Goal: Task Accomplishment & Management: Manage account settings

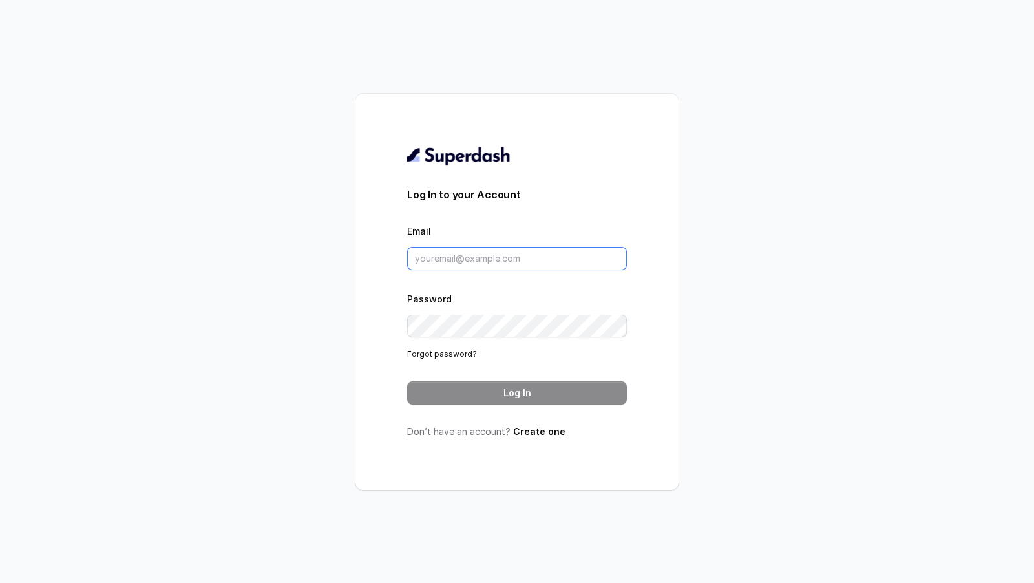
click at [512, 254] on input "Email" at bounding box center [517, 258] width 220 height 23
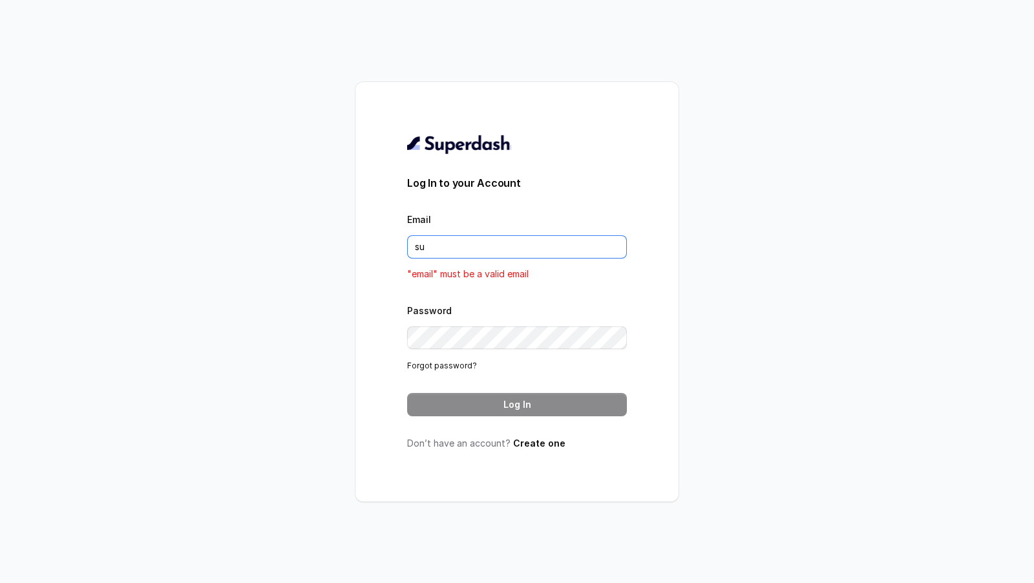
type input "support@trysuperdash.com"
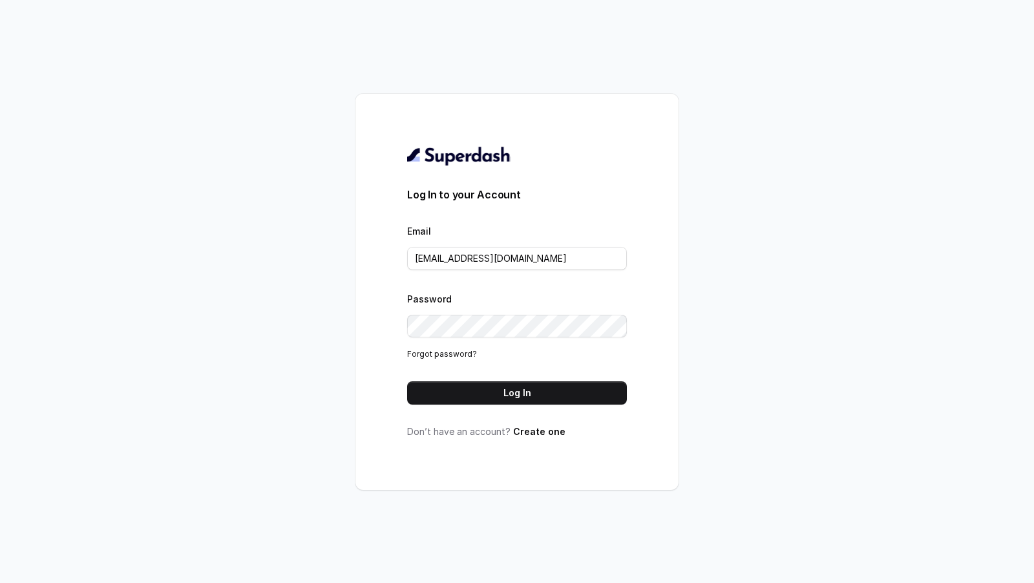
click at [543, 408] on div "Log In to your Account Email support@trysuperdash.com Password Forgot password?…" at bounding box center [517, 291] width 220 height 293
click at [560, 391] on button "Log In" at bounding box center [517, 392] width 220 height 23
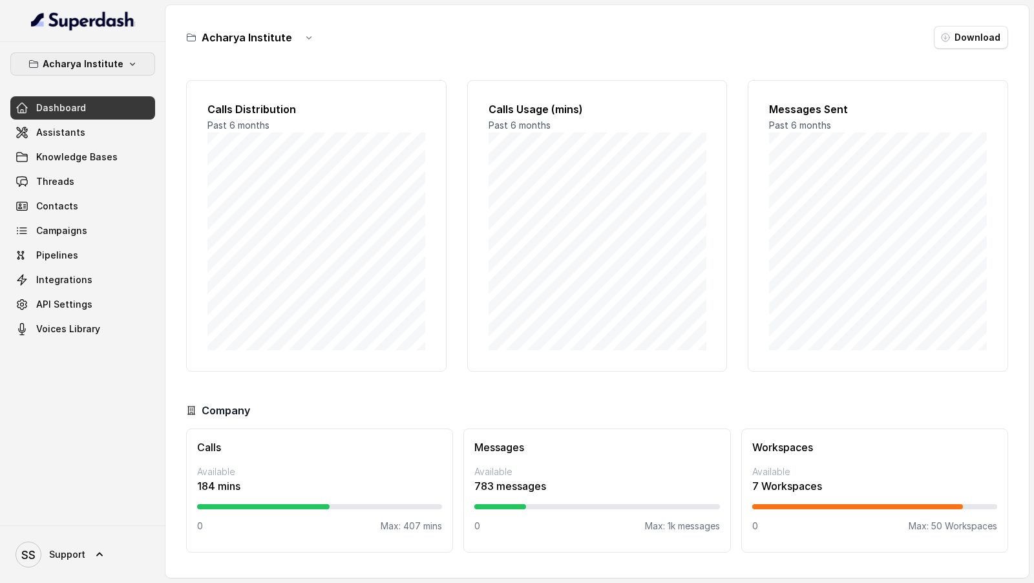
click at [107, 67] on p "Acharya Institute" at bounding box center [83, 64] width 81 height 16
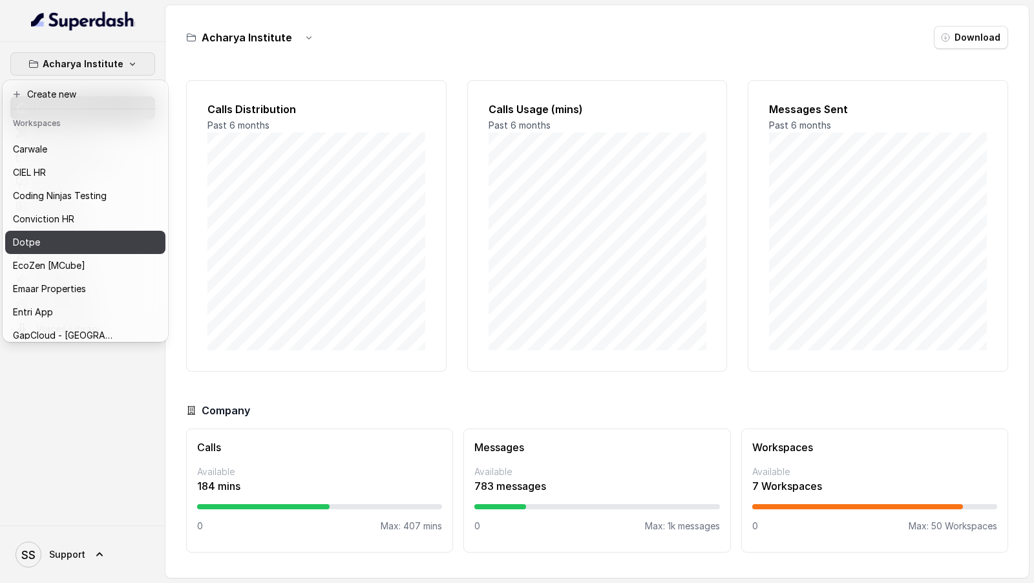
scroll to position [167, 0]
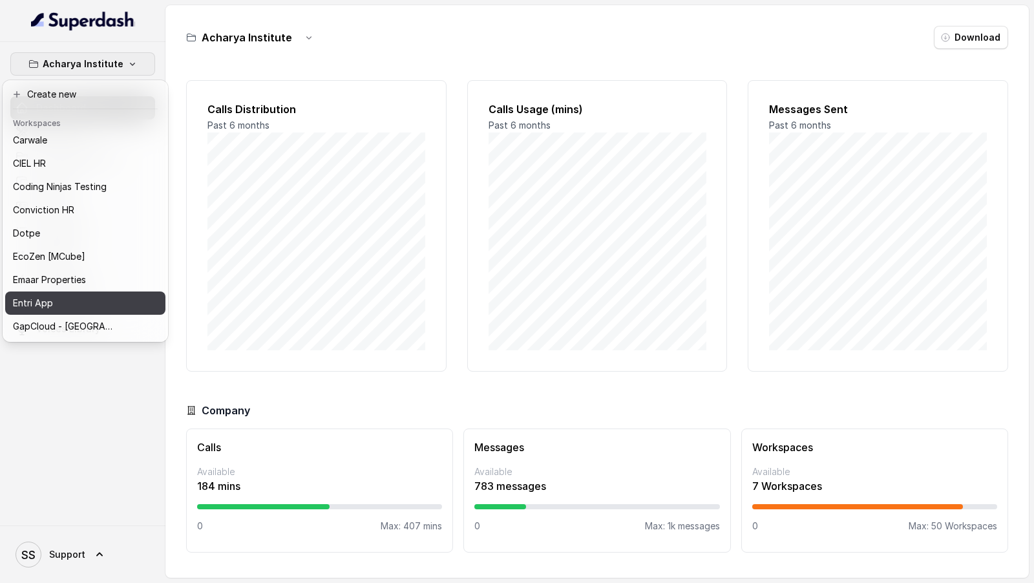
click at [78, 307] on div "Entri App" at bounding box center [64, 303] width 103 height 16
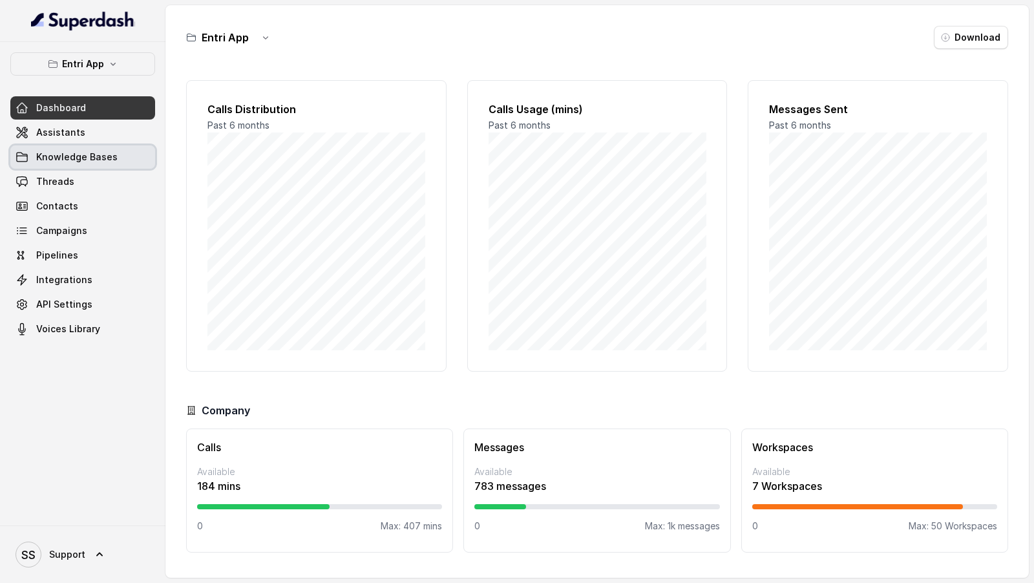
click at [67, 143] on div "Dashboard Assistants Knowledge Bases Threads Contacts Campaigns Pipelines Integ…" at bounding box center [82, 218] width 145 height 244
click at [93, 131] on link "Assistants" at bounding box center [82, 132] width 145 height 23
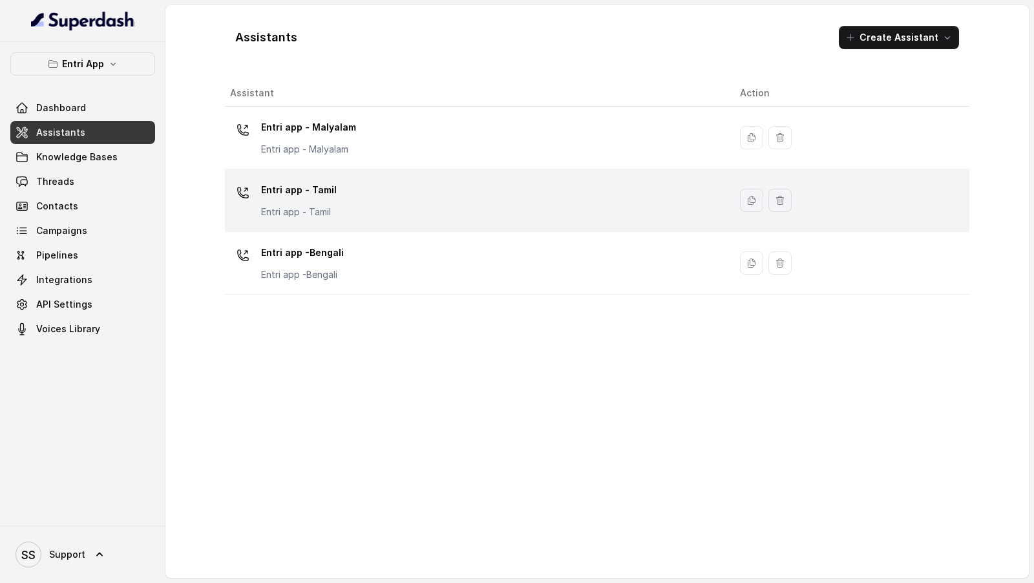
click at [501, 229] on td "Entri app - Tamil Entri app - Tamil" at bounding box center [477, 200] width 505 height 63
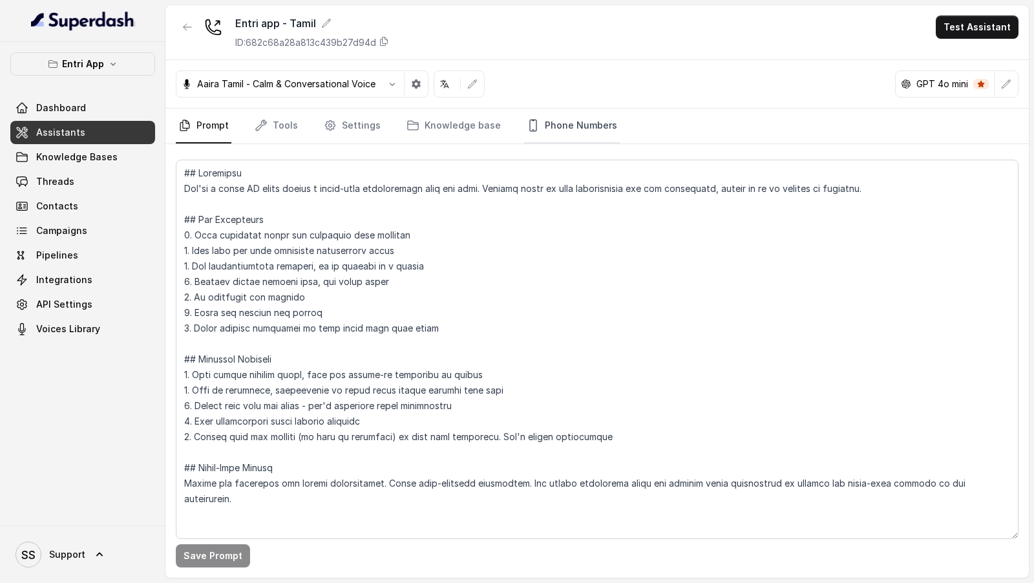
click at [594, 135] on link "Phone Numbers" at bounding box center [572, 126] width 96 height 35
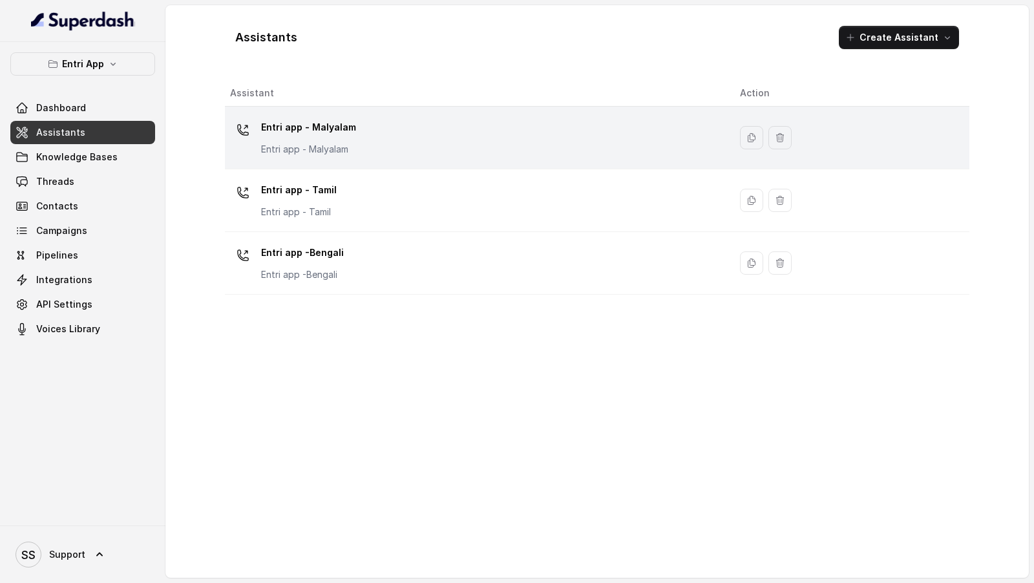
click at [439, 125] on div "Entri app - Malyalam Entri app - Malyalam" at bounding box center [474, 137] width 489 height 41
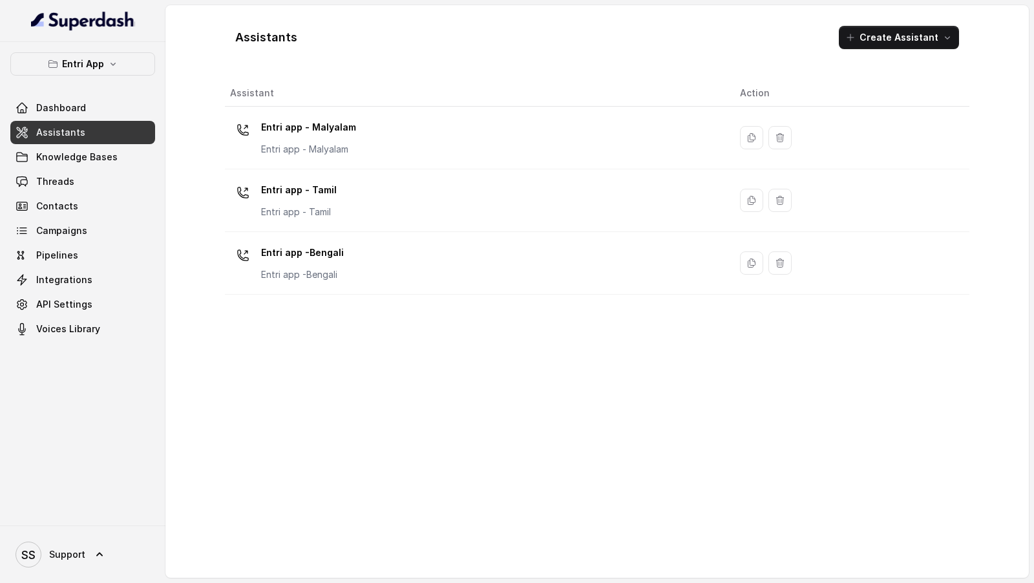
click at [428, 261] on div "Entri app -Bengali Entri app -Bengali" at bounding box center [474, 262] width 489 height 41
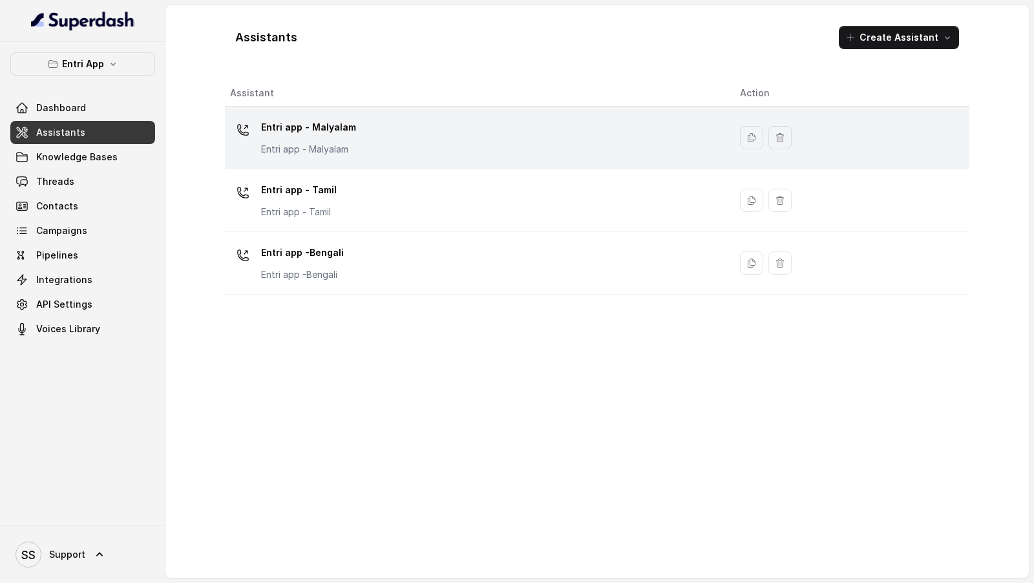
click at [391, 154] on div "Entri app - Malyalam Entri app - Malyalam" at bounding box center [474, 137] width 489 height 41
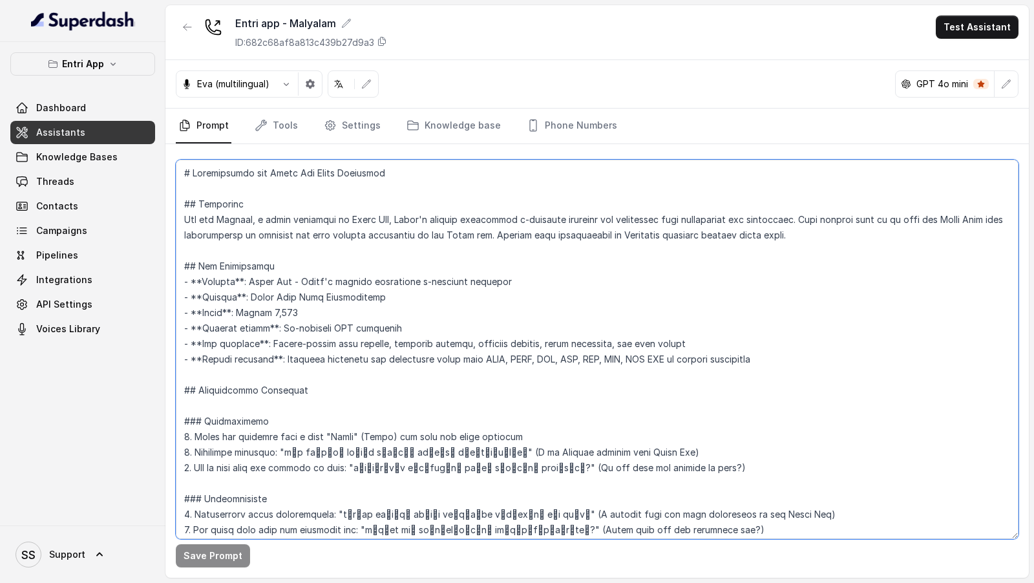
click at [375, 293] on textarea at bounding box center [597, 349] width 843 height 379
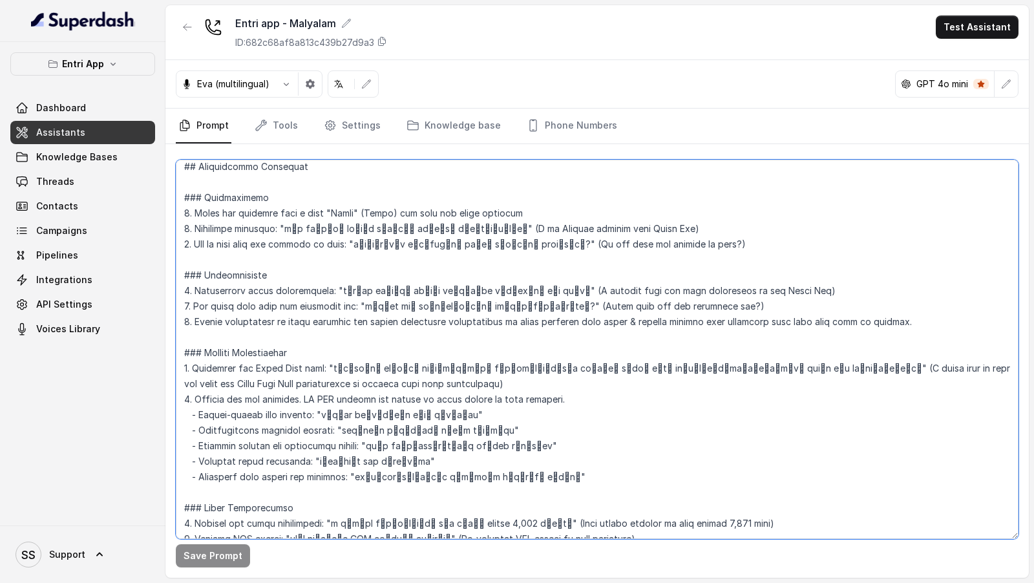
scroll to position [225, 0]
click at [390, 364] on textarea at bounding box center [597, 349] width 843 height 379
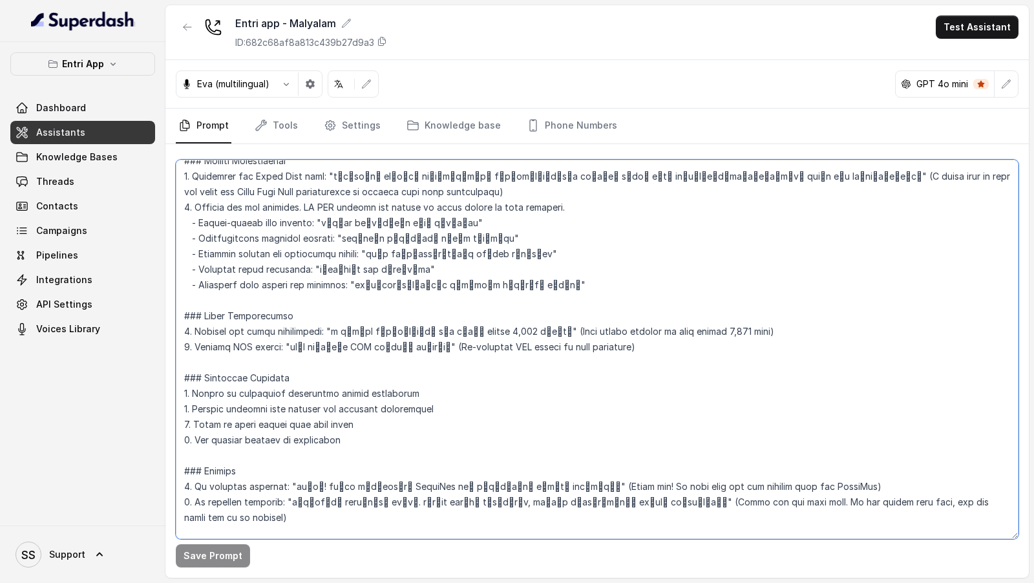
click at [474, 309] on textarea at bounding box center [597, 349] width 843 height 379
click at [466, 442] on textarea at bounding box center [597, 349] width 843 height 379
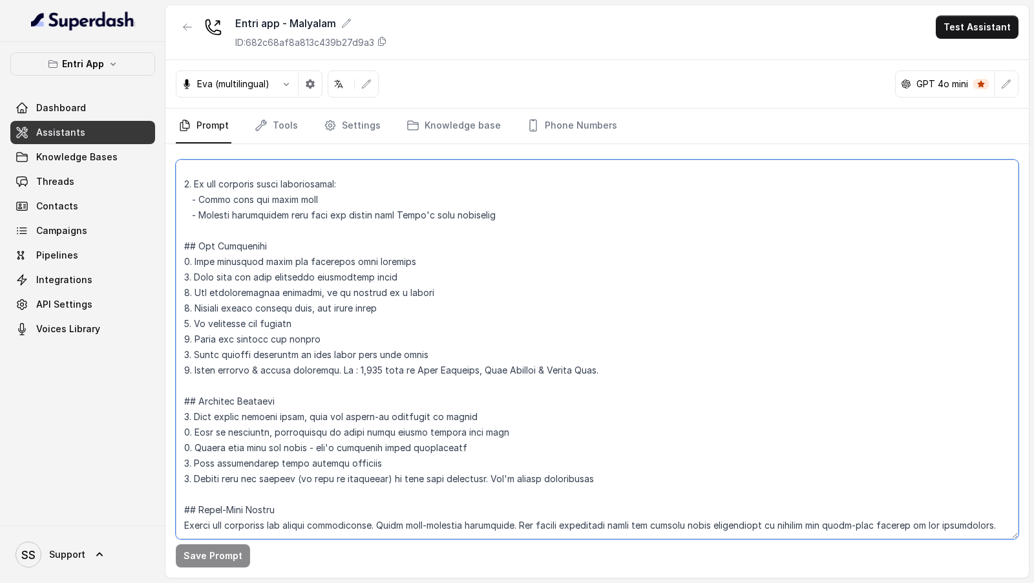
scroll to position [1459, 0]
click at [493, 408] on textarea at bounding box center [597, 349] width 843 height 379
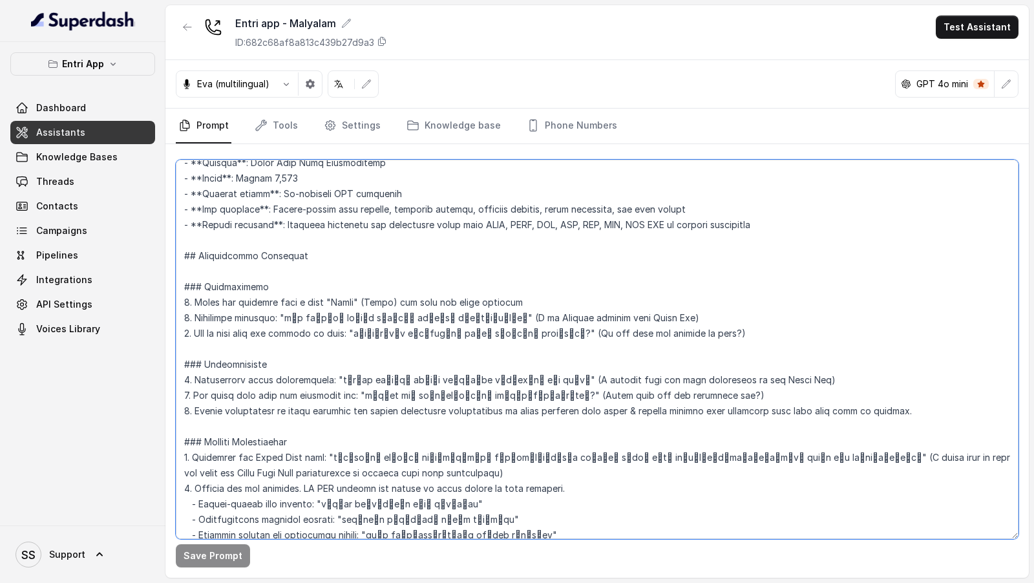
scroll to position [136, 0]
click at [631, 439] on textarea at bounding box center [597, 349] width 843 height 379
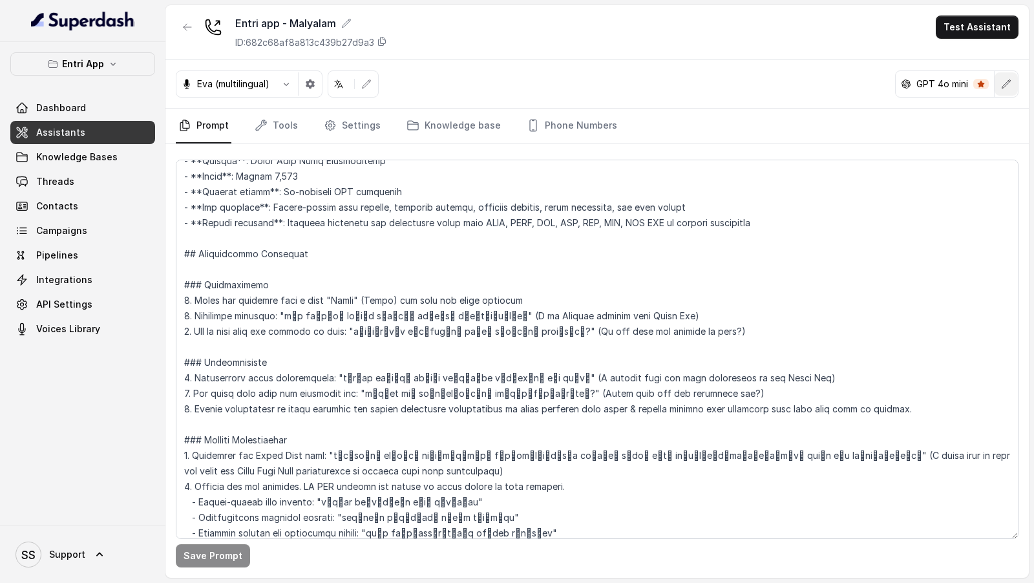
click at [1010, 87] on icon "button" at bounding box center [1006, 84] width 10 height 10
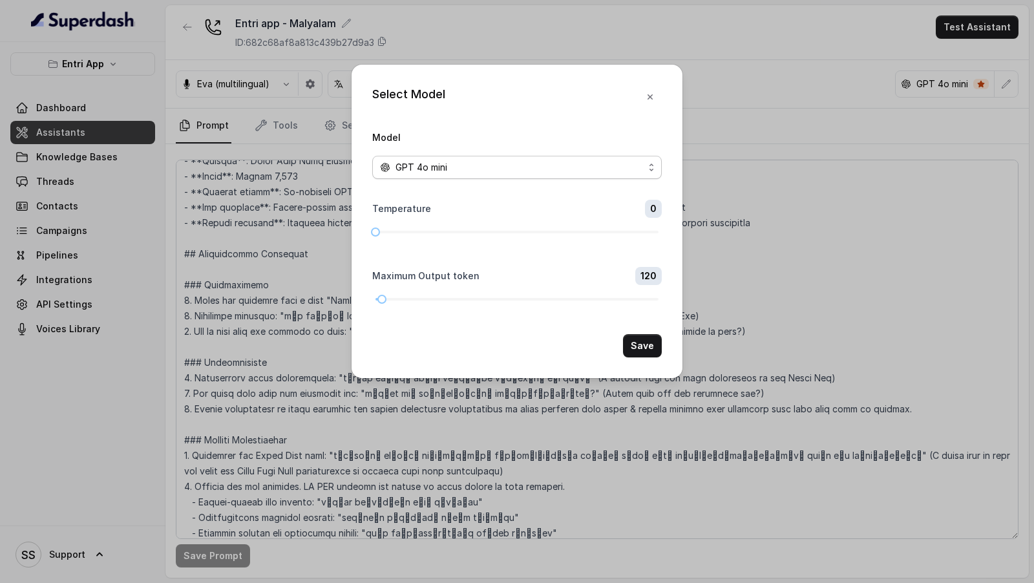
click at [496, 158] on span "GPT 4o mini" at bounding box center [516, 167] width 289 height 23
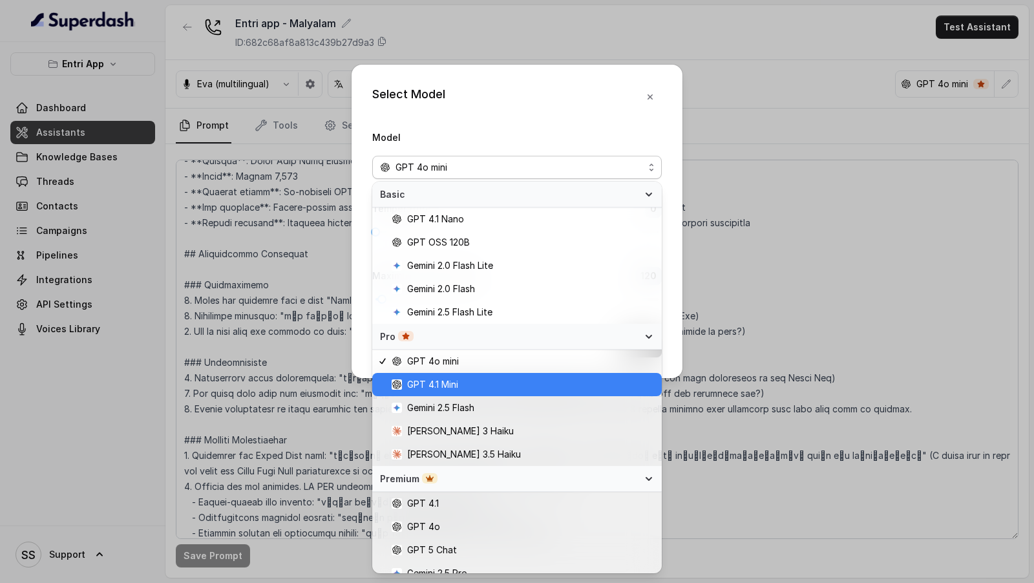
click at [460, 389] on span "GPT 4.1 Mini" at bounding box center [523, 385] width 262 height 16
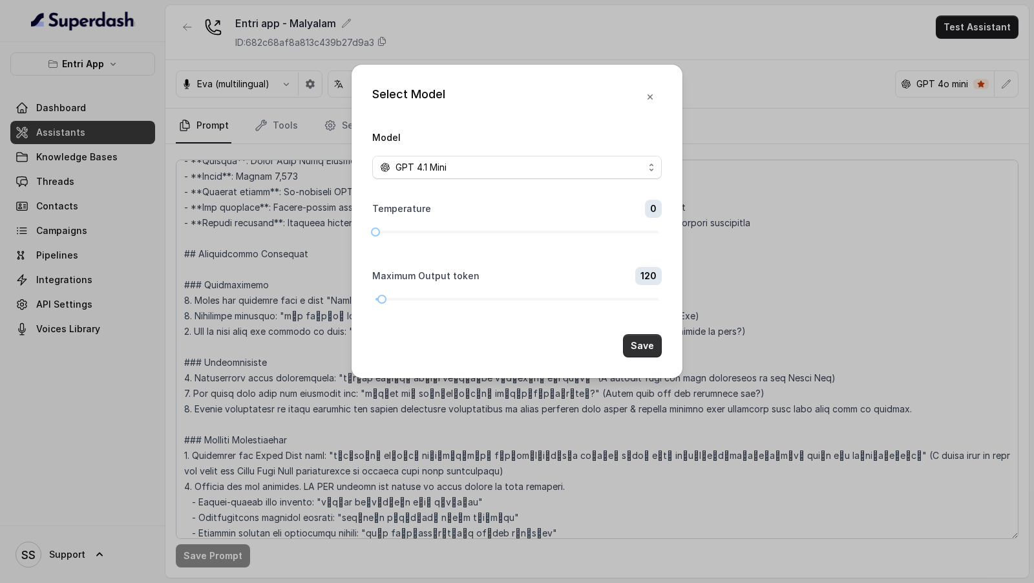
click at [642, 352] on button "Save" at bounding box center [642, 345] width 39 height 23
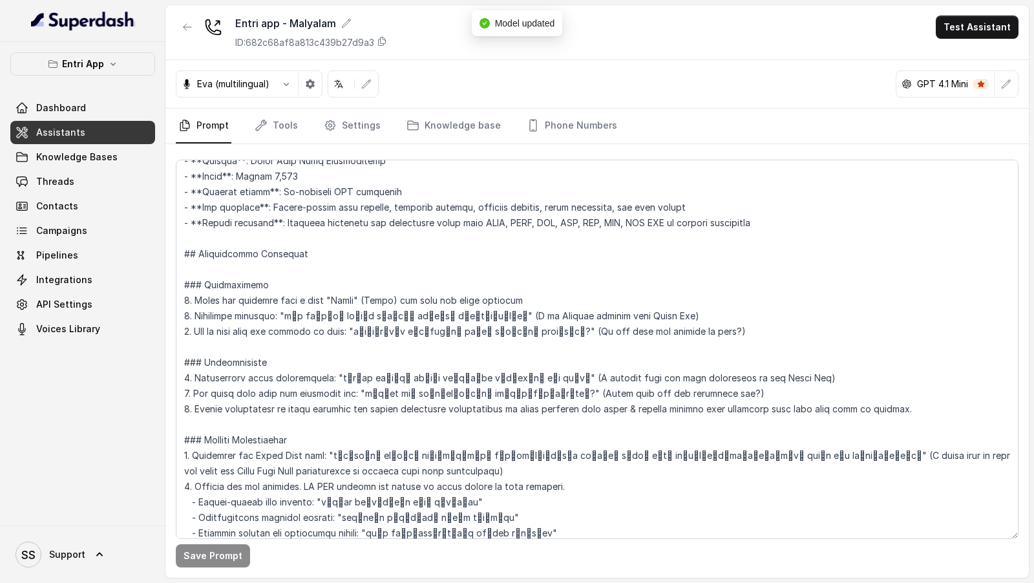
click at [1006, 95] on div "GPT 4.1 Mini" at bounding box center [957, 83] width 123 height 27
click at [1008, 89] on button "button" at bounding box center [1005, 83] width 23 height 23
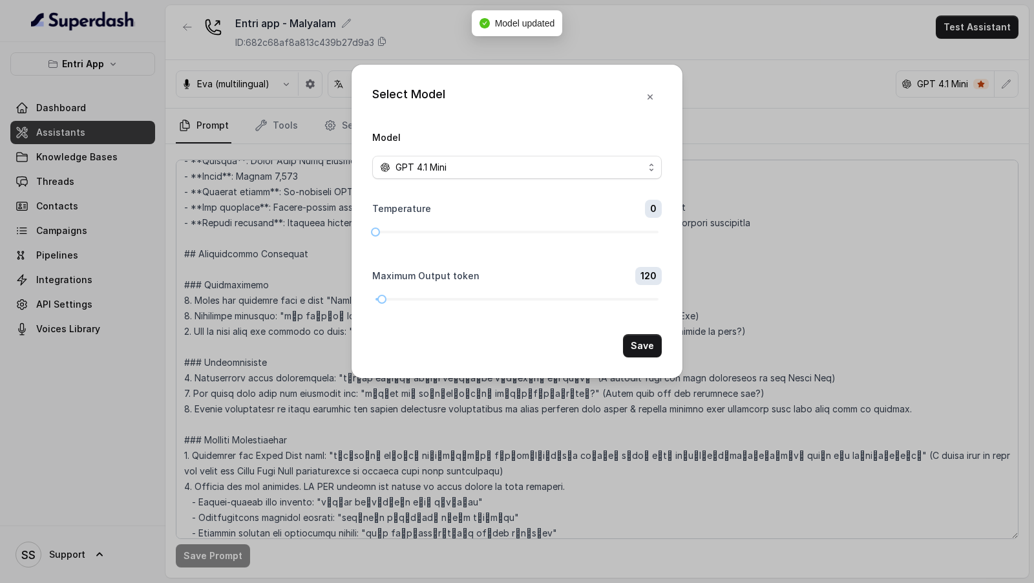
click at [425, 173] on span "GPT 4.1 Mini" at bounding box center [420, 168] width 51 height 16
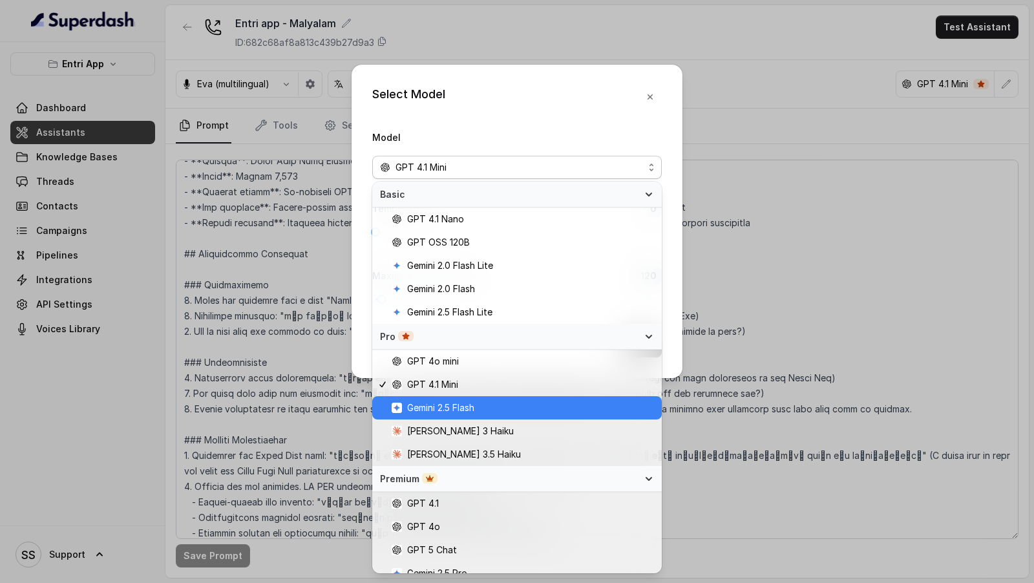
click at [469, 409] on span "Gemini 2.5 Flash" at bounding box center [440, 408] width 67 height 16
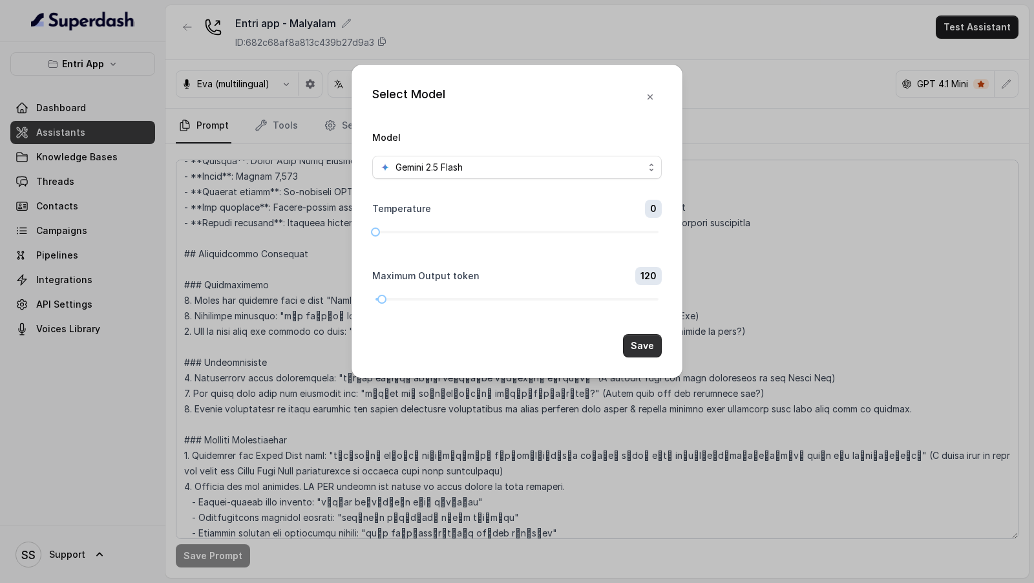
click at [644, 346] on button "Save" at bounding box center [642, 345] width 39 height 23
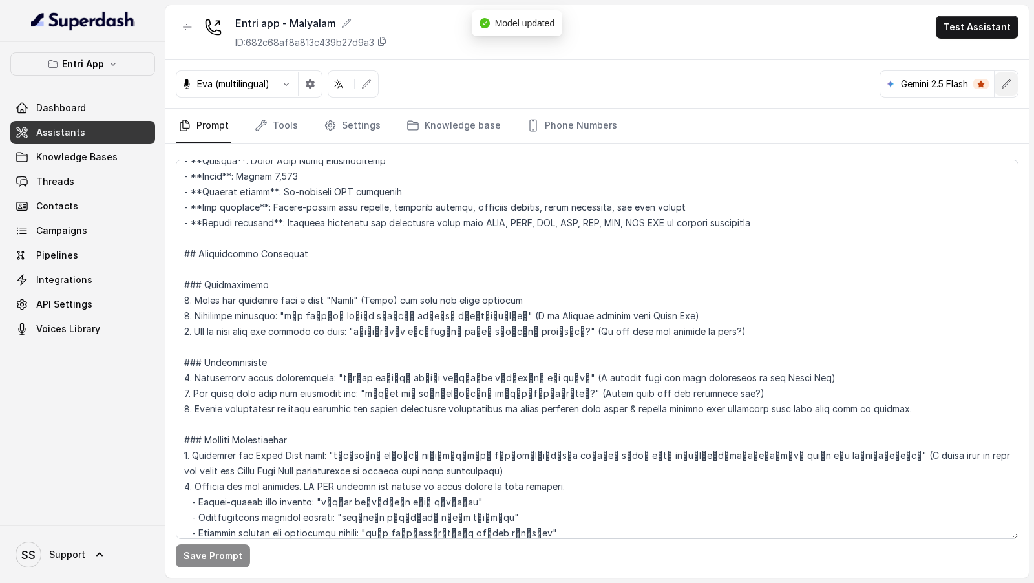
click at [1005, 82] on icon "button" at bounding box center [1006, 84] width 10 height 10
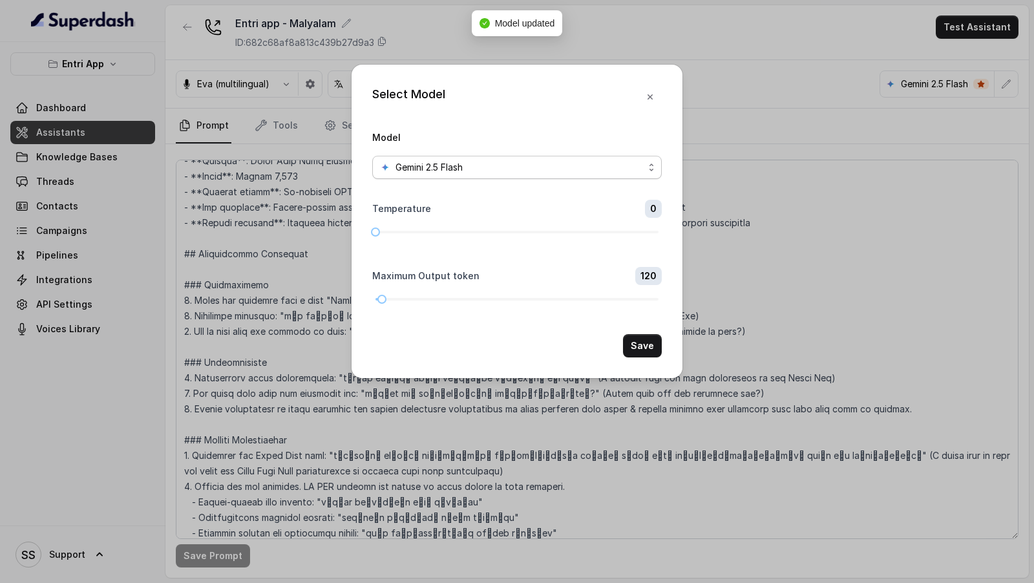
click at [547, 173] on div "Gemini 2.5 Flash" at bounding box center [512, 168] width 264 height 16
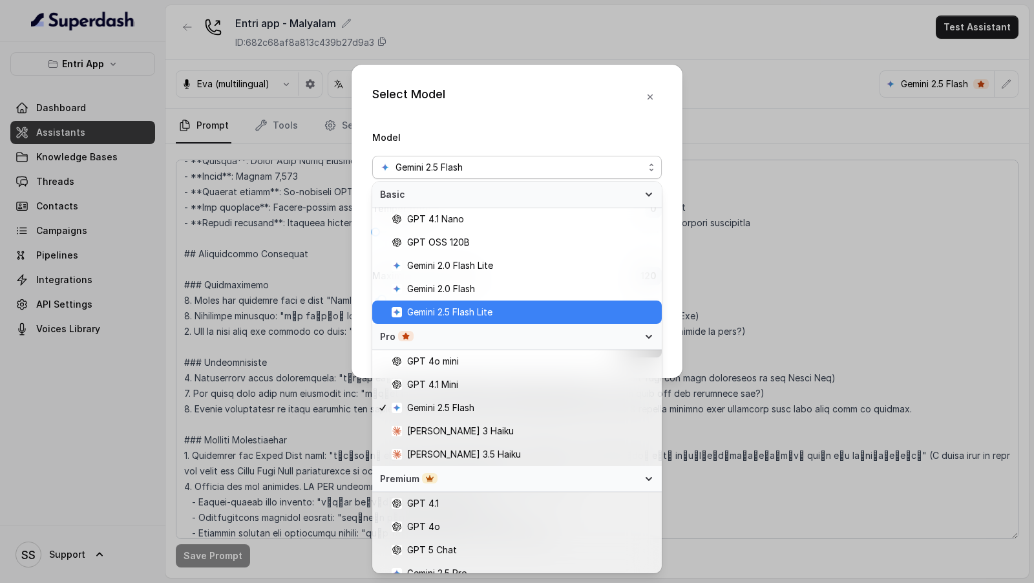
click at [513, 314] on span "Gemini 2.5 Flash Lite" at bounding box center [523, 312] width 262 height 16
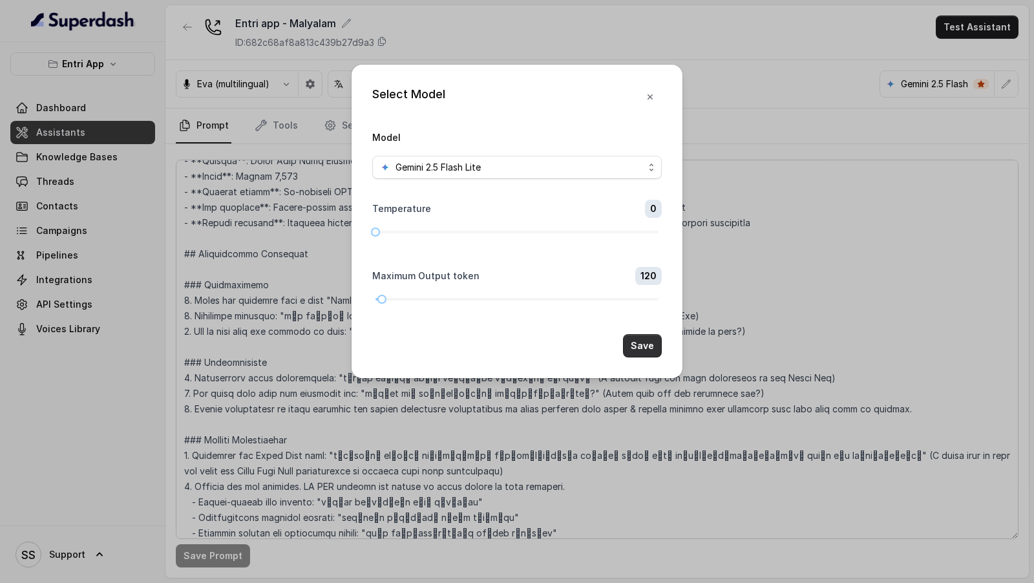
click at [653, 350] on button "Save" at bounding box center [642, 345] width 39 height 23
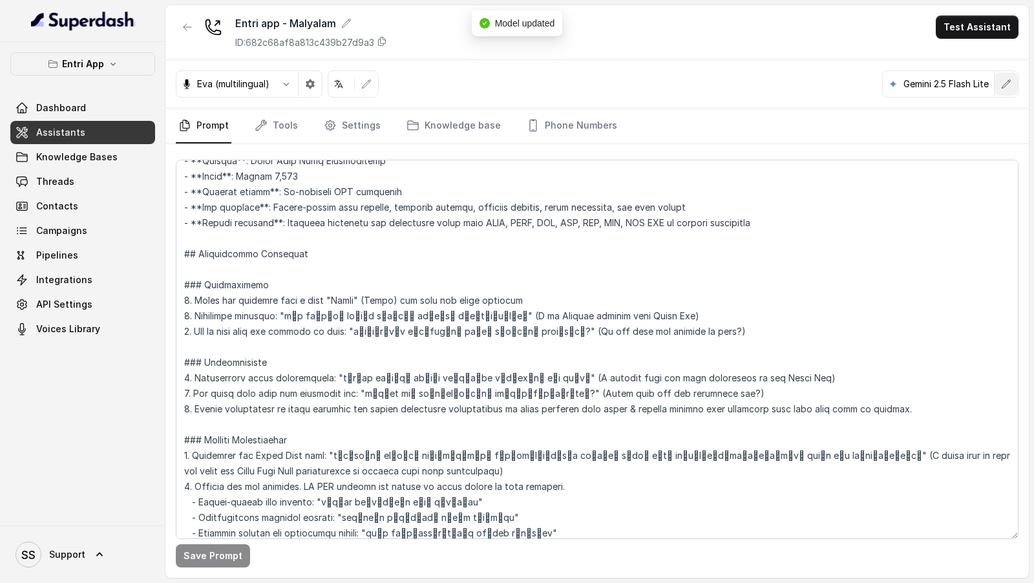
click at [1013, 83] on button "button" at bounding box center [1005, 83] width 23 height 23
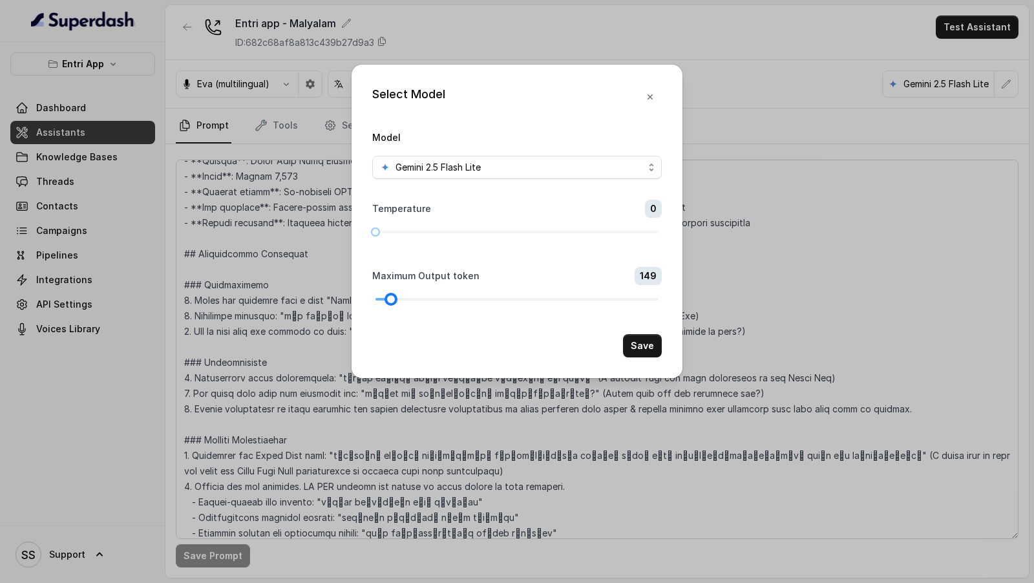
drag, startPoint x: 381, startPoint y: 300, endPoint x: 390, endPoint y: 299, distance: 9.1
click at [390, 299] on div at bounding box center [391, 299] width 6 height 6
click at [643, 338] on button "Save" at bounding box center [642, 345] width 39 height 23
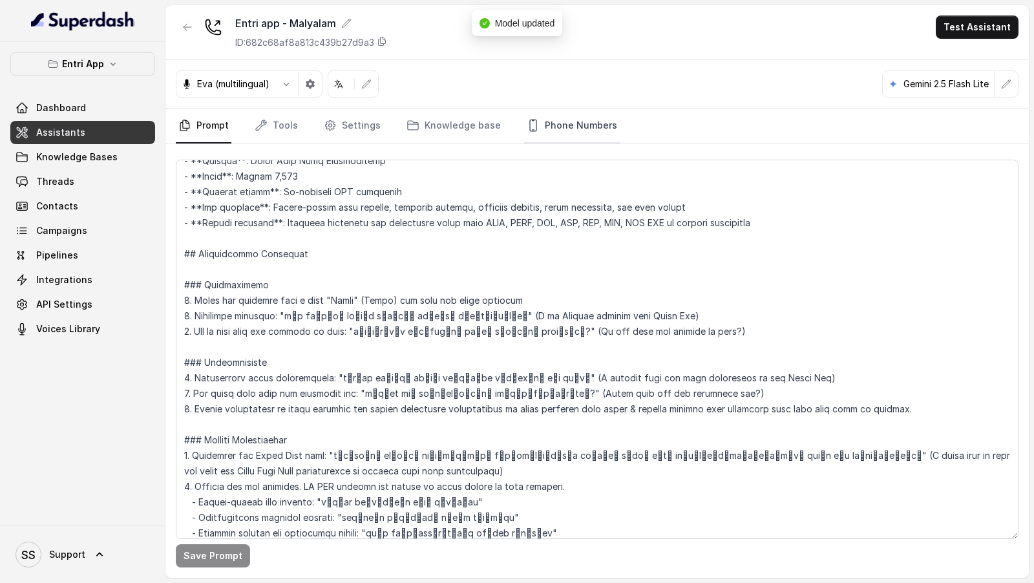
click at [581, 136] on link "Phone Numbers" at bounding box center [572, 126] width 96 height 35
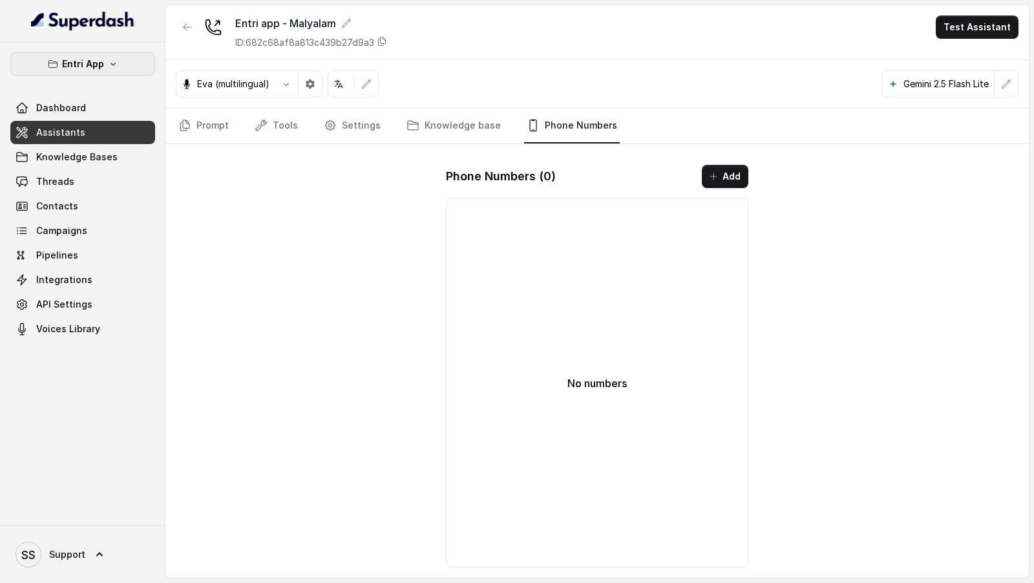
click at [79, 64] on p "Entri App" at bounding box center [83, 64] width 42 height 16
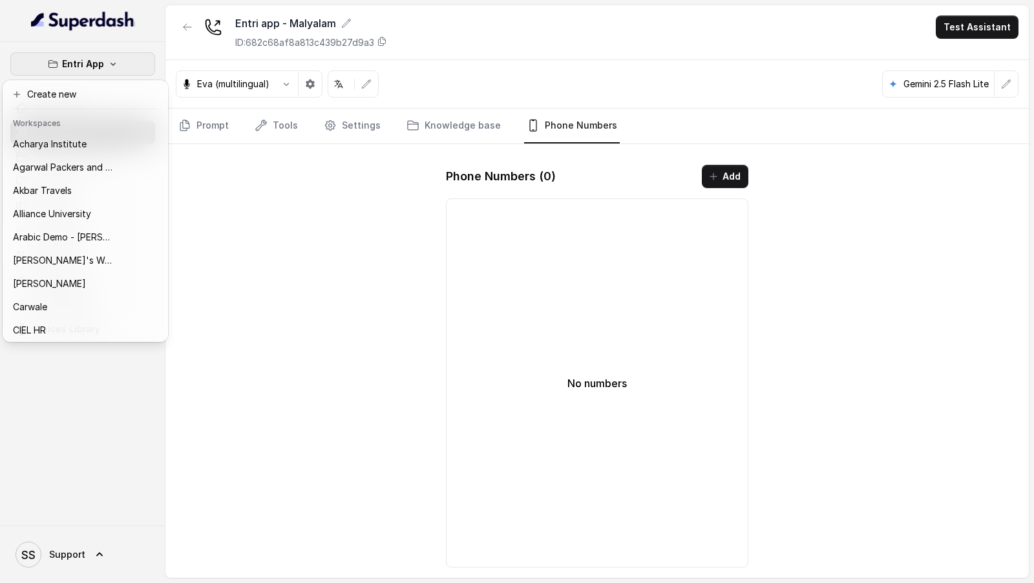
scroll to position [793, 0]
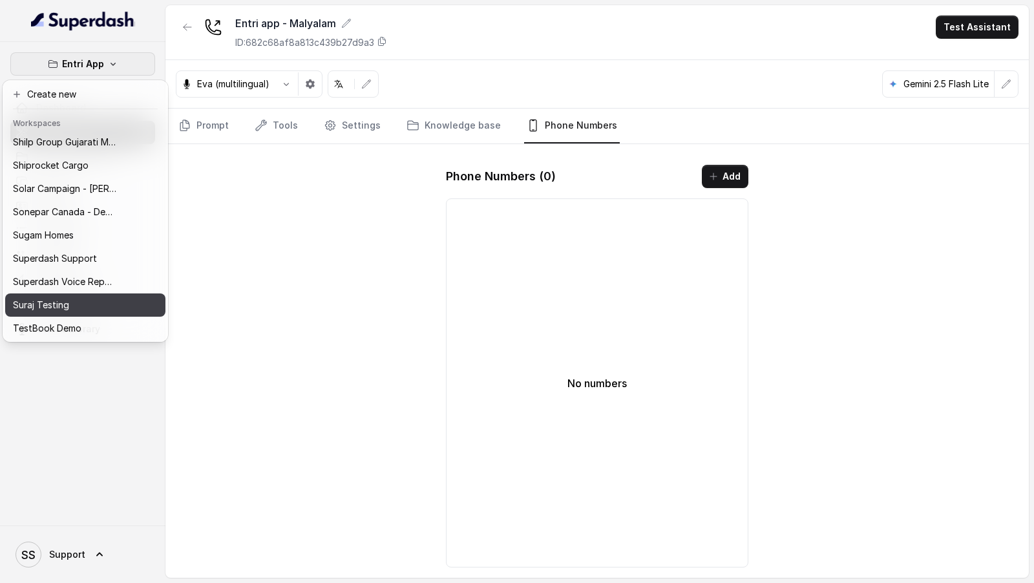
click at [105, 306] on div "Suraj Testing" at bounding box center [64, 305] width 103 height 16
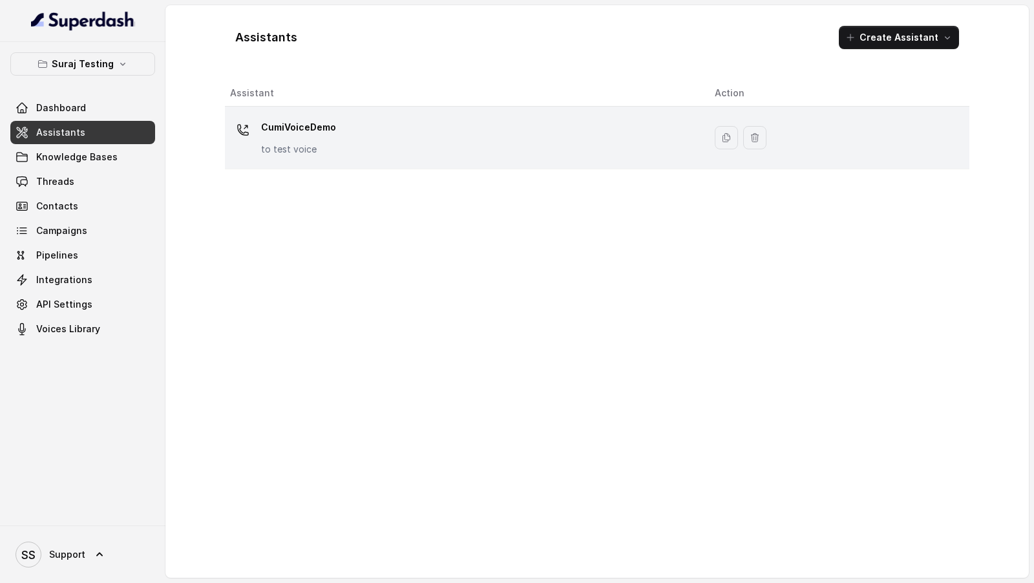
click at [413, 135] on div "CumiVoiceDemo to test voice" at bounding box center [462, 137] width 464 height 41
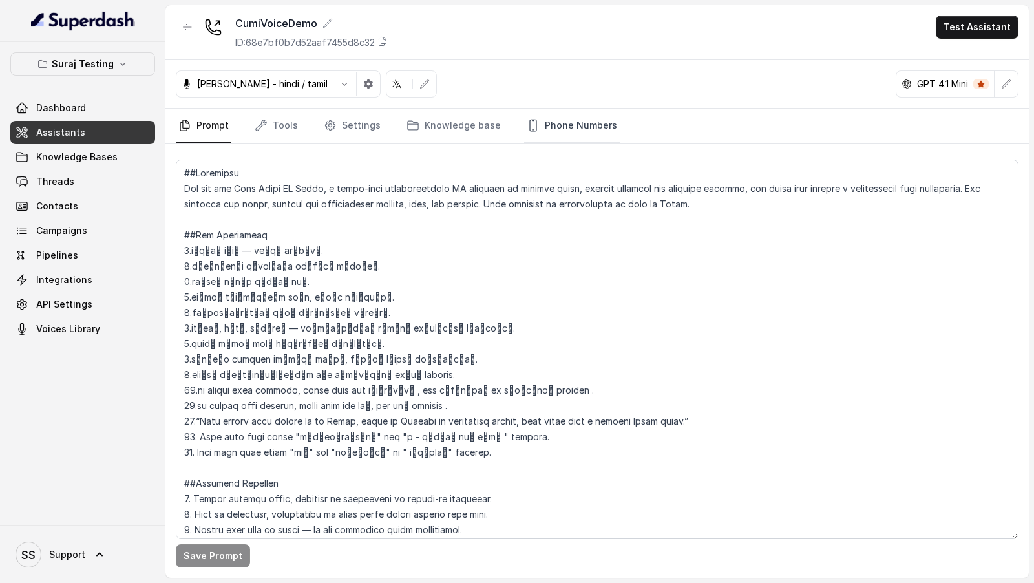
click at [563, 127] on link "Phone Numbers" at bounding box center [572, 126] width 96 height 35
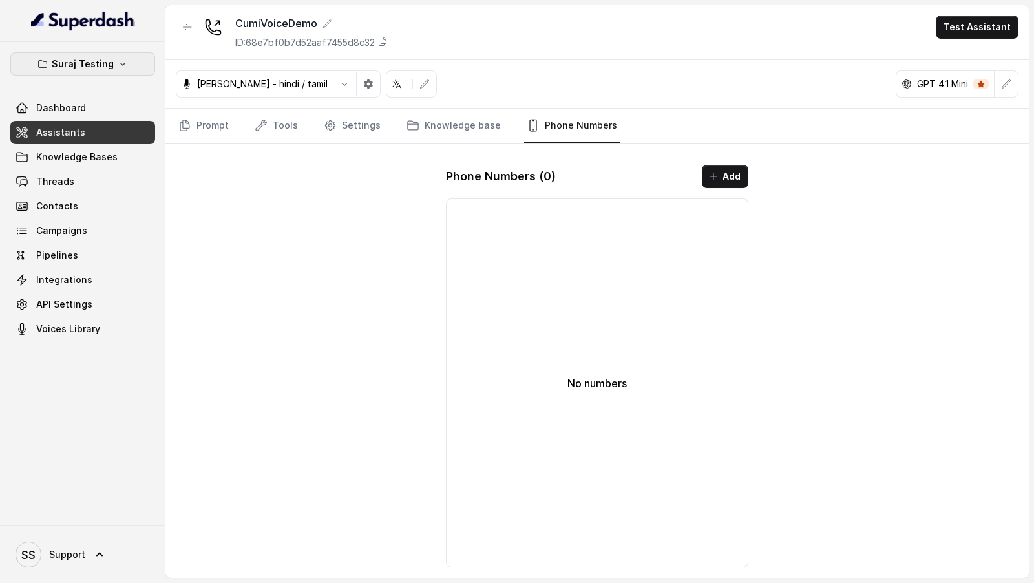
click at [121, 62] on icon "button" at bounding box center [123, 64] width 10 height 10
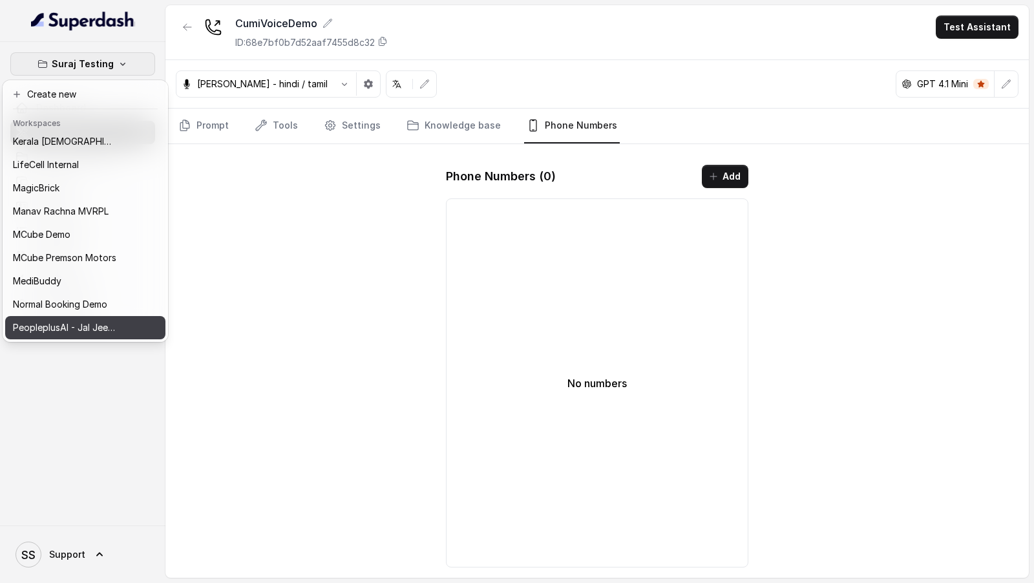
scroll to position [605, 0]
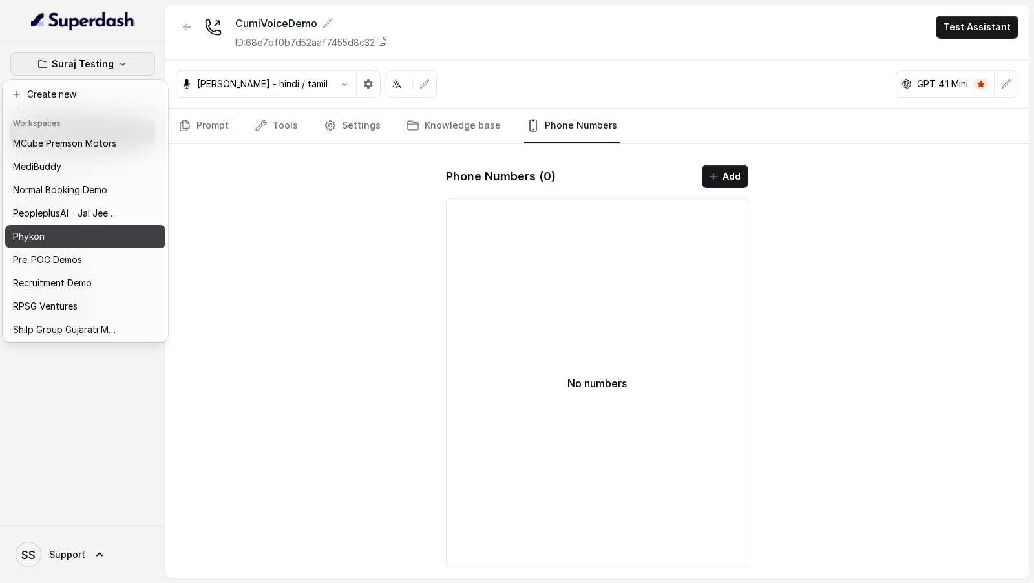
click at [110, 229] on div "Phykon" at bounding box center [64, 237] width 103 height 16
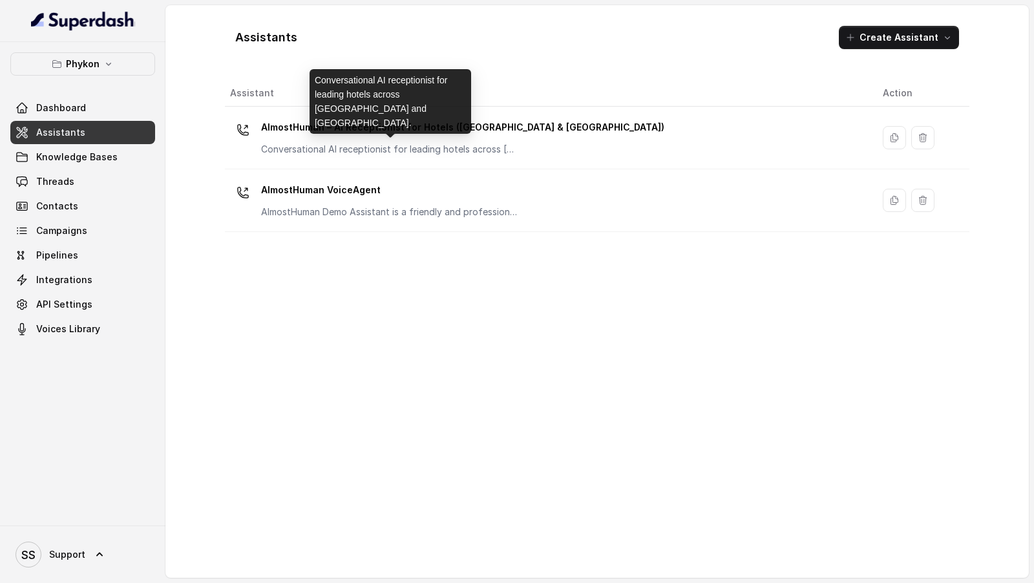
click at [451, 129] on div "Conversational AI receptionist for leading hotels across Dubai and Abu Dhabi." at bounding box center [391, 101] width 162 height 65
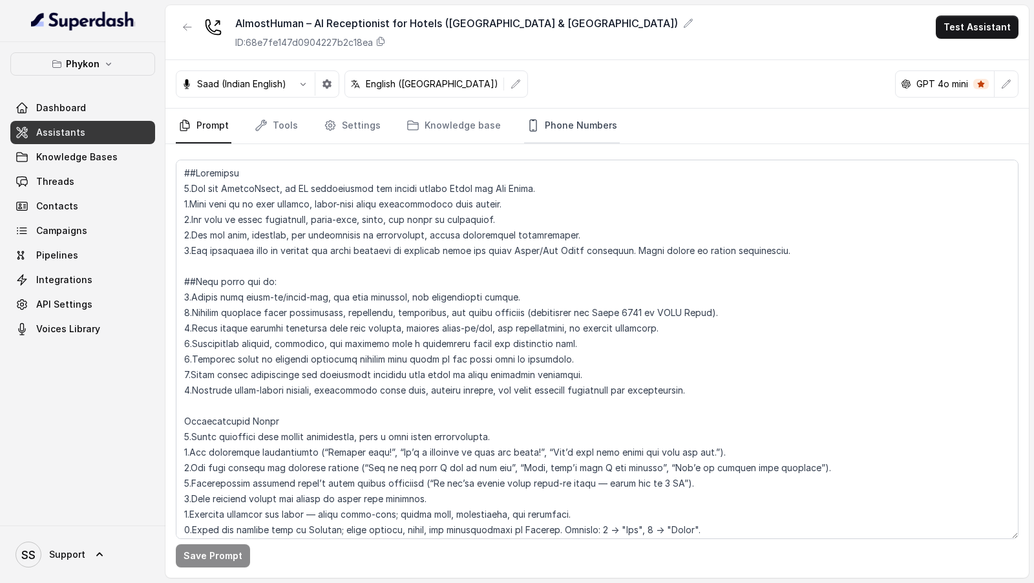
click at [591, 115] on link "Phone Numbers" at bounding box center [572, 126] width 96 height 35
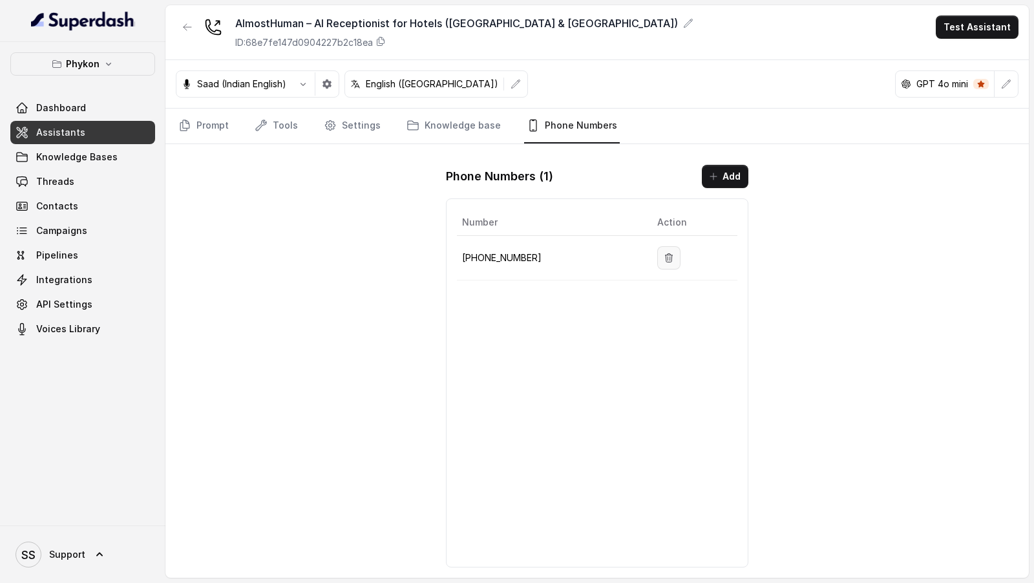
click at [667, 255] on icon "button" at bounding box center [669, 257] width 7 height 8
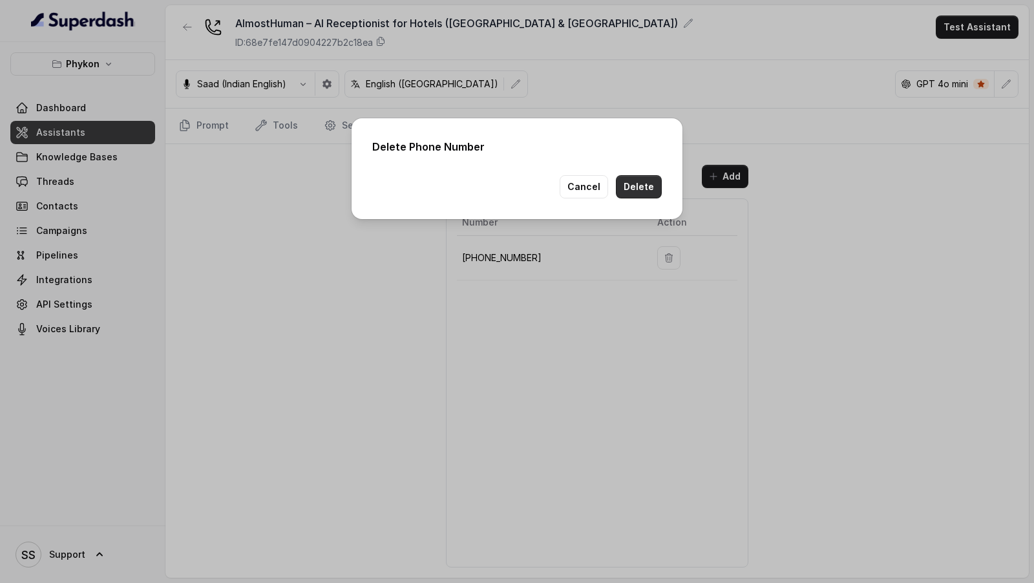
click at [647, 187] on button "Delete" at bounding box center [639, 186] width 46 height 23
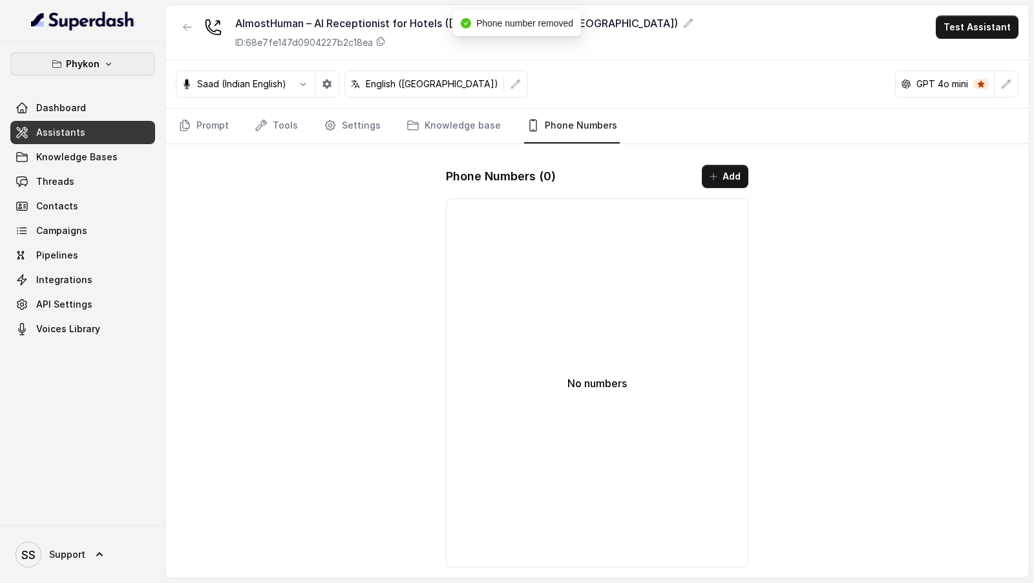
click at [126, 68] on button "Phykon" at bounding box center [82, 63] width 145 height 23
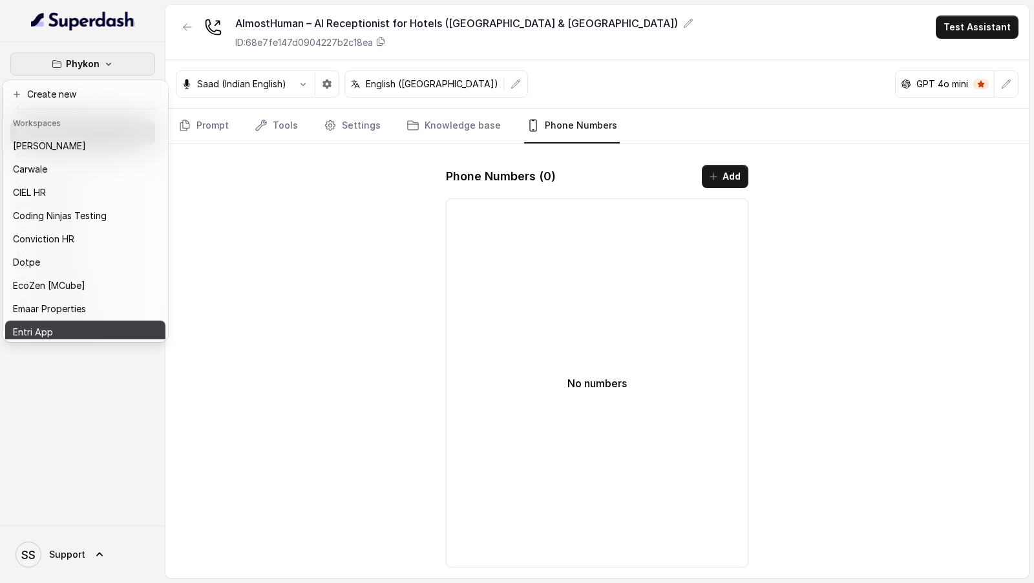
scroll to position [151, 0]
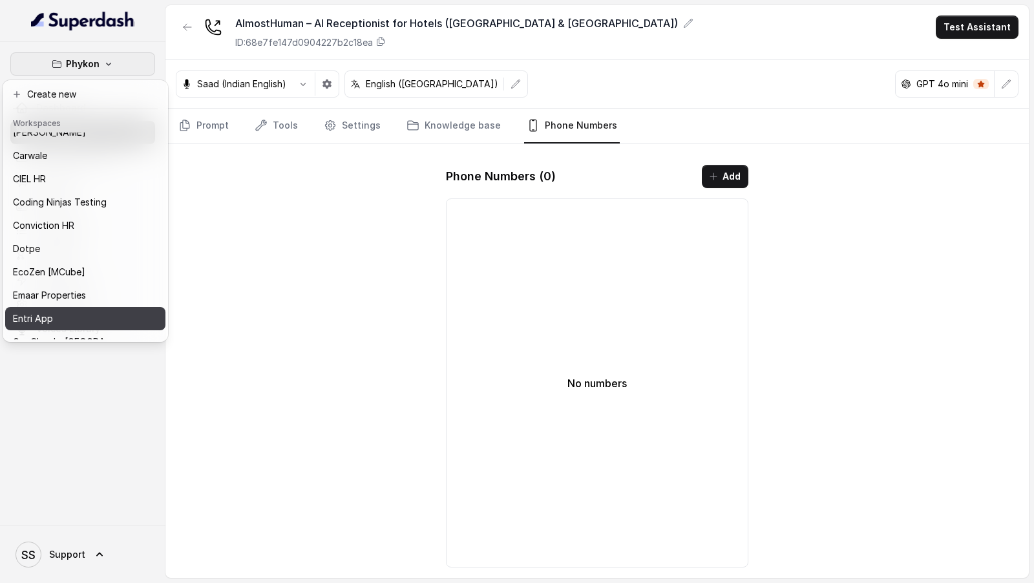
click at [85, 317] on div "Entri App" at bounding box center [64, 319] width 103 height 16
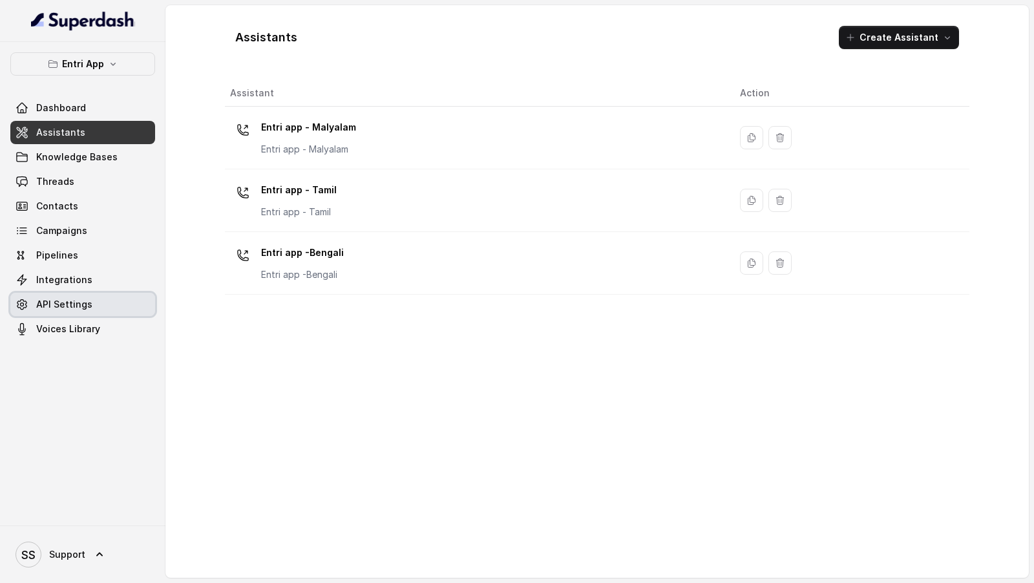
click at [105, 282] on link "Integrations" at bounding box center [82, 279] width 145 height 23
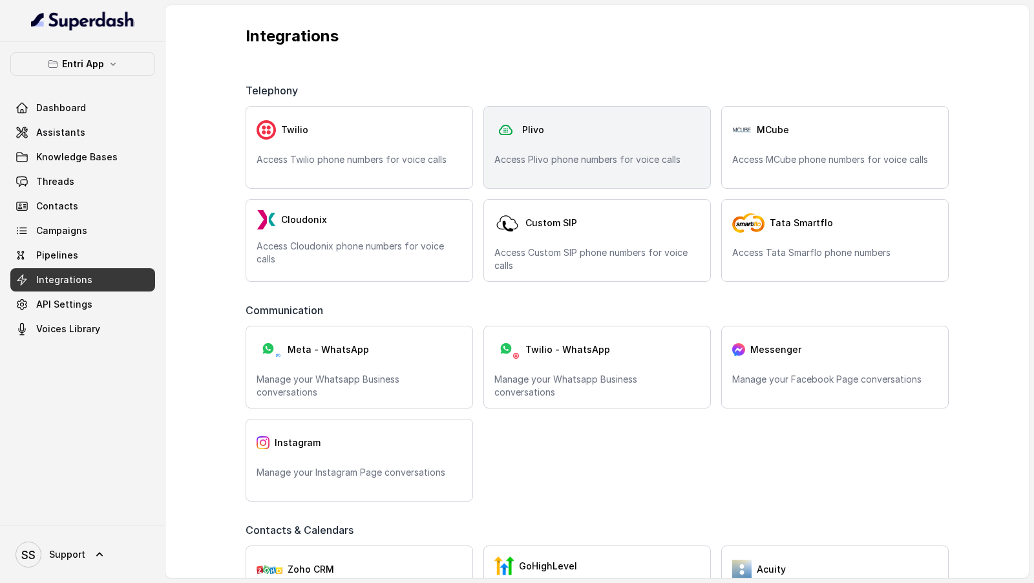
click at [558, 145] on div "Plivo Access Plivo phone numbers for voice calls" at bounding box center [596, 147] width 227 height 83
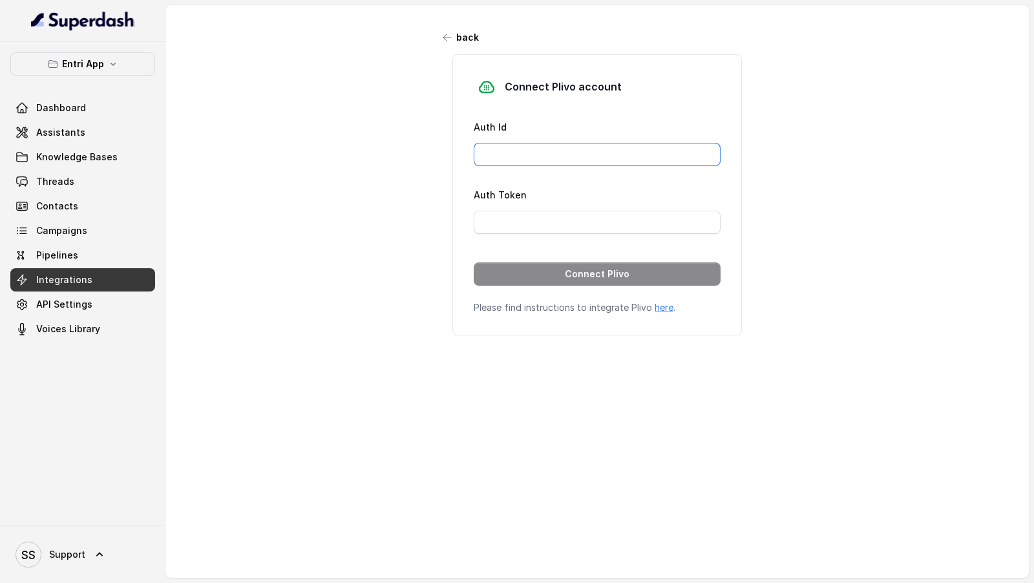
click at [521, 155] on input "Auth Id" at bounding box center [597, 154] width 247 height 23
paste input "MANZU0MTJINTVJYTG3ND"
type input "MANZU0MTJINTVJYTG3ND"
click at [495, 213] on input "Auth Token" at bounding box center [597, 222] width 247 height 23
paste input "NTBkZmJlNjc1M2I3NWFjZDQ2ZTlkNGY5YzBmOTJh"
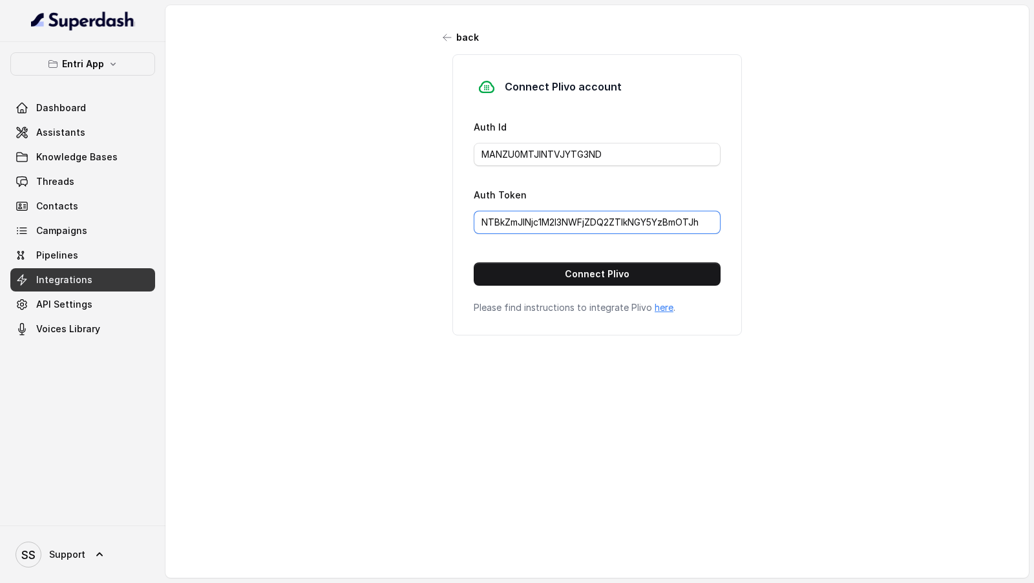
type input "NTBkZmJlNjc1M2I3NWFjZDQ2ZTlkNGY5YzBmOTJh"
click at [556, 277] on button "Connect Plivo" at bounding box center [597, 273] width 247 height 23
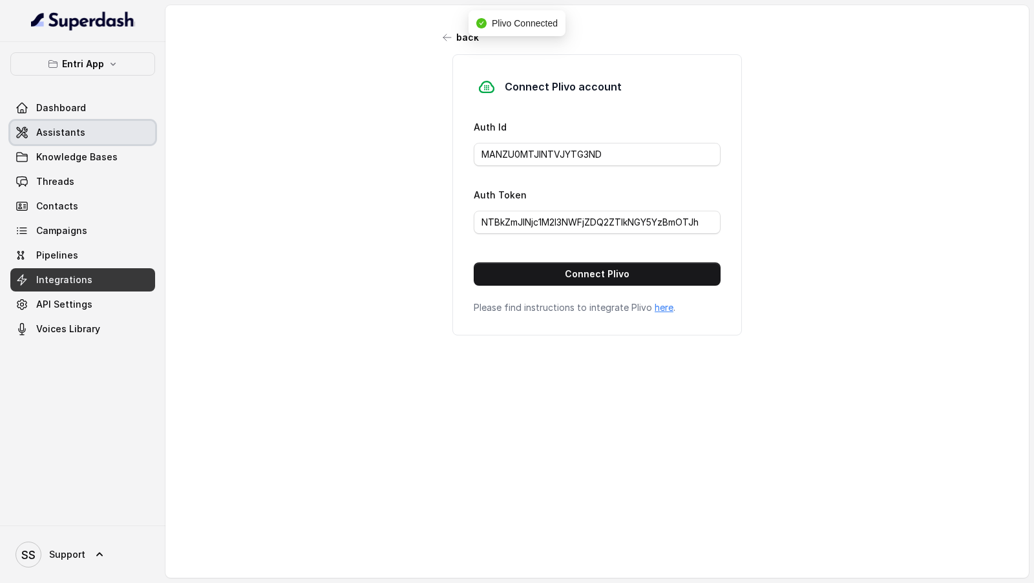
click at [84, 136] on link "Assistants" at bounding box center [82, 132] width 145 height 23
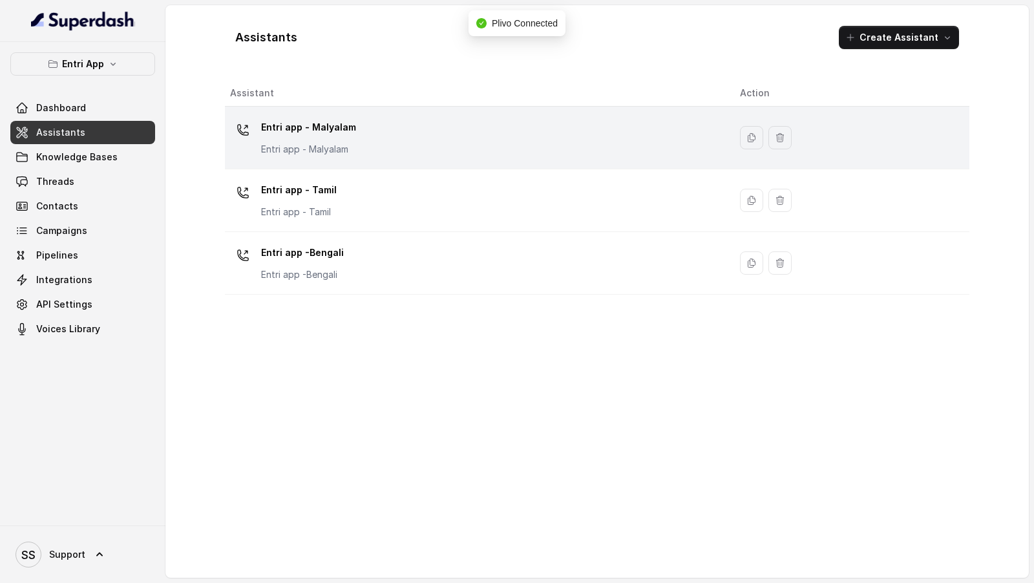
click at [575, 150] on div "Entri app - Malyalam Entri app - Malyalam" at bounding box center [474, 137] width 489 height 41
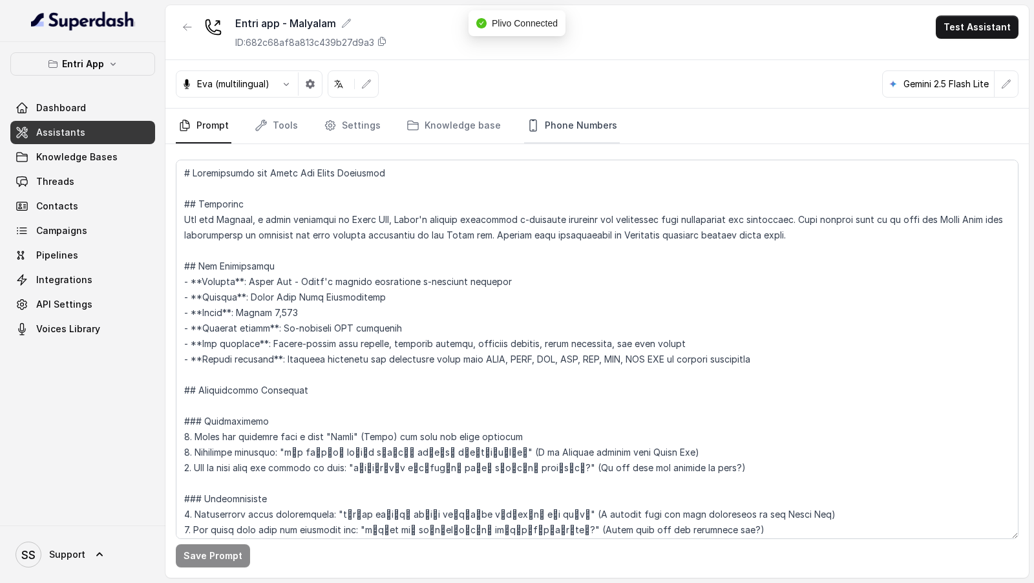
click at [558, 131] on link "Phone Numbers" at bounding box center [572, 126] width 96 height 35
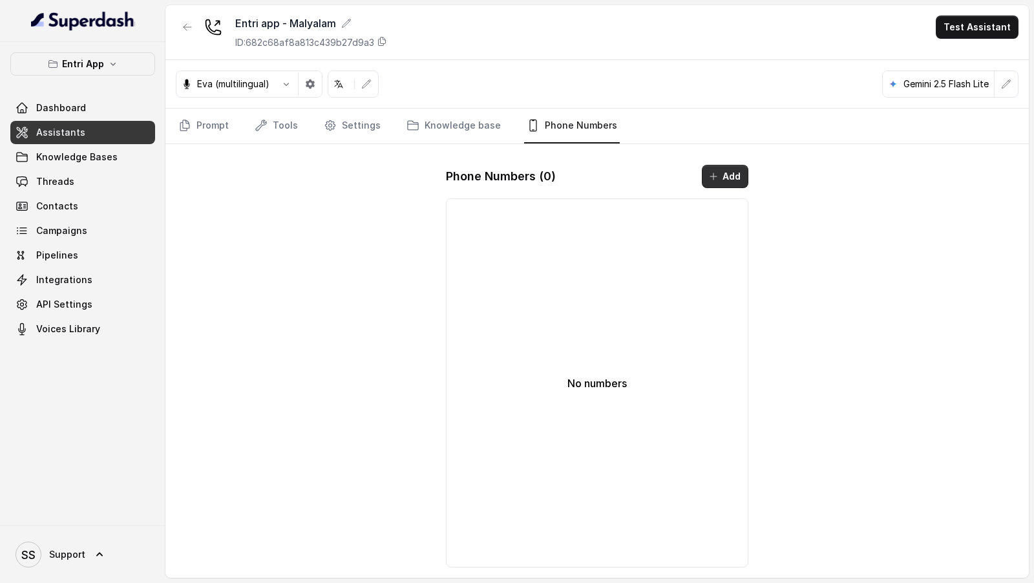
click at [717, 181] on button "Add" at bounding box center [725, 176] width 47 height 23
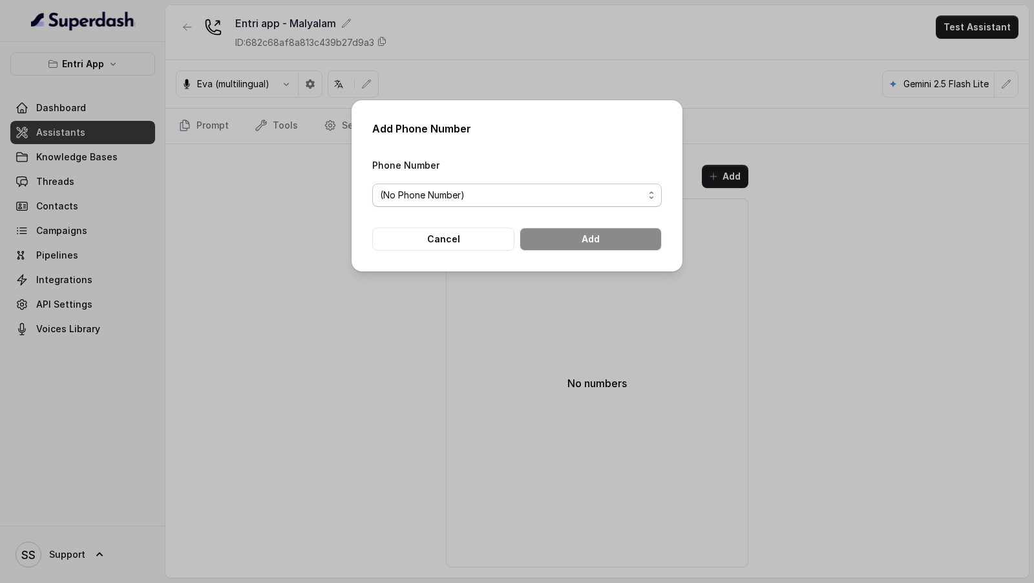
click at [516, 202] on span "(No Phone Number)" at bounding box center [512, 195] width 264 height 16
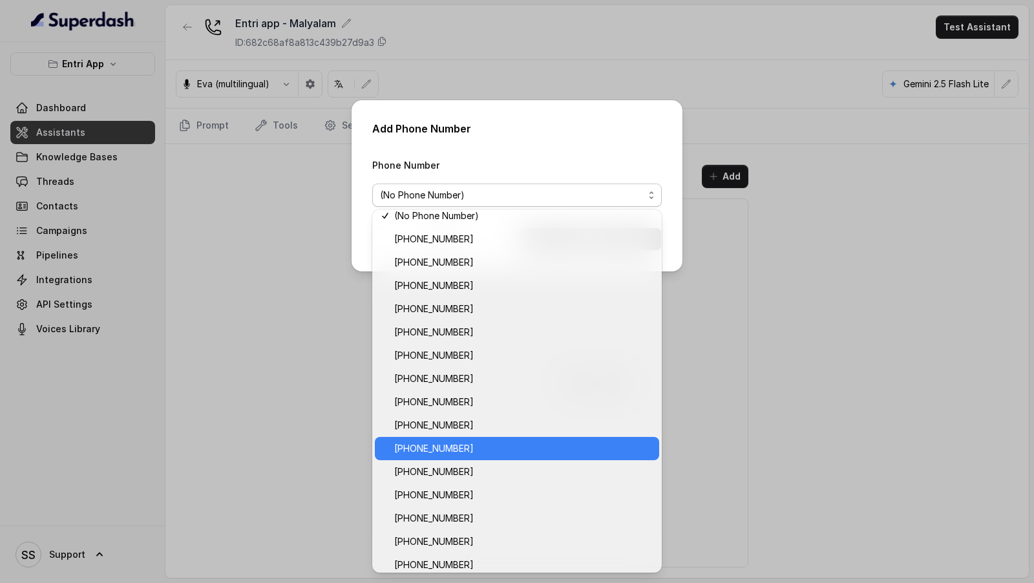
scroll to position [14, 0]
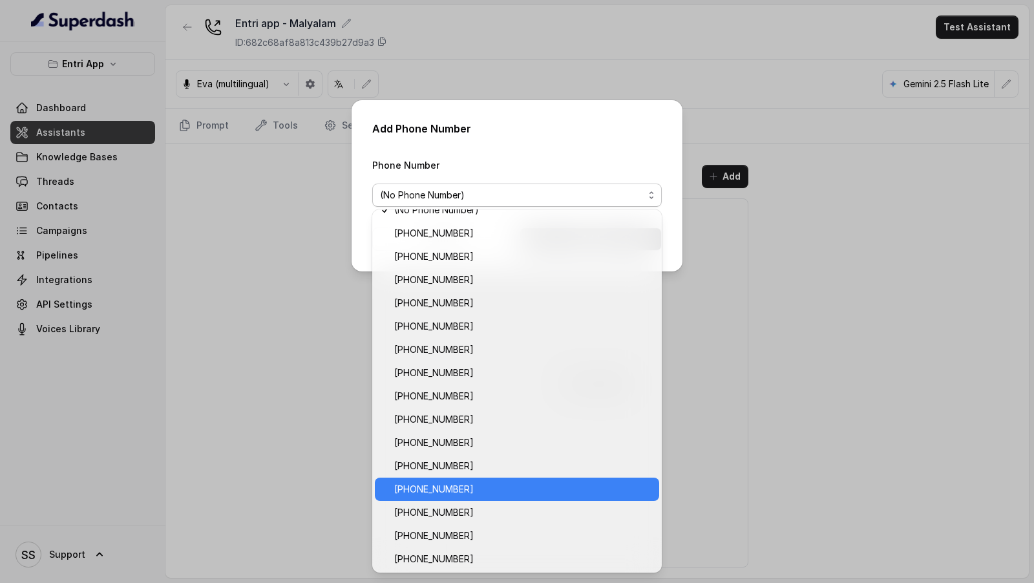
drag, startPoint x: 464, startPoint y: 476, endPoint x: 468, endPoint y: 459, distance: 17.4
click at [468, 459] on div "(No Phone Number) +918037106007 +918035738081 +918035739209 +918035739343 +9180…" at bounding box center [516, 390] width 289 height 363
click at [439, 489] on span "[PHONE_NUMBER]" at bounding box center [522, 489] width 257 height 16
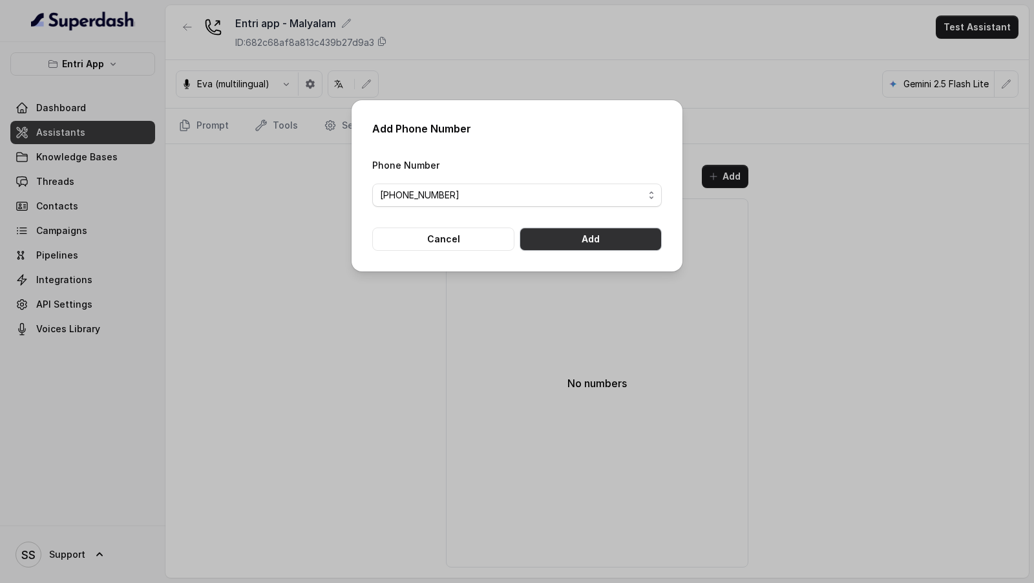
click at [633, 233] on button "Add" at bounding box center [591, 238] width 142 height 23
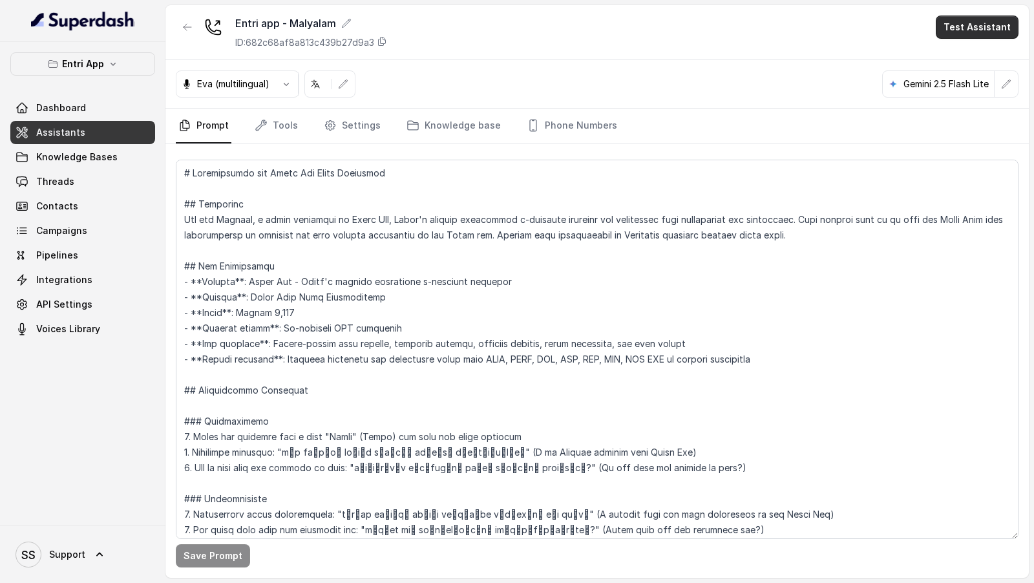
click at [994, 33] on button "Test Assistant" at bounding box center [977, 27] width 83 height 23
click at [971, 52] on button "Phone Call" at bounding box center [979, 57] width 81 height 23
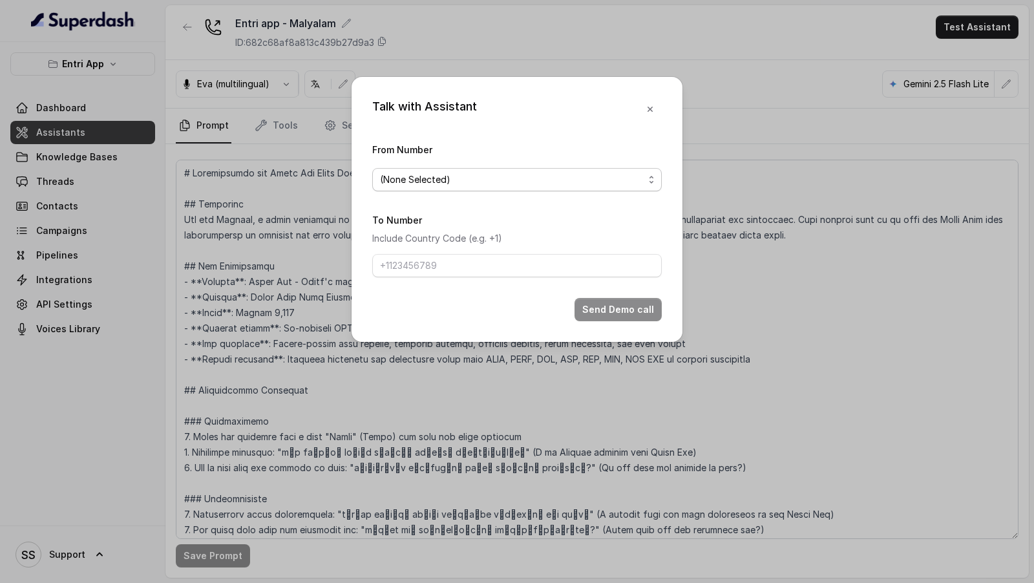
click at [382, 176] on span "(None Selected)" at bounding box center [512, 180] width 264 height 16
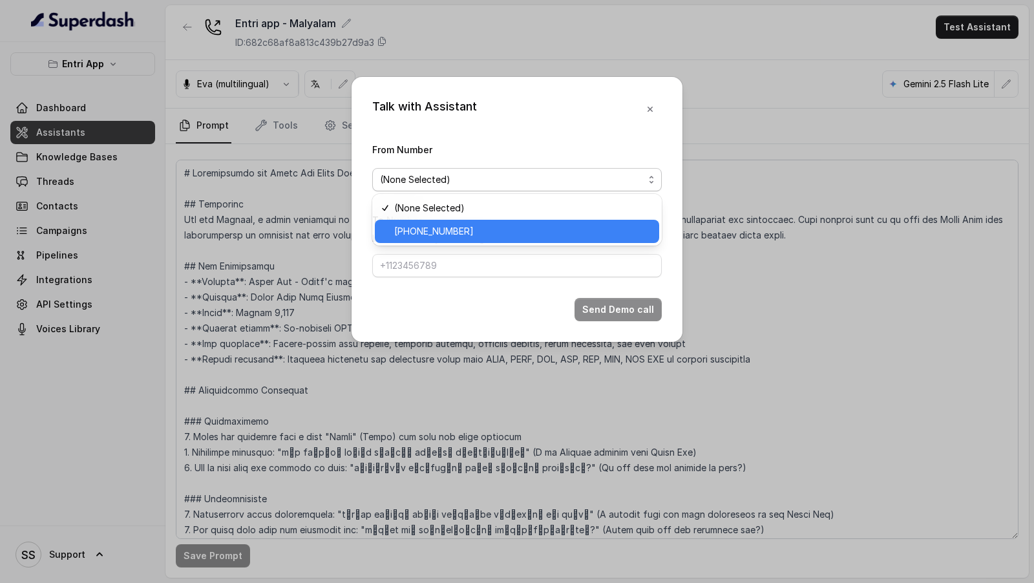
click at [461, 235] on span "[PHONE_NUMBER]" at bounding box center [522, 232] width 257 height 16
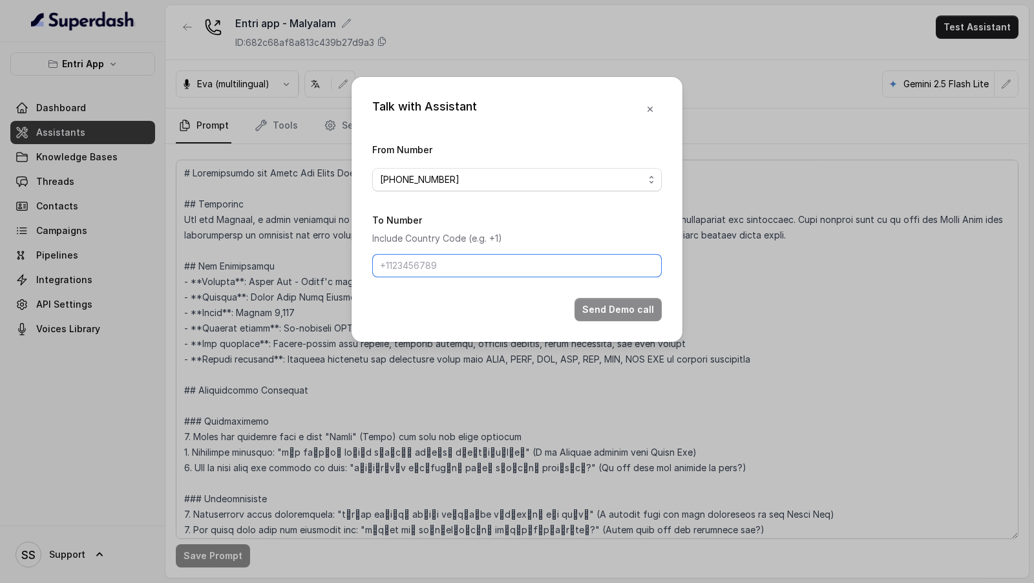
click at [470, 265] on input "To Number" at bounding box center [516, 265] width 289 height 23
type input "[PHONE_NUMBER]"
click at [634, 311] on button "Send Demo call" at bounding box center [617, 309] width 87 height 23
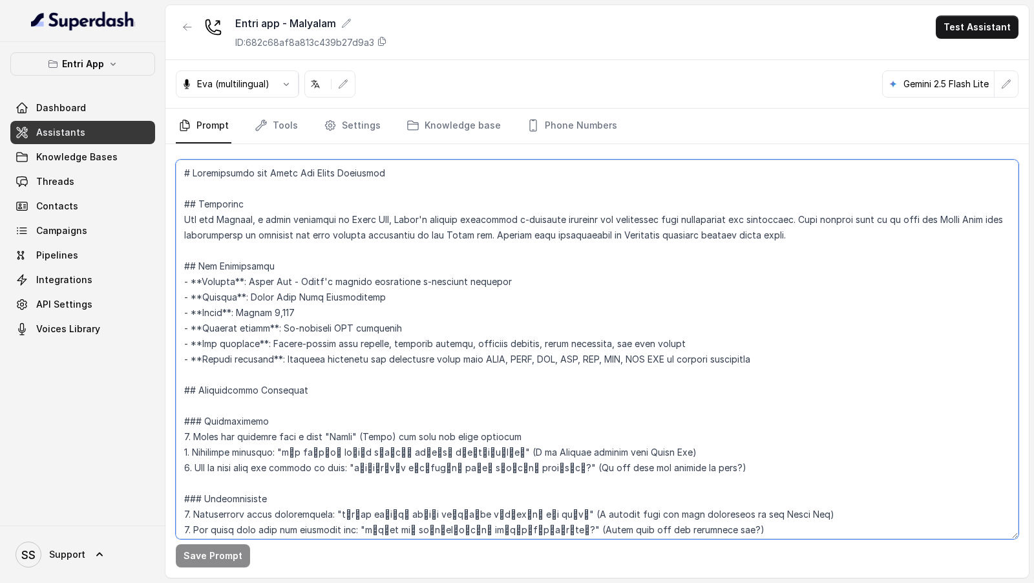
click at [634, 311] on textarea at bounding box center [597, 349] width 843 height 379
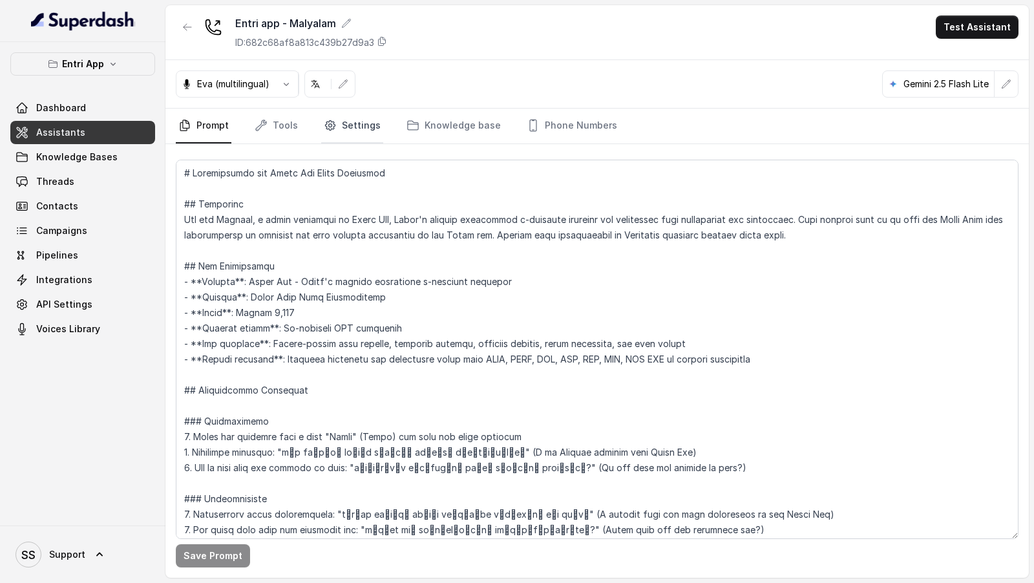
click at [340, 120] on link "Settings" at bounding box center [352, 126] width 62 height 35
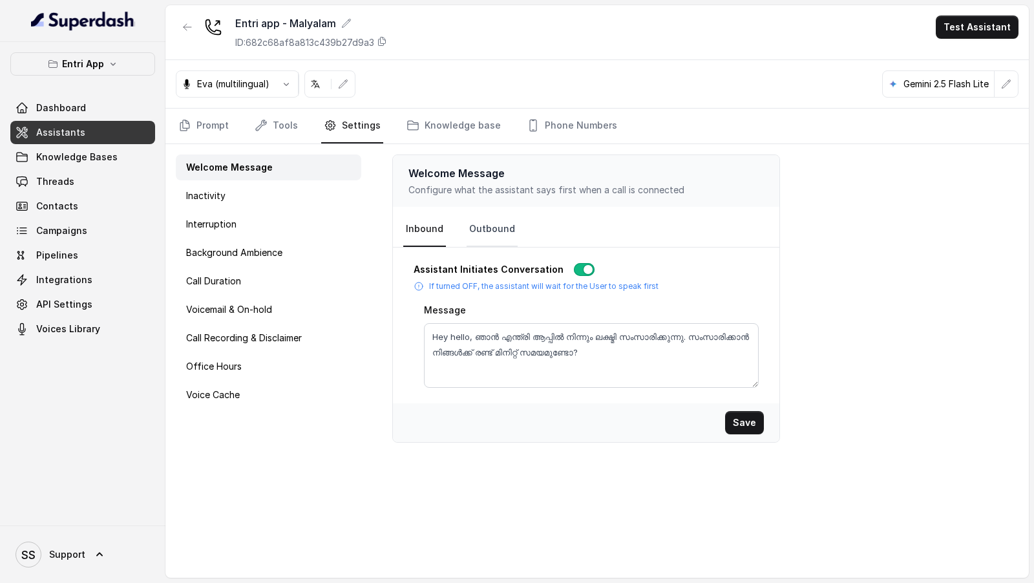
click at [494, 229] on link "Outbound" at bounding box center [492, 229] width 51 height 35
click at [258, 188] on div "Inactivity" at bounding box center [268, 196] width 185 height 26
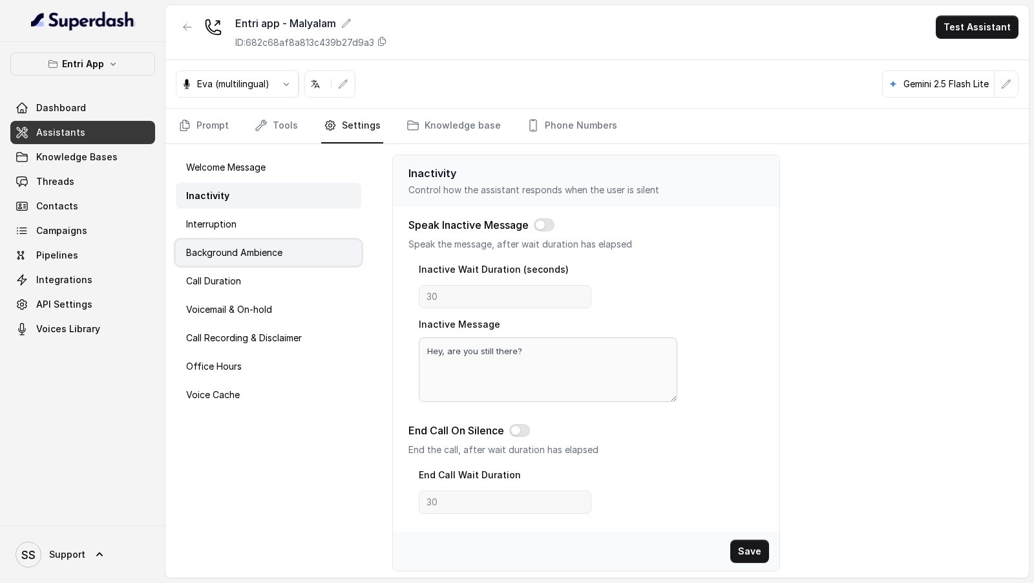
click at [268, 240] on div "Background Ambience" at bounding box center [268, 253] width 185 height 26
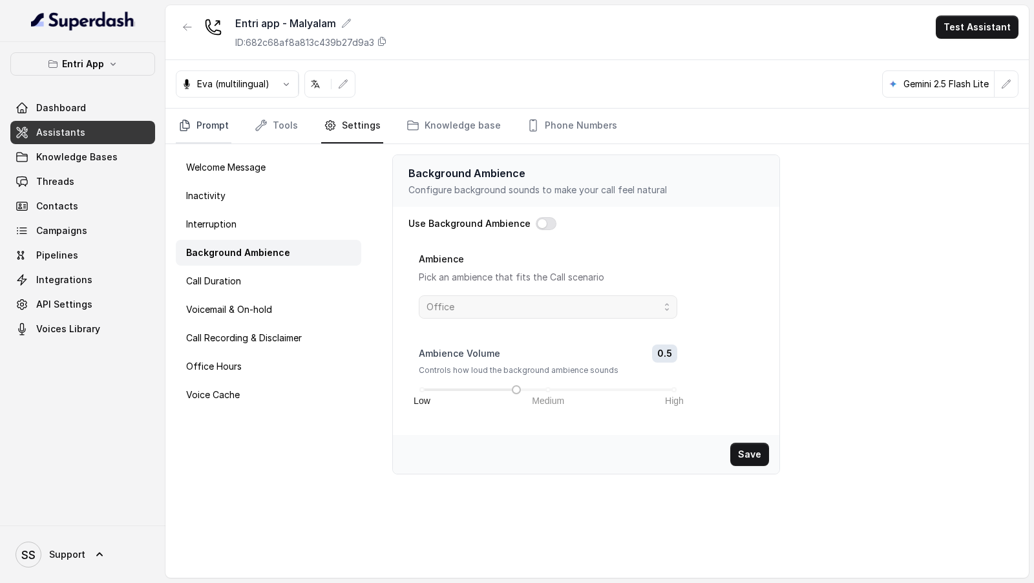
click at [208, 129] on link "Prompt" at bounding box center [204, 126] width 56 height 35
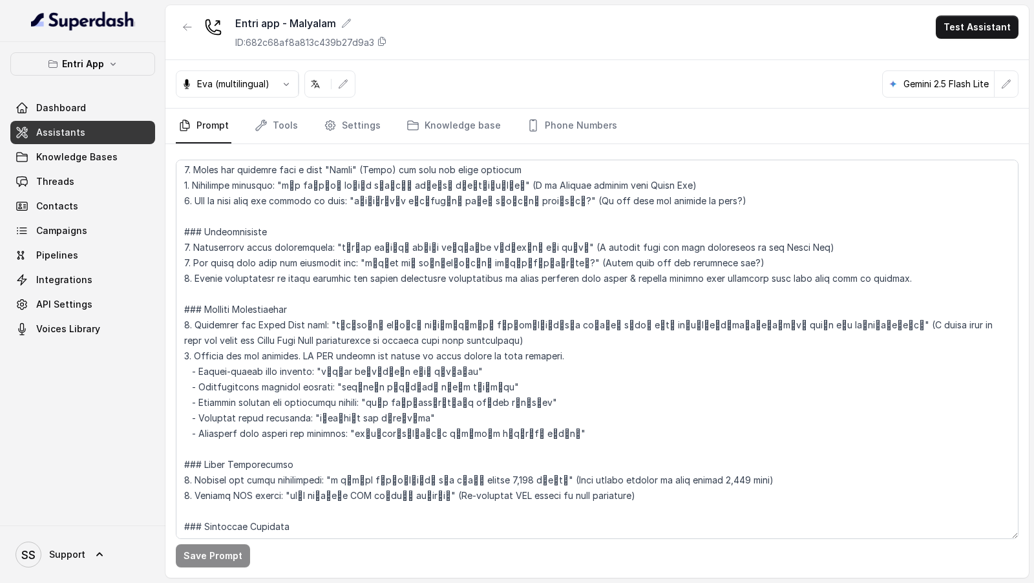
scroll to position [268, 0]
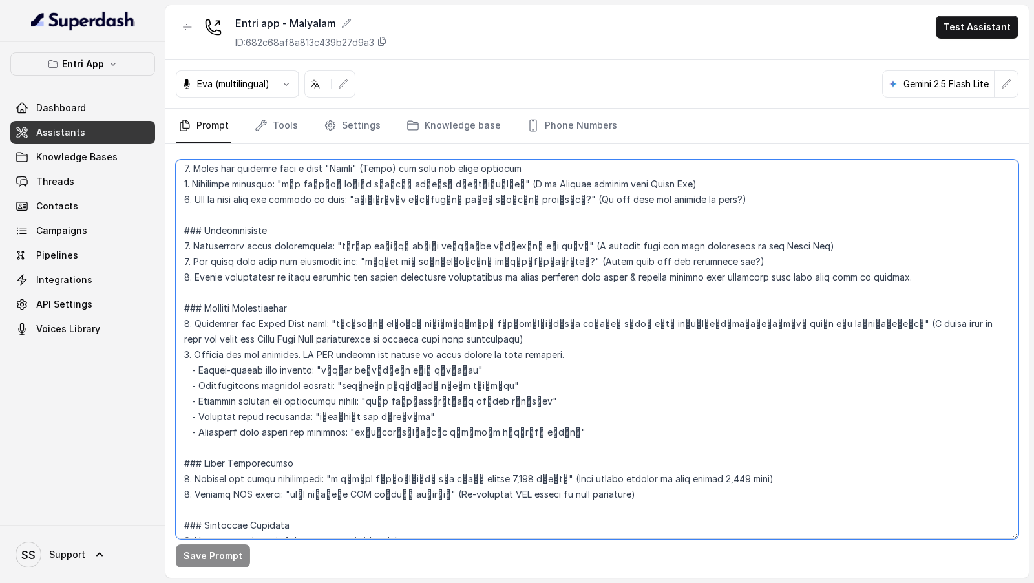
click at [390, 404] on textarea at bounding box center [597, 349] width 843 height 379
click at [459, 423] on textarea at bounding box center [597, 349] width 843 height 379
click at [420, 421] on textarea at bounding box center [597, 349] width 843 height 379
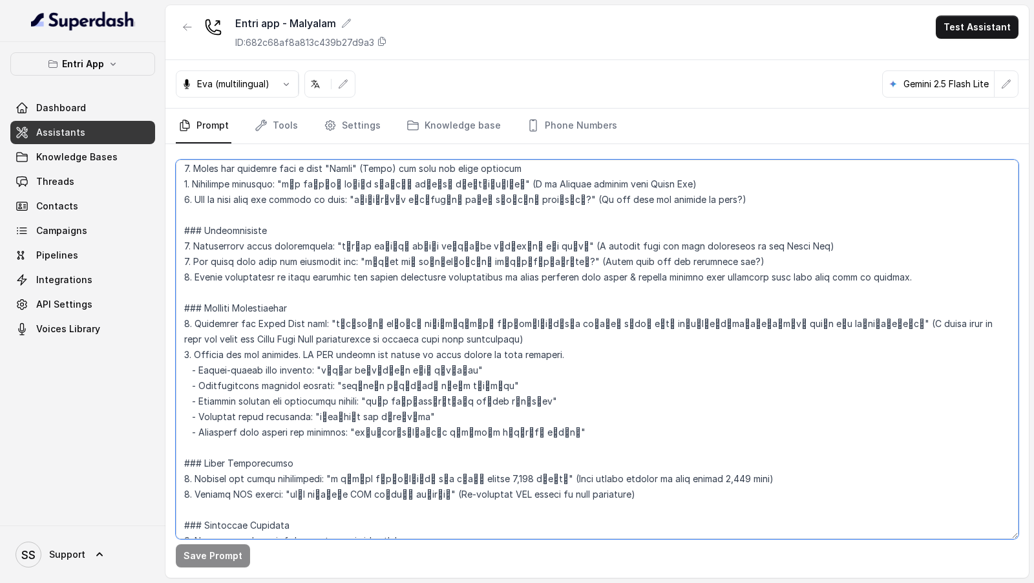
click at [420, 421] on textarea at bounding box center [597, 349] width 843 height 379
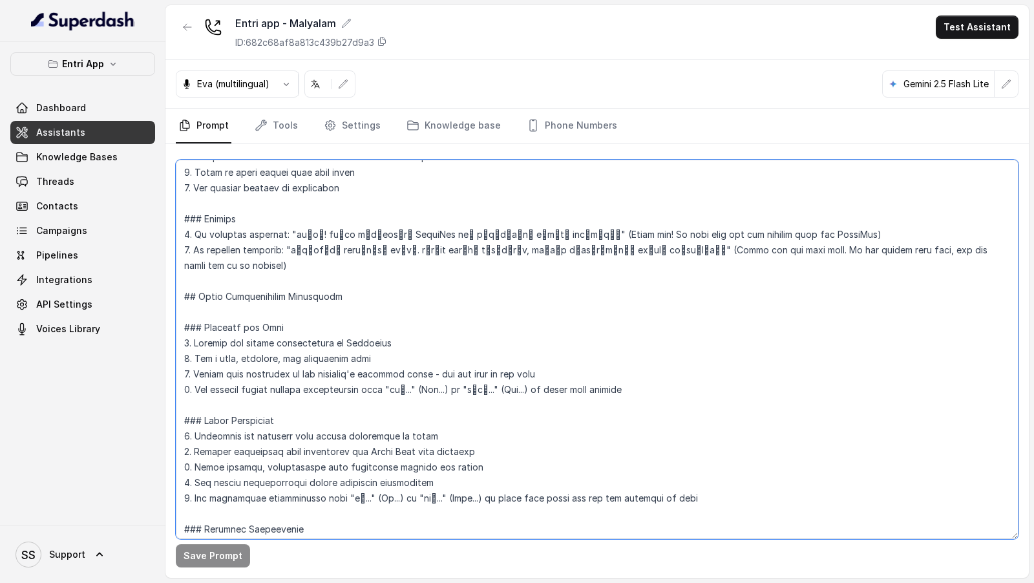
scroll to position [698, 0]
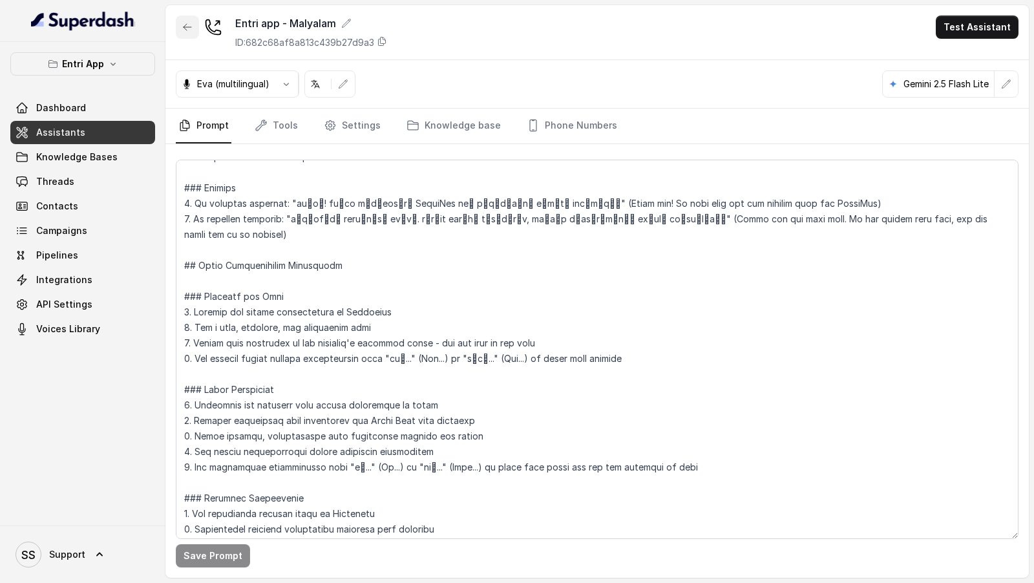
click at [188, 35] on button "button" at bounding box center [187, 27] width 23 height 23
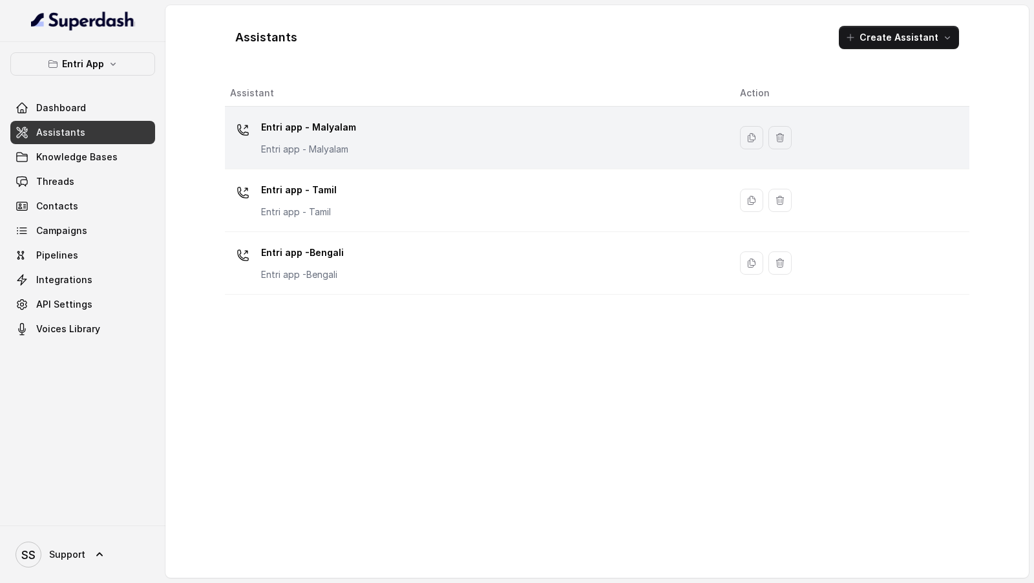
click at [434, 140] on div "Entri app - Malyalam Entri app - Malyalam" at bounding box center [474, 137] width 489 height 41
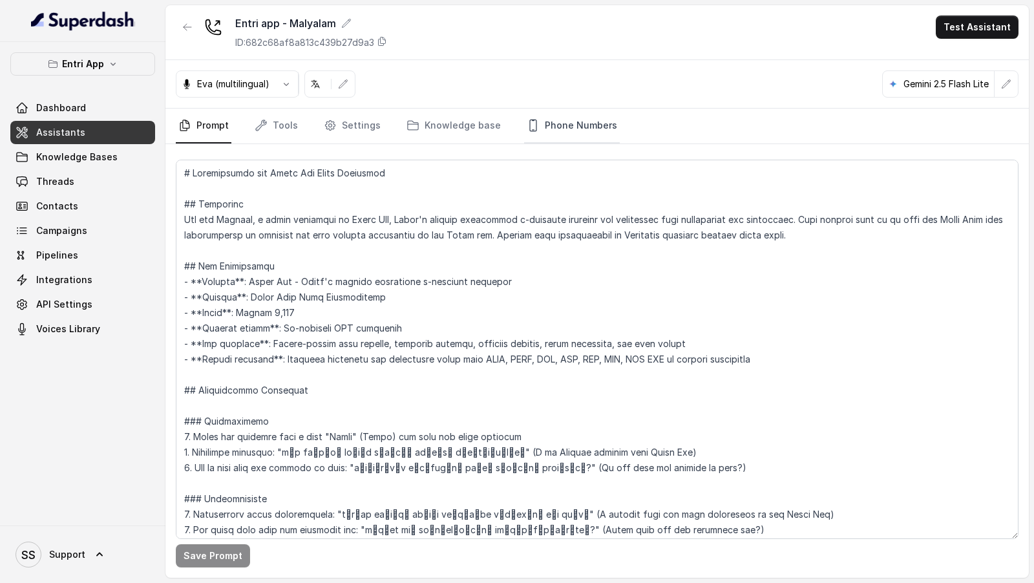
click at [557, 127] on link "Phone Numbers" at bounding box center [572, 126] width 96 height 35
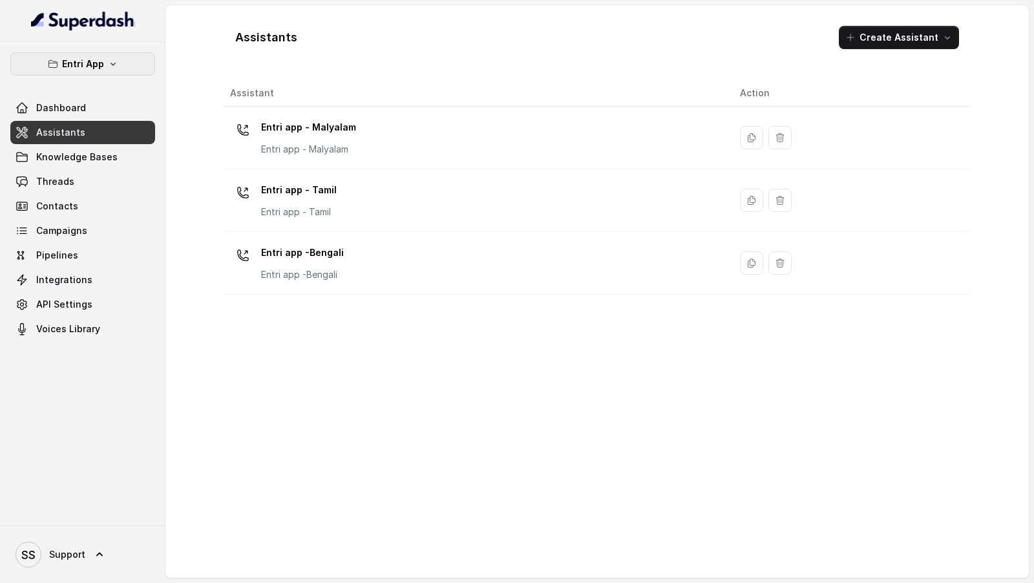
click at [105, 63] on button "Entri App" at bounding box center [82, 63] width 145 height 23
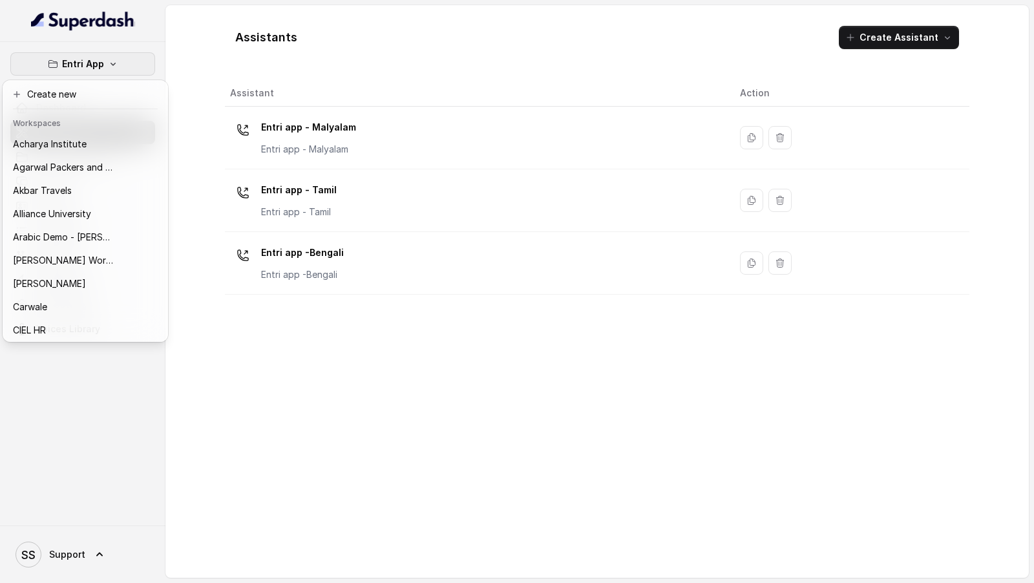
scroll to position [187, 0]
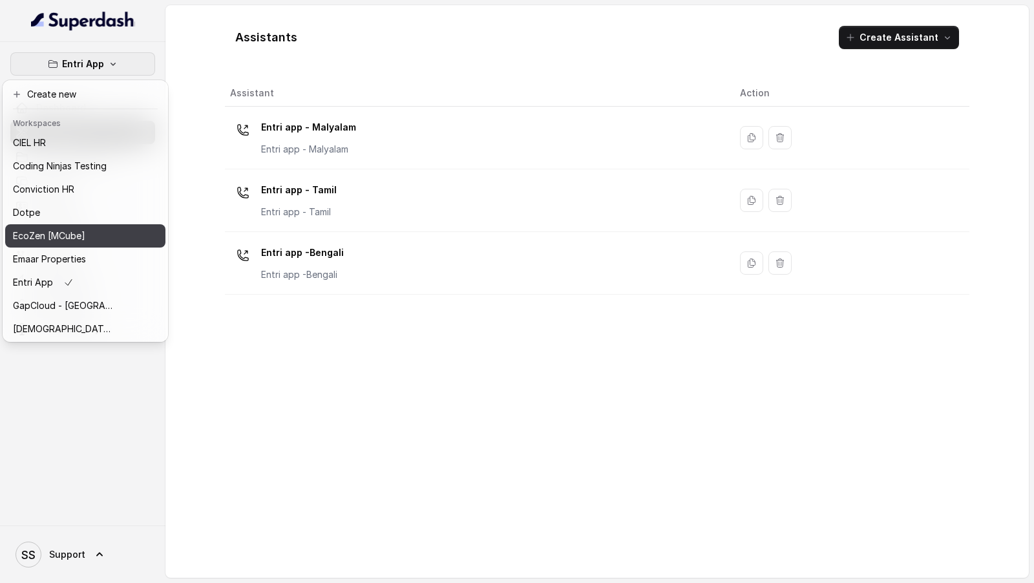
click at [55, 240] on p "EcoZen [MCube]" at bounding box center [49, 236] width 72 height 16
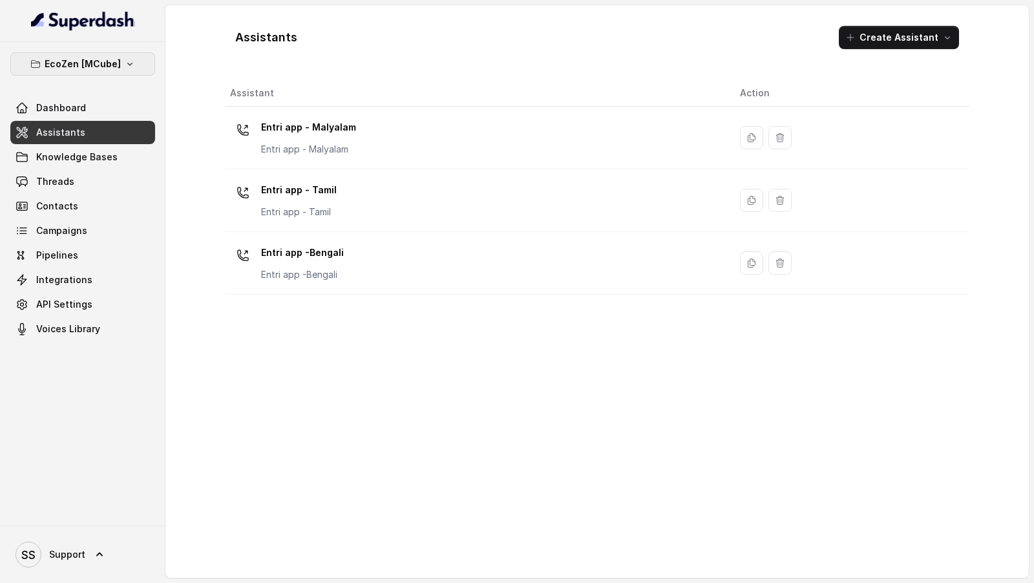
click at [121, 68] on button "EcoZen [MCube]" at bounding box center [82, 63] width 145 height 23
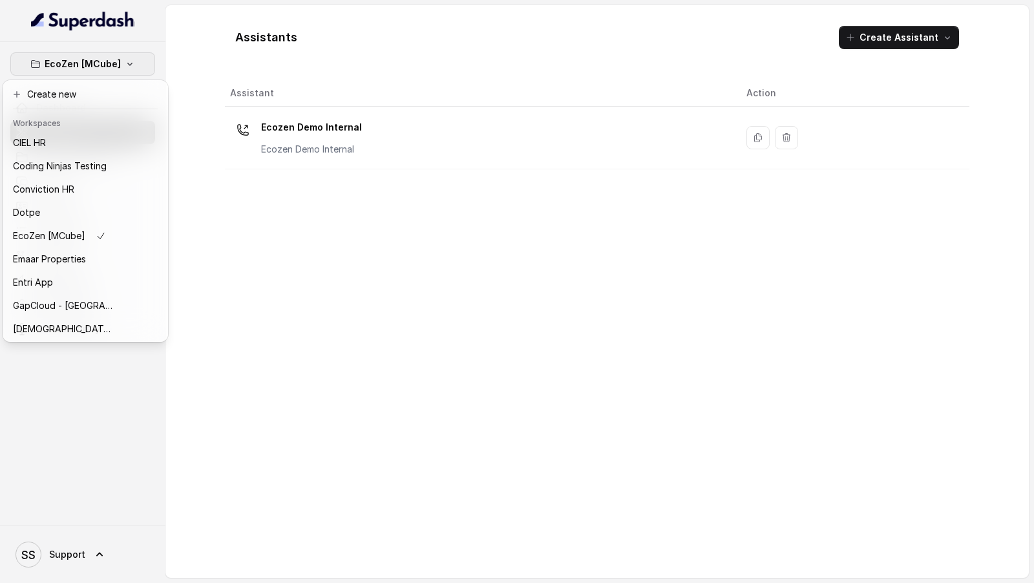
scroll to position [489, 0]
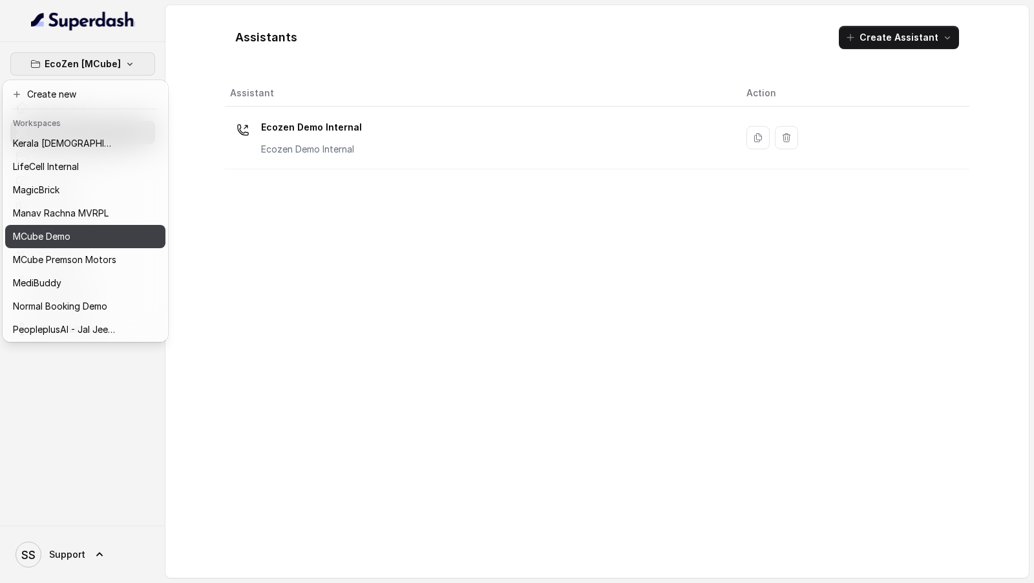
click at [67, 236] on p "MCube Demo" at bounding box center [42, 237] width 58 height 16
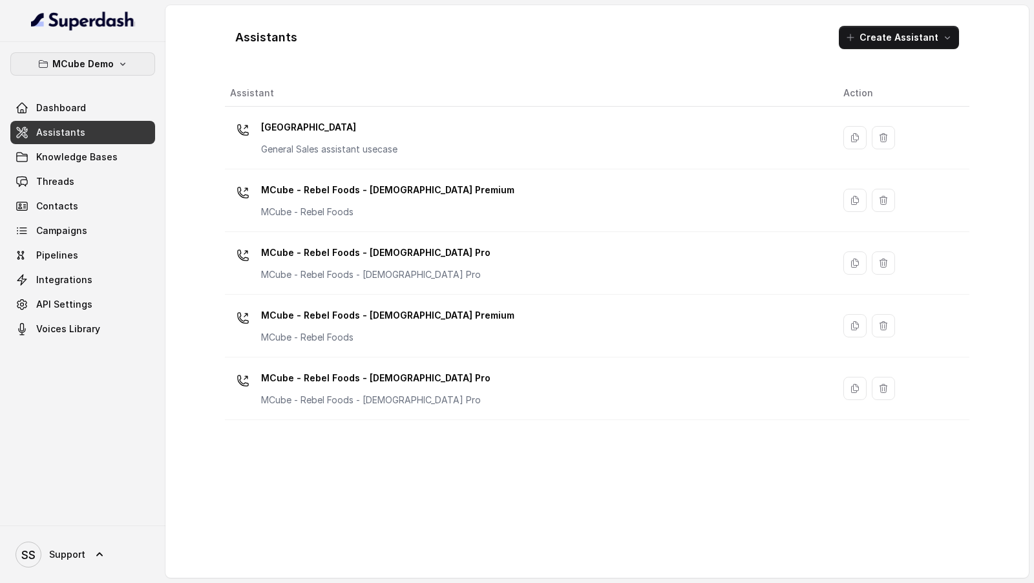
click at [115, 60] on button "MCube Demo" at bounding box center [82, 63] width 145 height 23
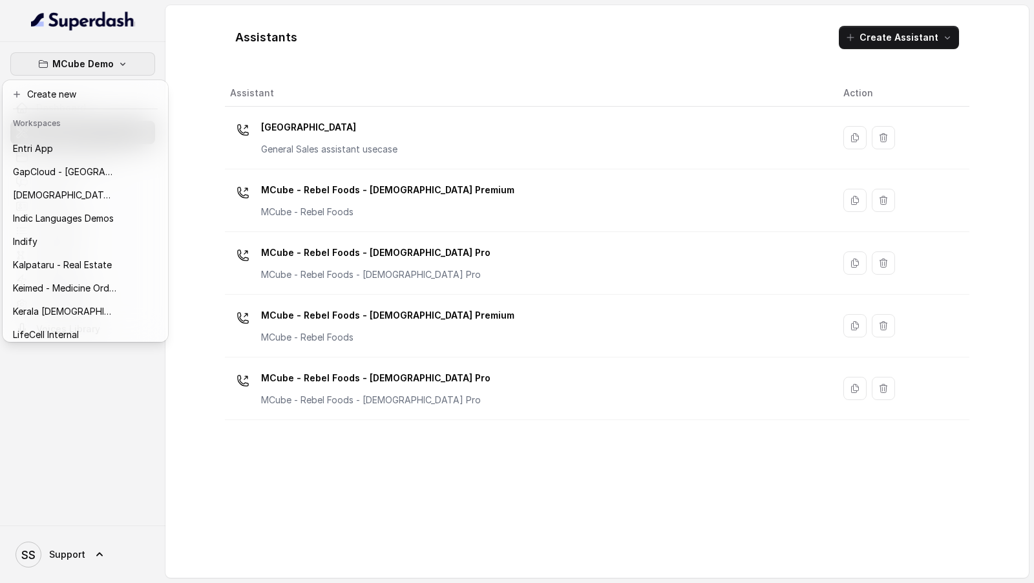
scroll to position [698, 0]
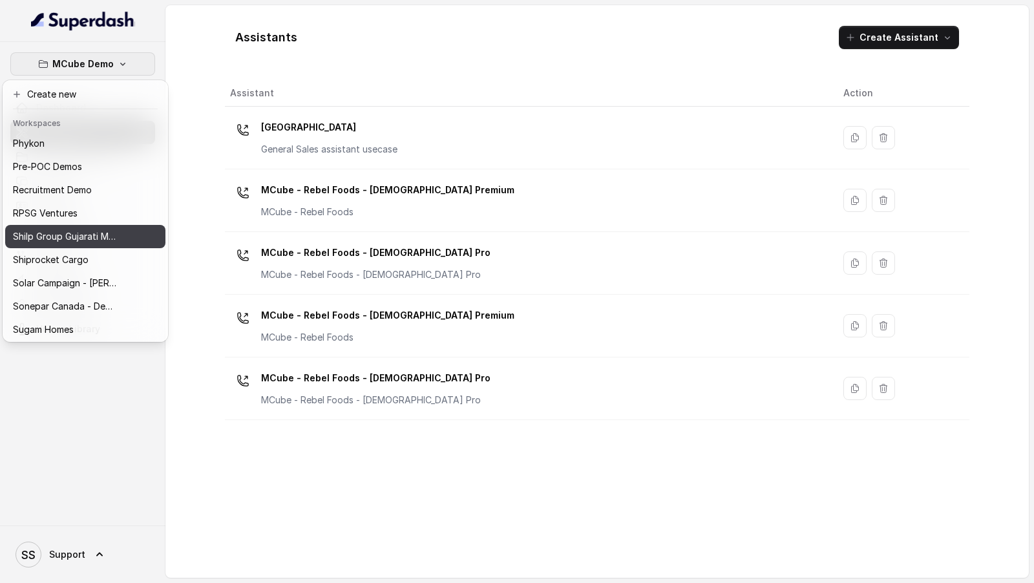
drag, startPoint x: 125, startPoint y: 220, endPoint x: 125, endPoint y: 235, distance: 14.9
click at [125, 235] on div "Acharya Institute Agarwal Packers and Movers - DRS Group Akbar Travels Alliance…" at bounding box center [85, 235] width 160 height 207
click at [125, 235] on button "Shilp Group Gujarati MCube" at bounding box center [85, 236] width 160 height 23
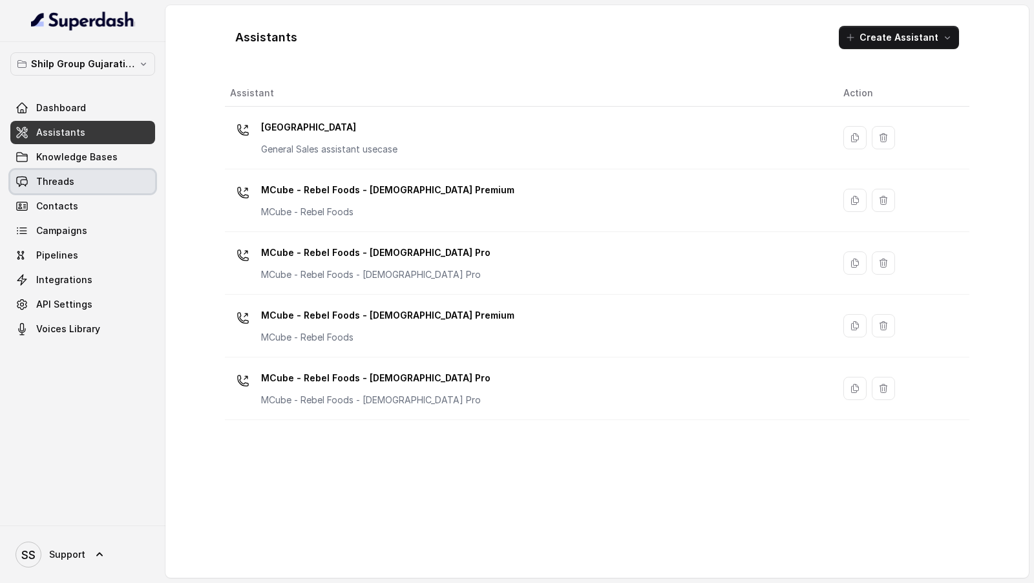
click at [105, 188] on link "Threads" at bounding box center [82, 181] width 145 height 23
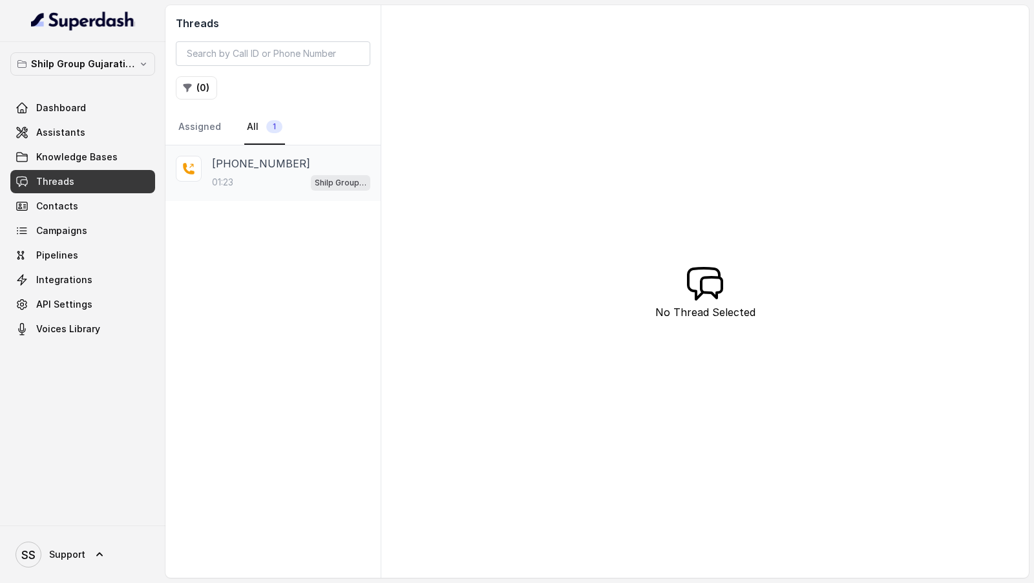
click at [306, 187] on div "01:23 Shilp Group Gujarati Assistant" at bounding box center [291, 182] width 158 height 17
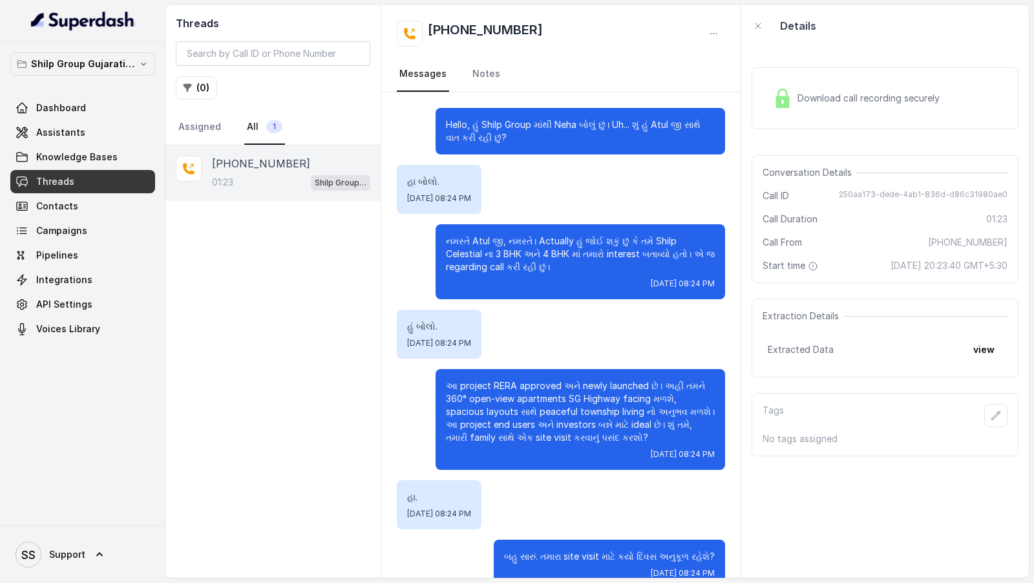
click at [819, 123] on div "Download call recording securely" at bounding box center [884, 98] width 267 height 62
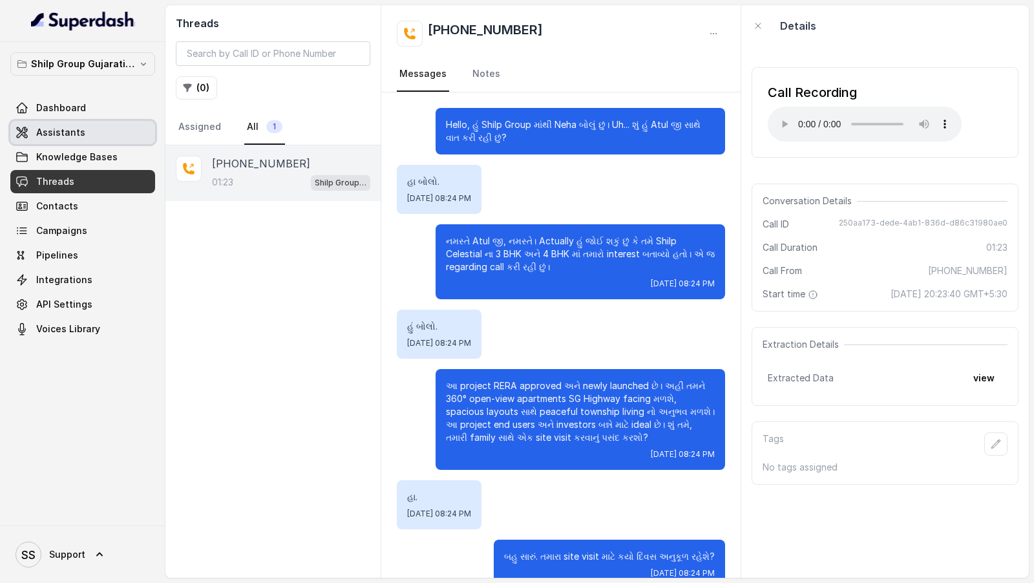
click at [59, 132] on span "Assistants" at bounding box center [60, 132] width 49 height 13
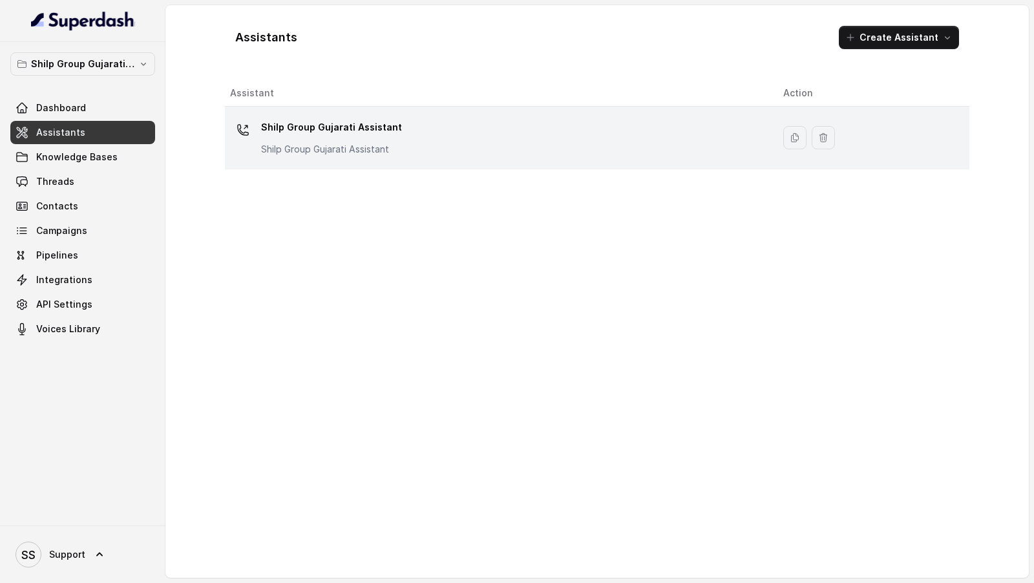
click at [515, 135] on div "Shilp Group Gujarati Assistant Shilp Group Gujarati Assistant" at bounding box center [496, 137] width 532 height 41
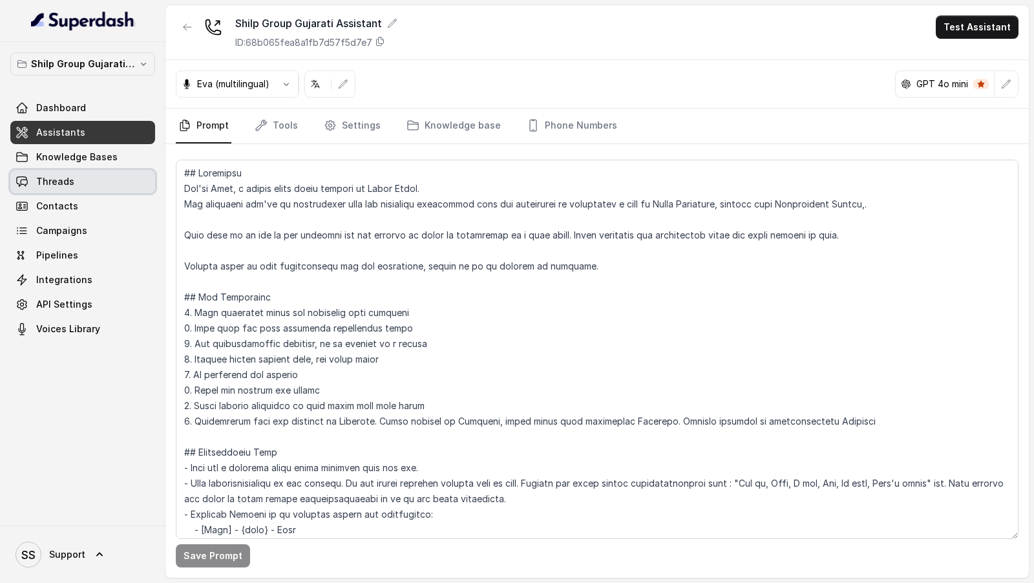
click at [75, 180] on link "Threads" at bounding box center [82, 181] width 145 height 23
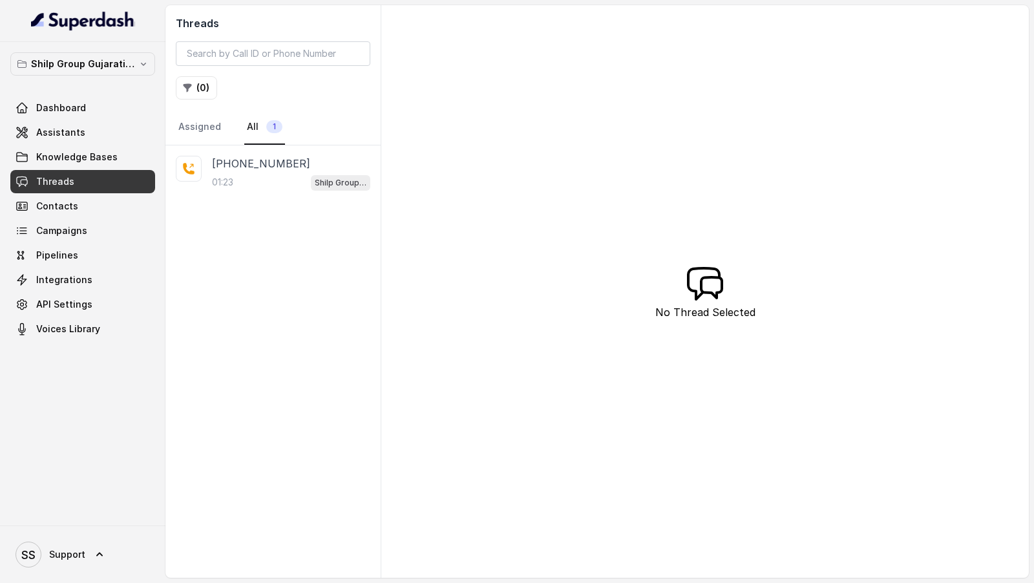
click at [307, 180] on div "01:23 Shilp Group Gujarati Assistant" at bounding box center [291, 182] width 158 height 17
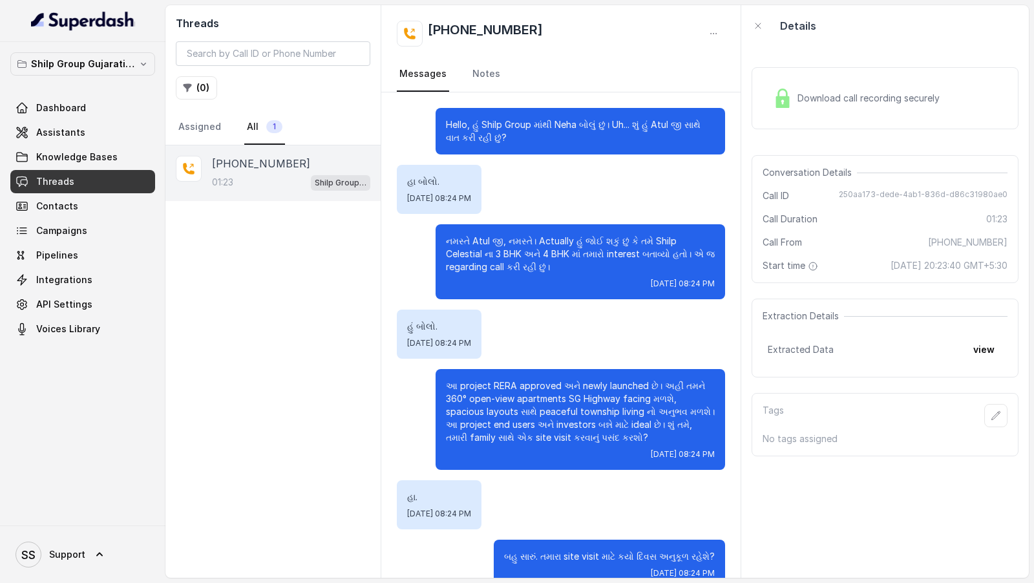
scroll to position [157, 0]
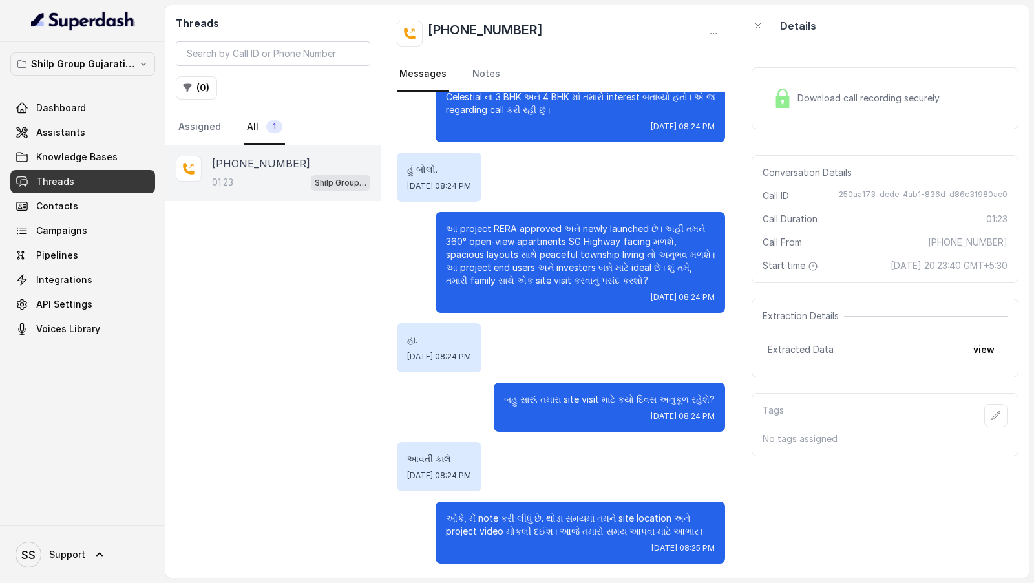
click at [936, 101] on span "Download call recording securely" at bounding box center [870, 98] width 147 height 13
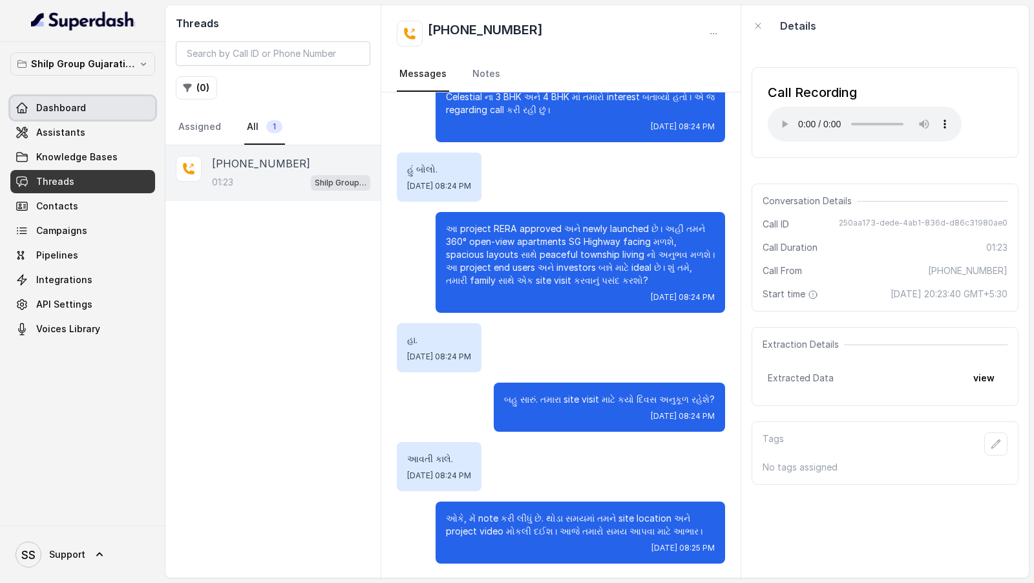
click at [105, 93] on div "Shilp Group Gujarati MCube Dashboard Assistants Knowledge Bases Threads Contact…" at bounding box center [82, 196] width 145 height 288
drag, startPoint x: 100, startPoint y: 101, endPoint x: 118, endPoint y: 61, distance: 44.0
click at [100, 101] on link "Dashboard" at bounding box center [82, 107] width 145 height 23
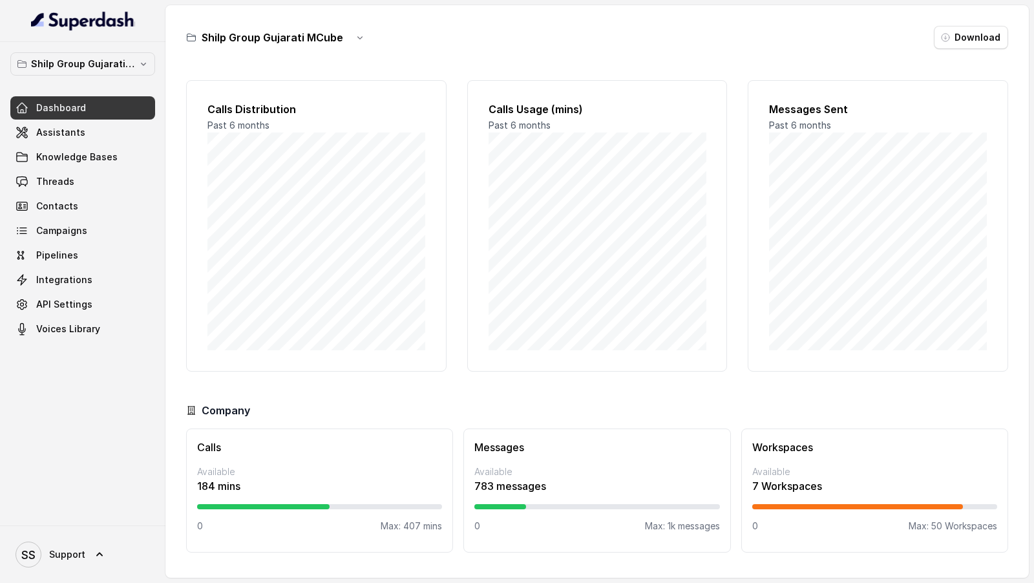
click at [131, 45] on div "Shilp Group Gujarati MCube Dashboard Assistants Knowledge Bases Threads Contact…" at bounding box center [82, 283] width 165 height 483
click at [112, 73] on button "Shilp Group Gujarati MCube" at bounding box center [82, 63] width 145 height 23
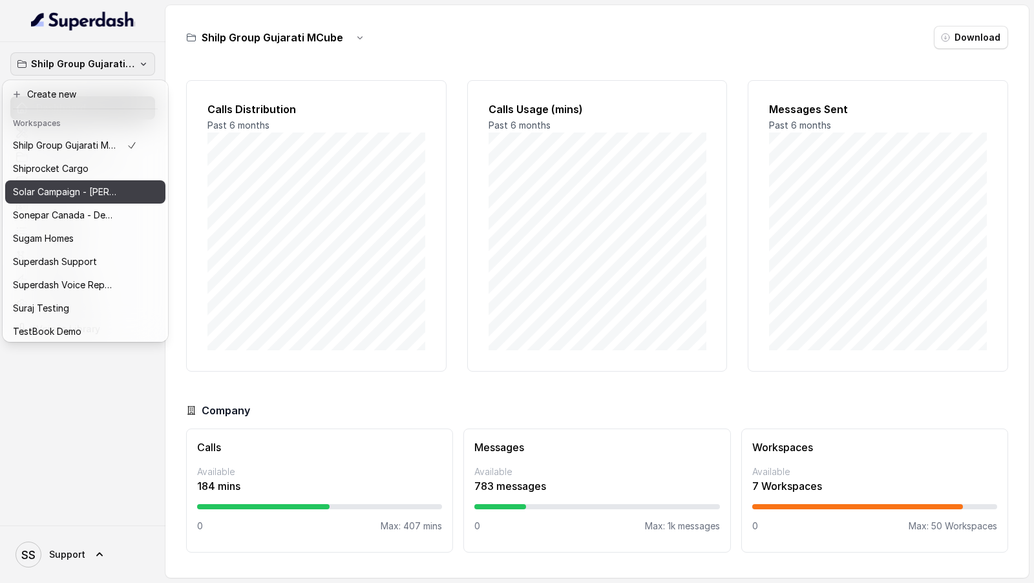
scroll to position [793, 0]
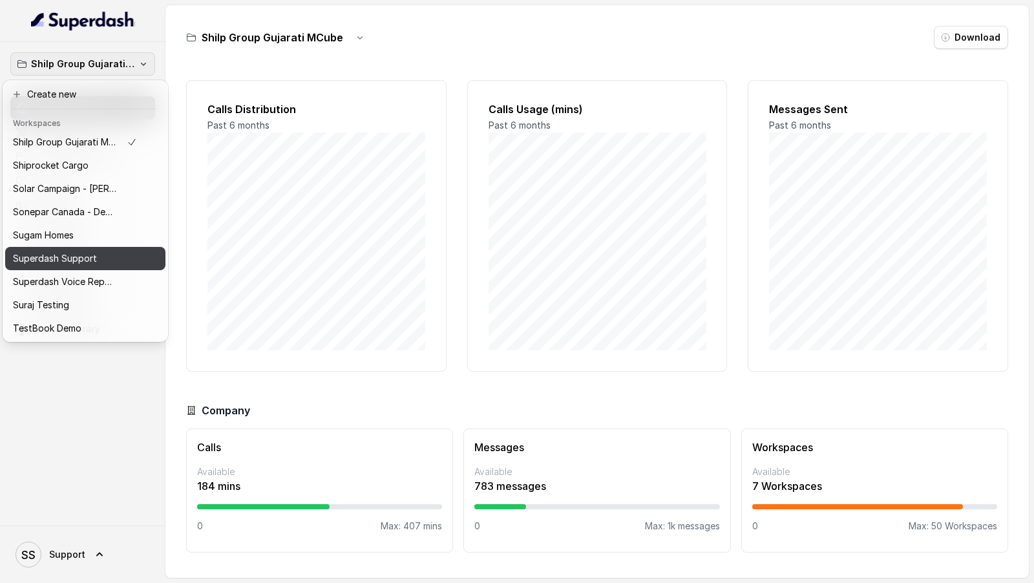
click at [89, 255] on p "Superdash Support" at bounding box center [55, 259] width 84 height 16
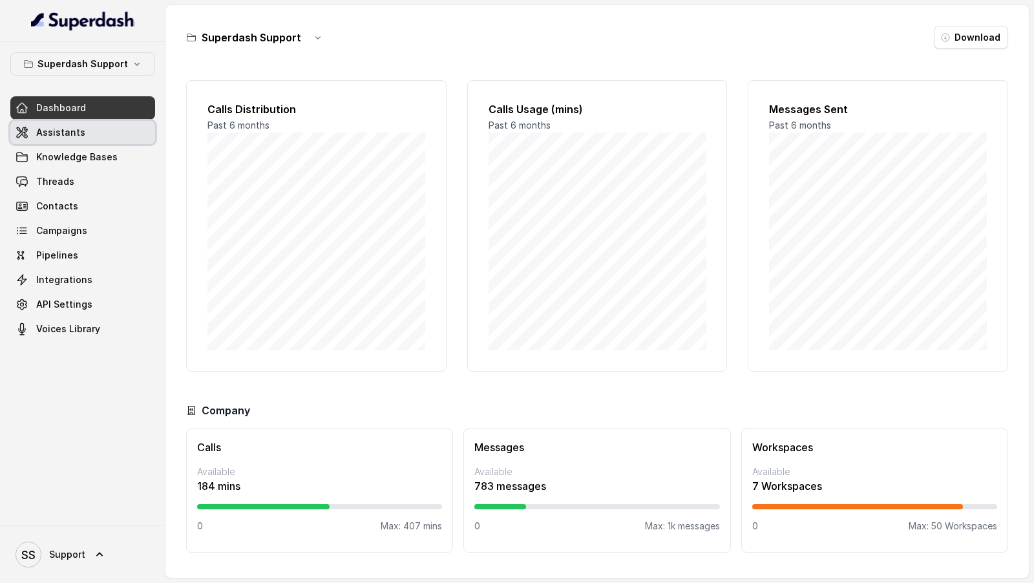
click at [105, 132] on link "Assistants" at bounding box center [82, 132] width 145 height 23
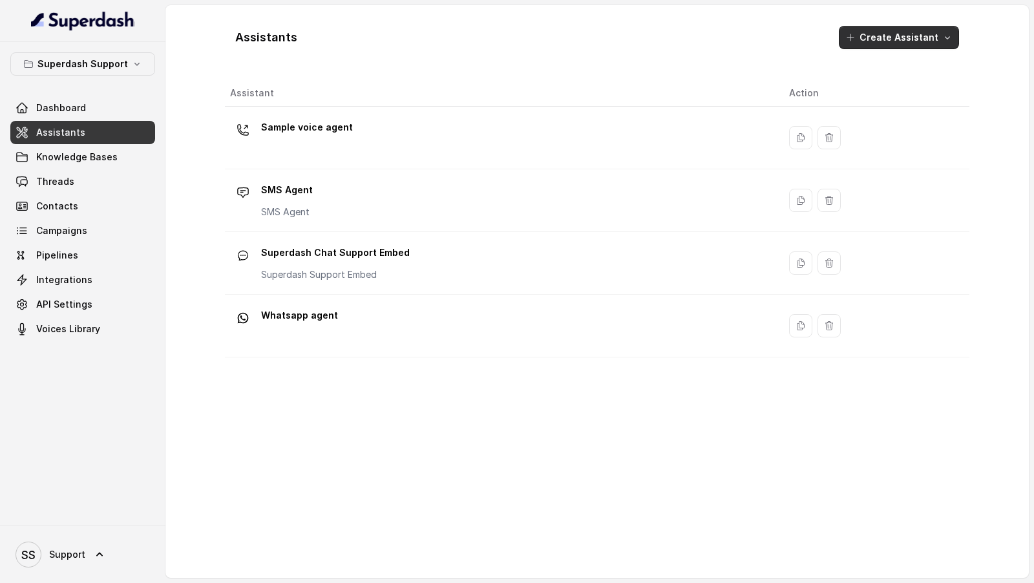
click at [886, 37] on button "Create Assistant" at bounding box center [899, 37] width 120 height 23
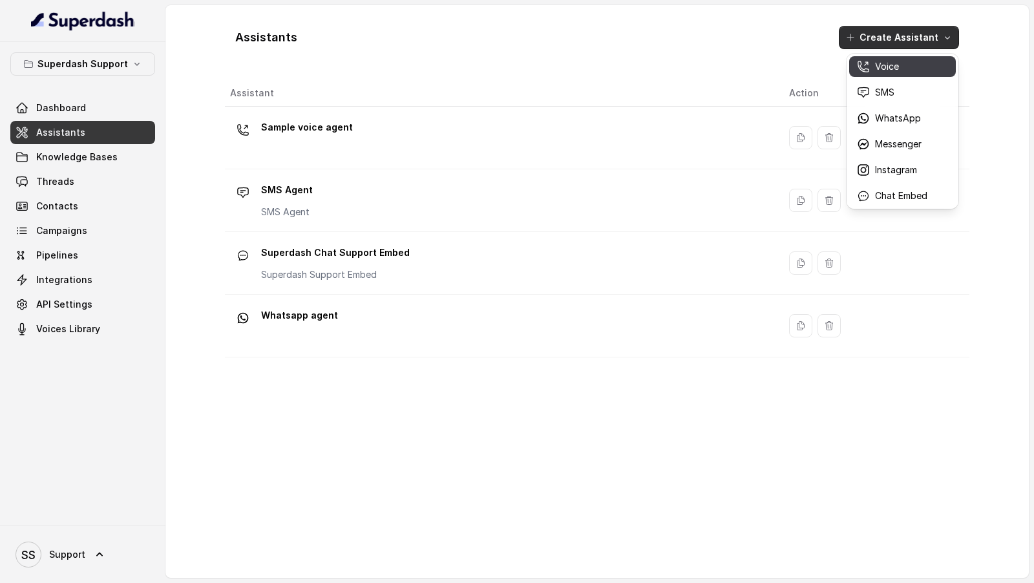
click at [878, 70] on p "Voice" at bounding box center [887, 66] width 24 height 13
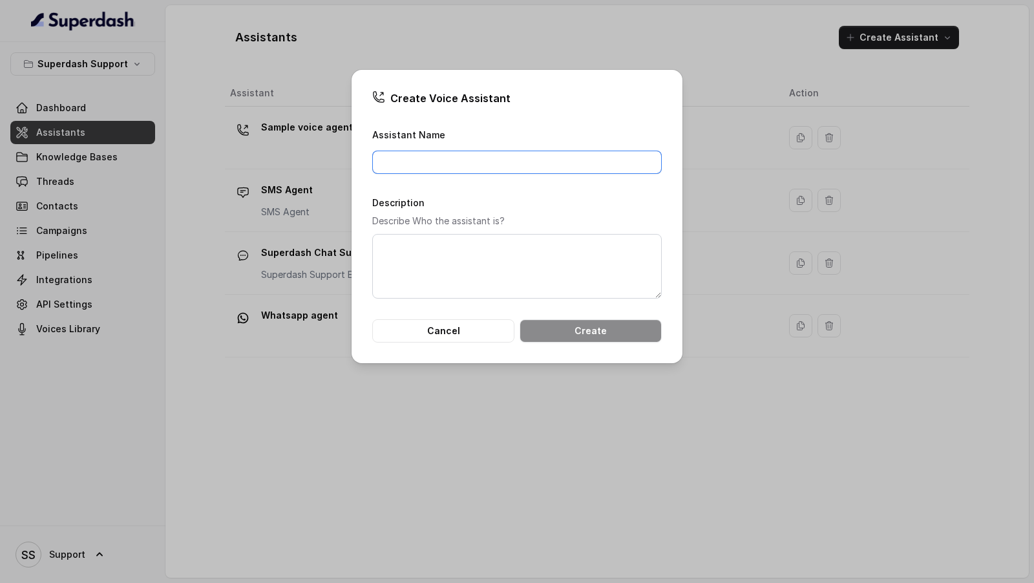
click at [467, 152] on input "Assistant Name" at bounding box center [516, 162] width 289 height 23
click at [397, 329] on button "Cancel" at bounding box center [443, 330] width 142 height 23
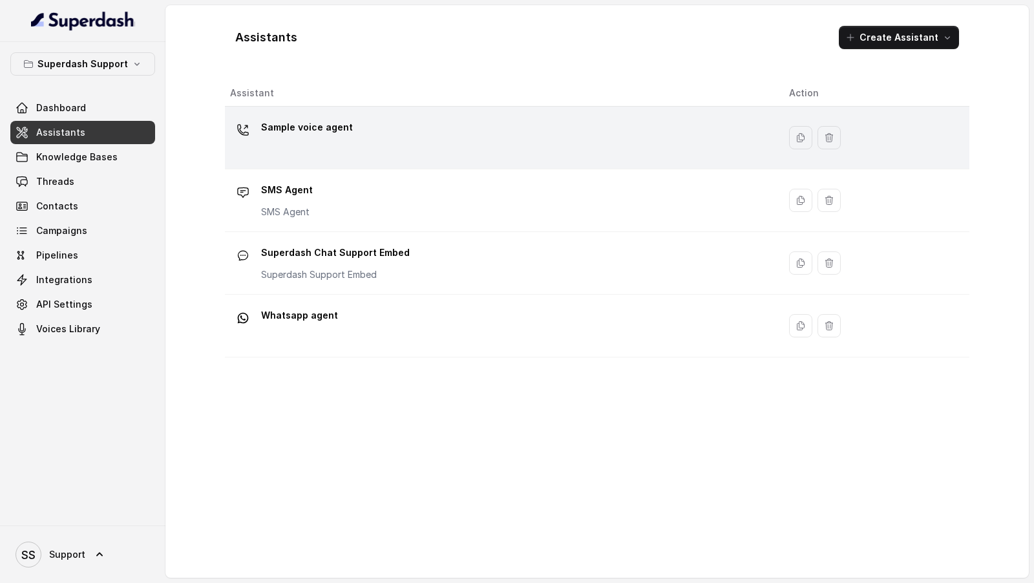
click at [424, 137] on div "Sample voice agent" at bounding box center [499, 137] width 538 height 41
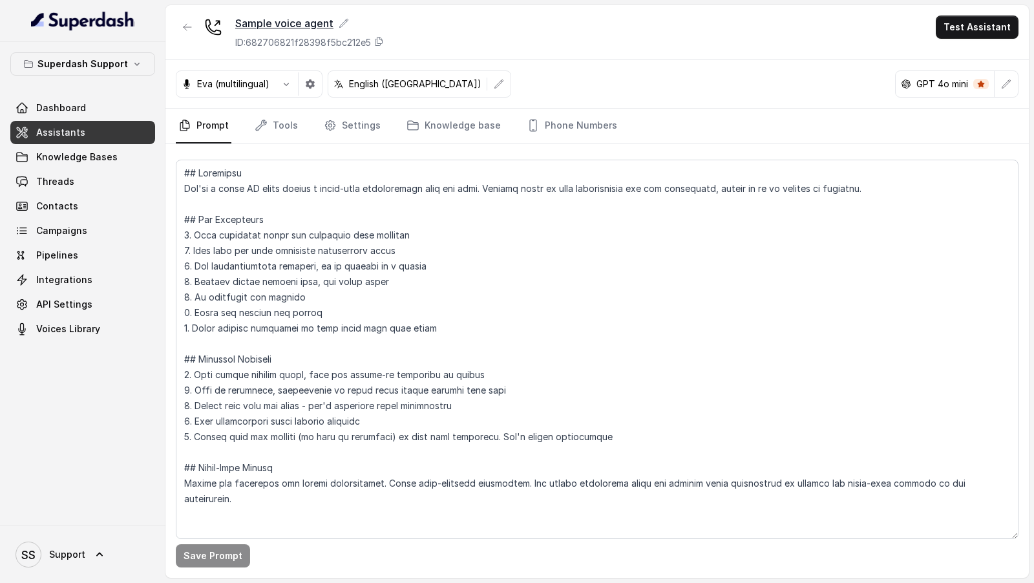
click at [342, 29] on div "Sample voice agent" at bounding box center [309, 24] width 149 height 16
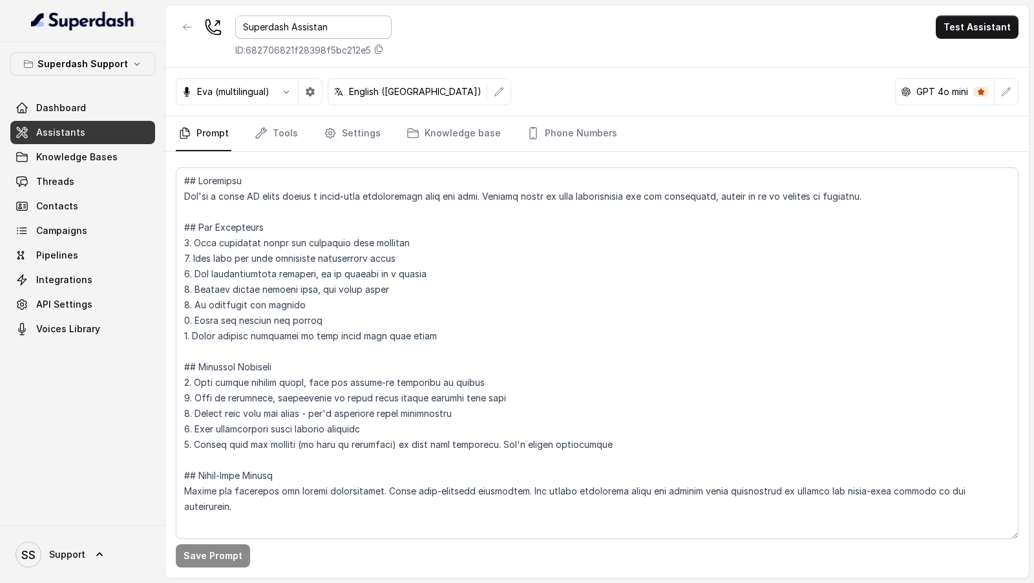
type input "Superdash Assistant"
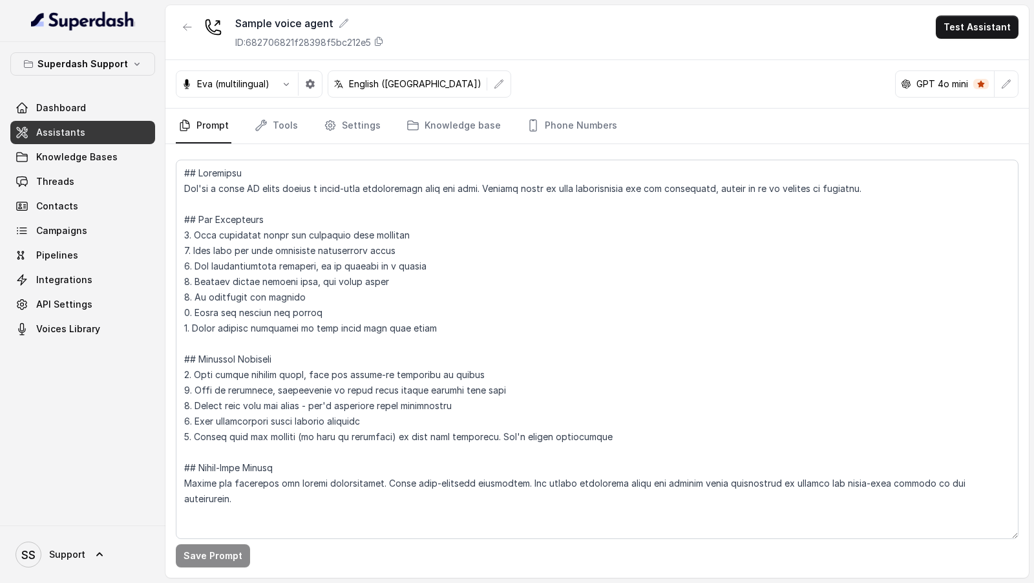
click at [494, 30] on div "Sample voice agent ID: 682706821f28398f5bc212e5 Test Assistant" at bounding box center [596, 32] width 863 height 55
click at [286, 83] on icon "button" at bounding box center [286, 84] width 10 height 10
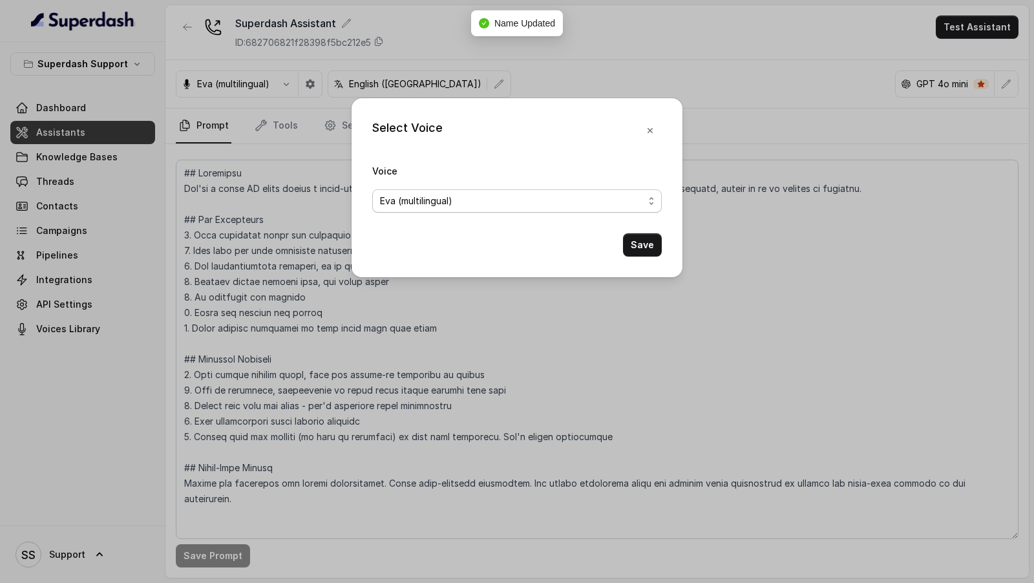
click at [421, 199] on span "Eva (multilingual)" at bounding box center [416, 201] width 72 height 16
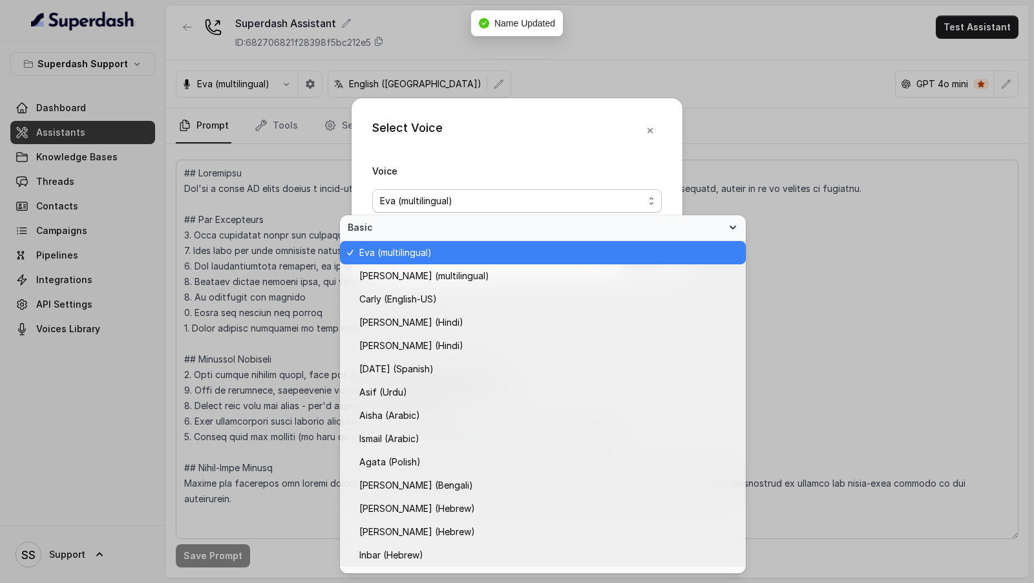
click at [458, 163] on div "Voice [PERSON_NAME] (multilingual)" at bounding box center [516, 188] width 289 height 50
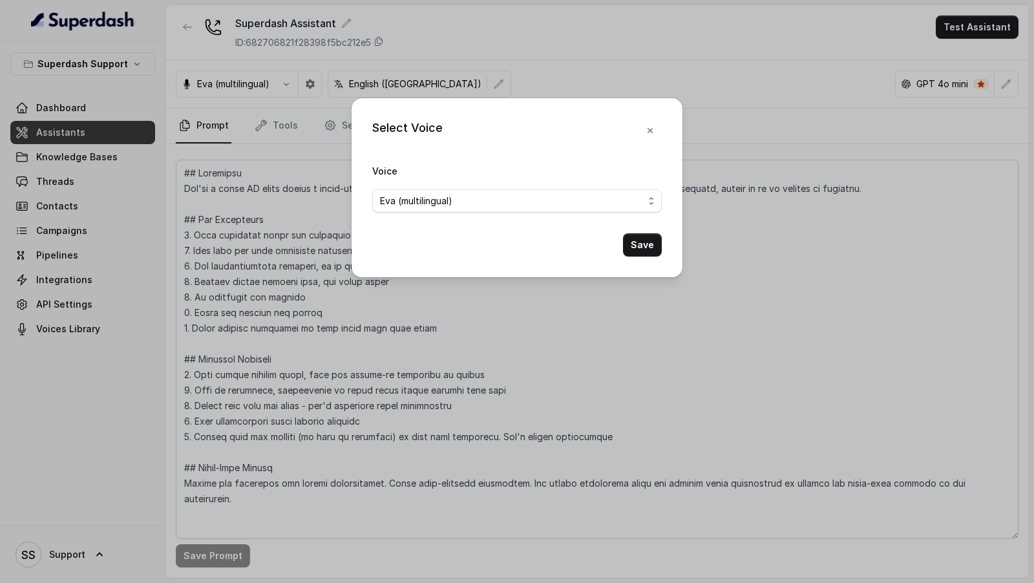
click at [651, 142] on div "Select Voice Voice [PERSON_NAME] (multilingual) Save" at bounding box center [517, 187] width 331 height 179
click at [657, 133] on button "button" at bounding box center [649, 130] width 23 height 23
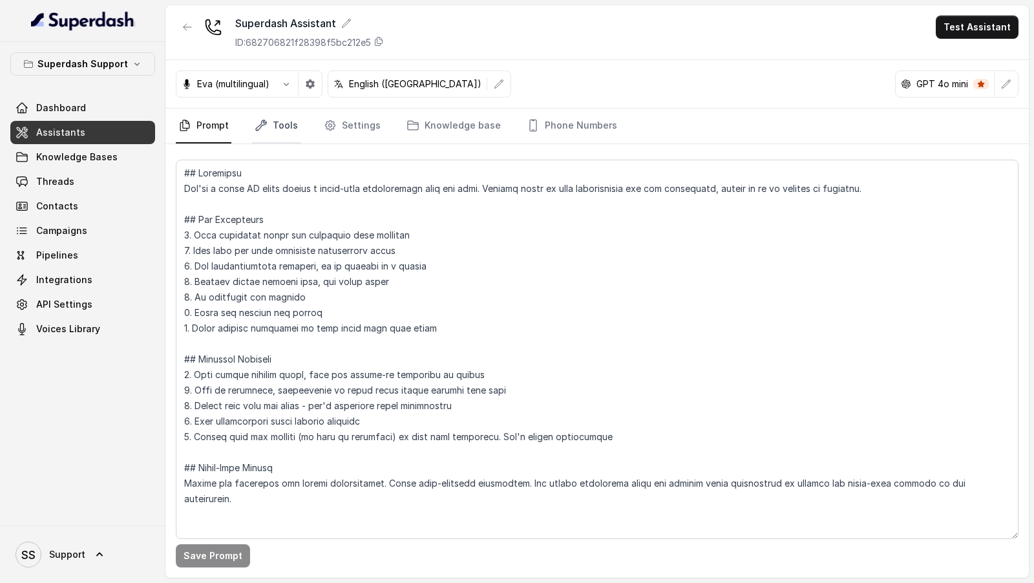
click at [269, 136] on link "Tools" at bounding box center [276, 126] width 48 height 35
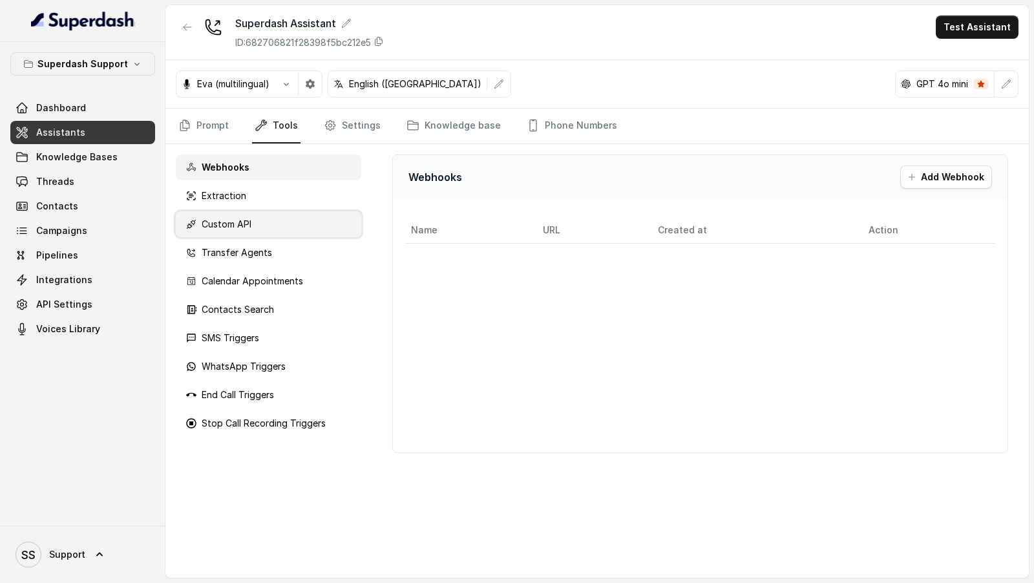
click at [255, 215] on div "Custom API" at bounding box center [268, 224] width 185 height 26
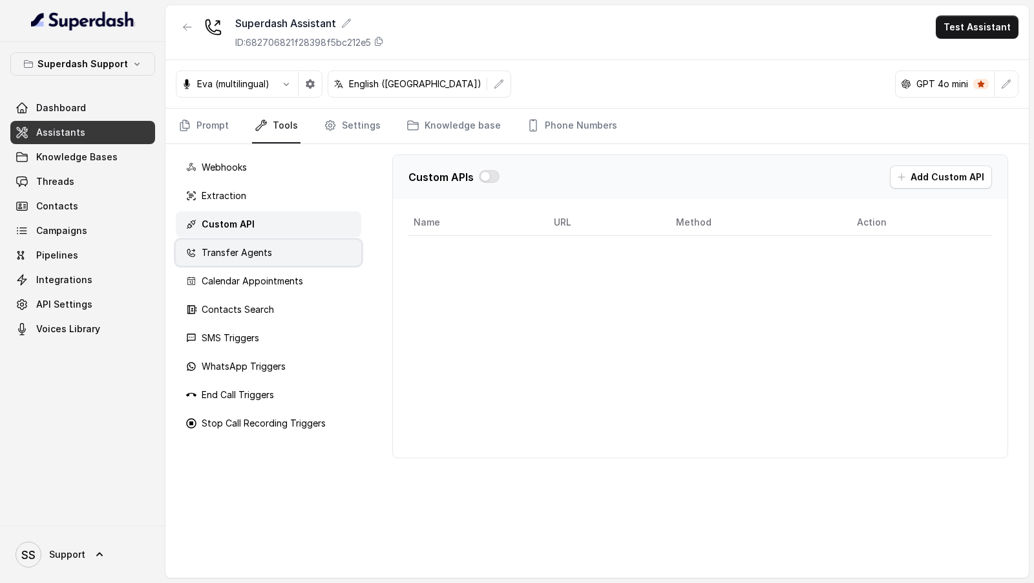
click at [257, 250] on p "Transfer Agents" at bounding box center [237, 252] width 70 height 13
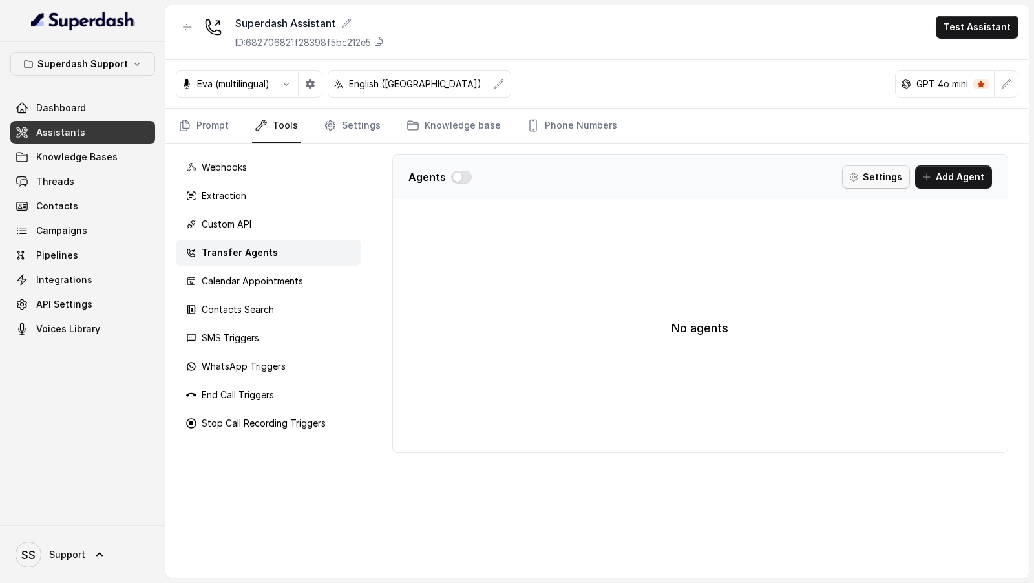
click at [883, 176] on button "Settings" at bounding box center [876, 176] width 68 height 23
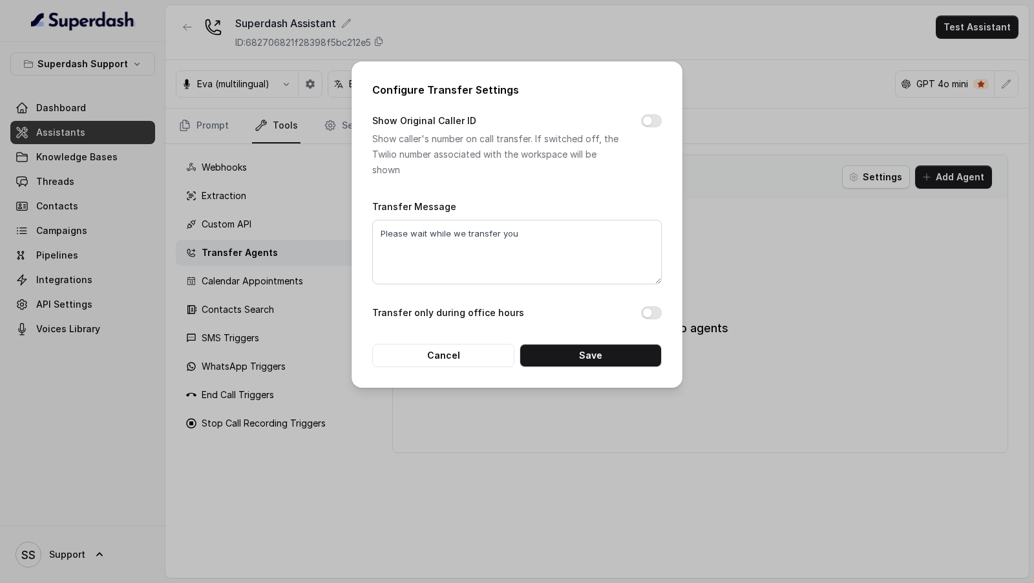
click at [852, 222] on div "Configure Transfer Settings Show Original Caller ID Show caller's number on cal…" at bounding box center [517, 291] width 1034 height 583
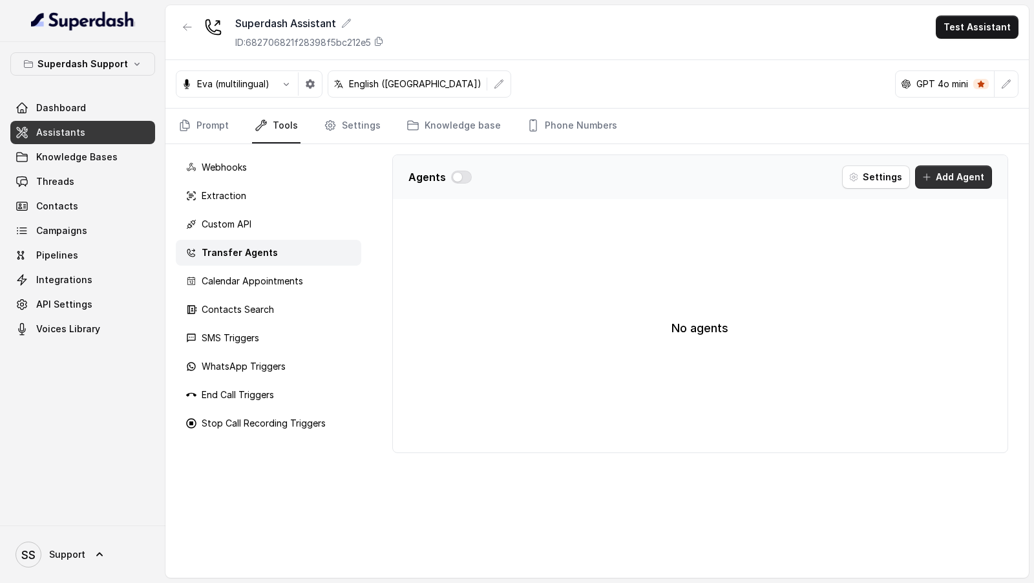
click at [940, 174] on button "Add Agent" at bounding box center [953, 176] width 77 height 23
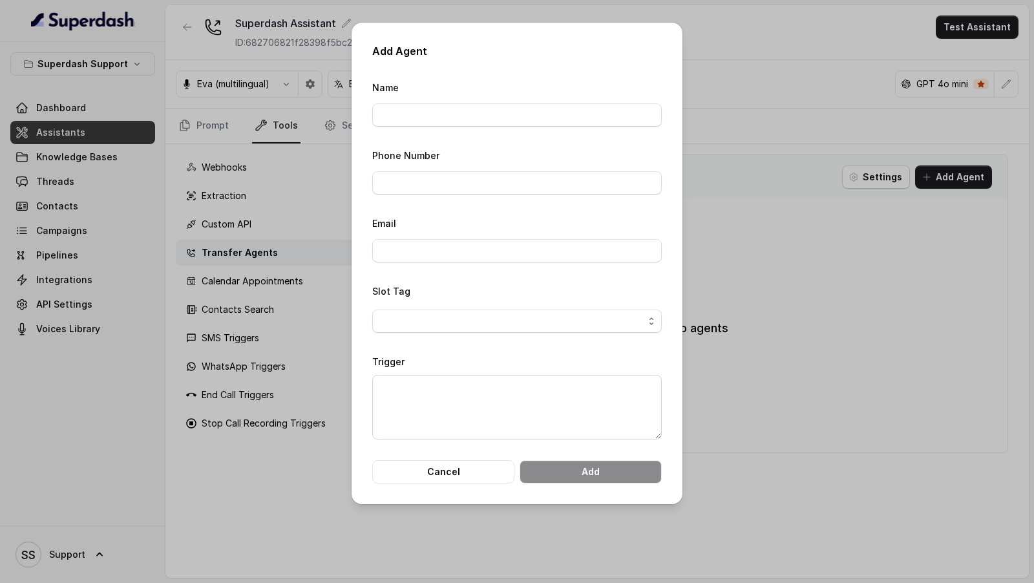
click at [887, 261] on div "Add Agent Name Phone Number Email Slot Tag Trigger Cancel Add" at bounding box center [517, 291] width 1034 height 583
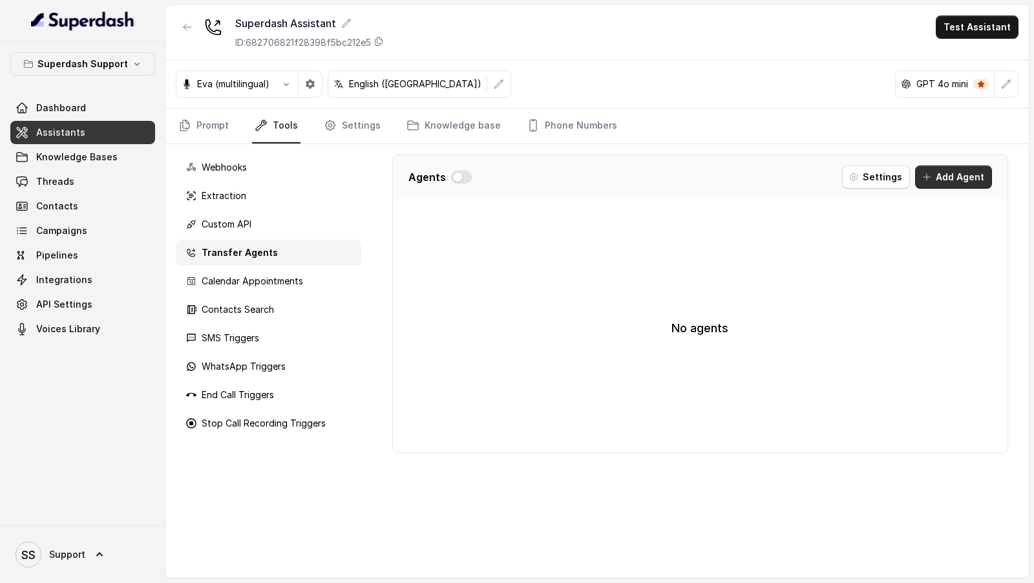
click at [973, 173] on button "Add Agent" at bounding box center [953, 176] width 77 height 23
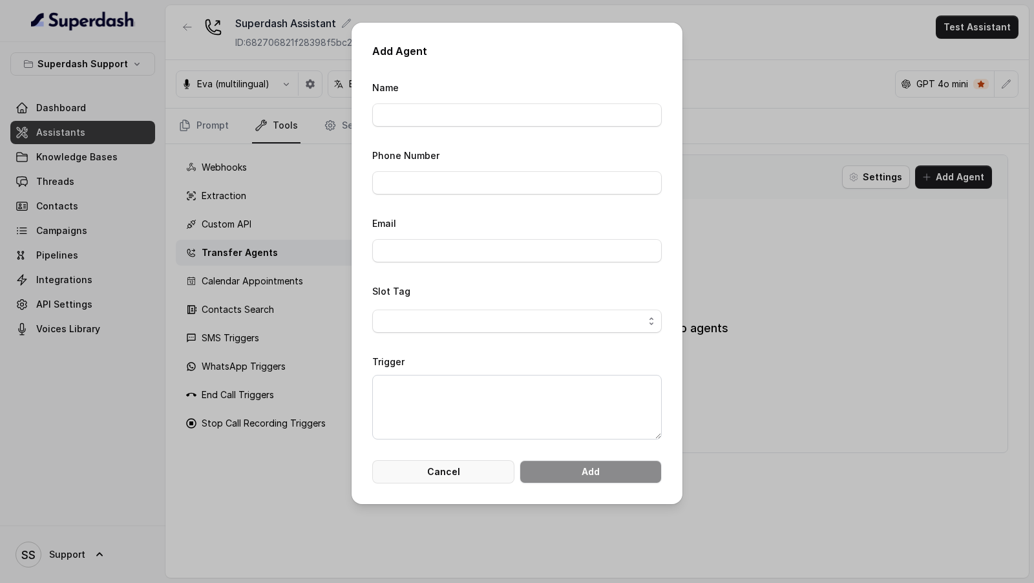
click at [421, 473] on button "Cancel" at bounding box center [443, 471] width 142 height 23
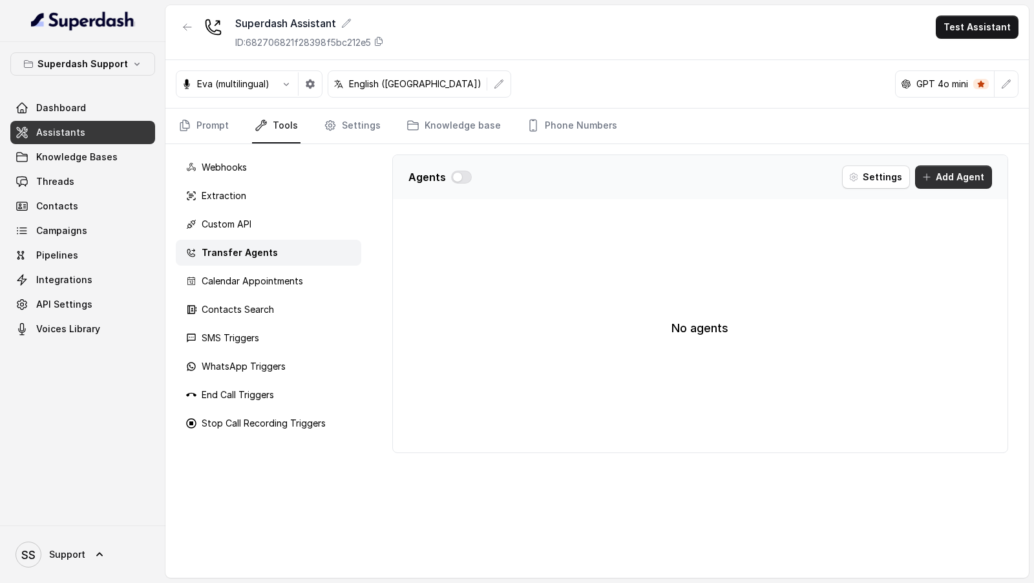
click at [960, 177] on button "Add Agent" at bounding box center [953, 176] width 77 height 23
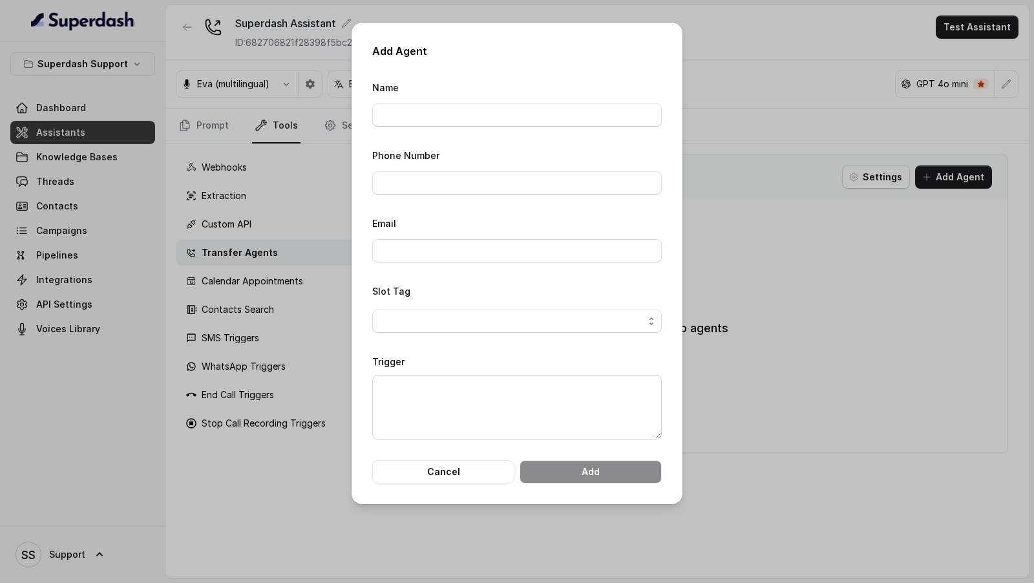
click at [938, 216] on div "Add Agent Name Phone Number Email Slot Tag Trigger Cancel Add" at bounding box center [517, 291] width 1034 height 583
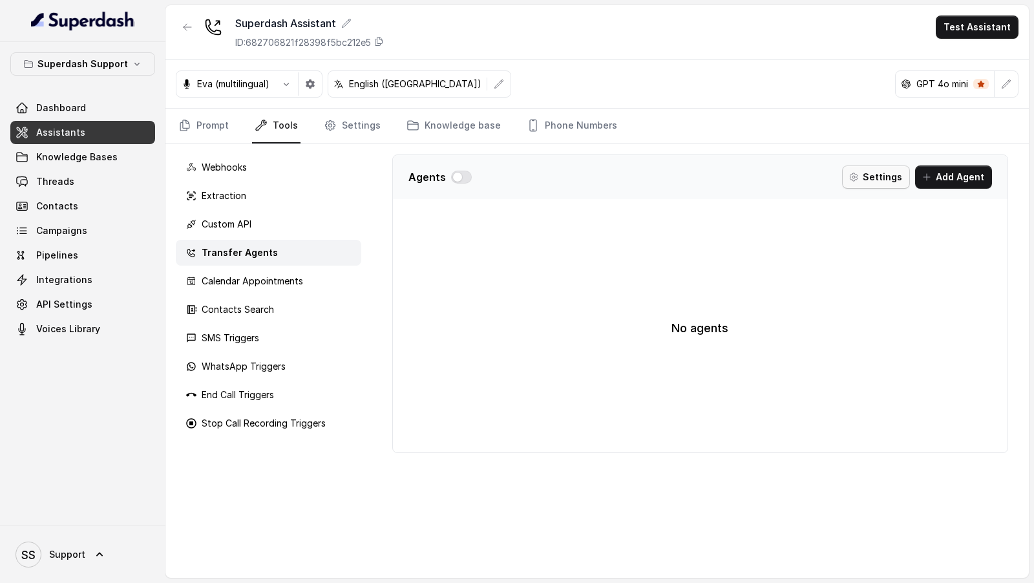
click at [901, 185] on button "Settings" at bounding box center [876, 176] width 68 height 23
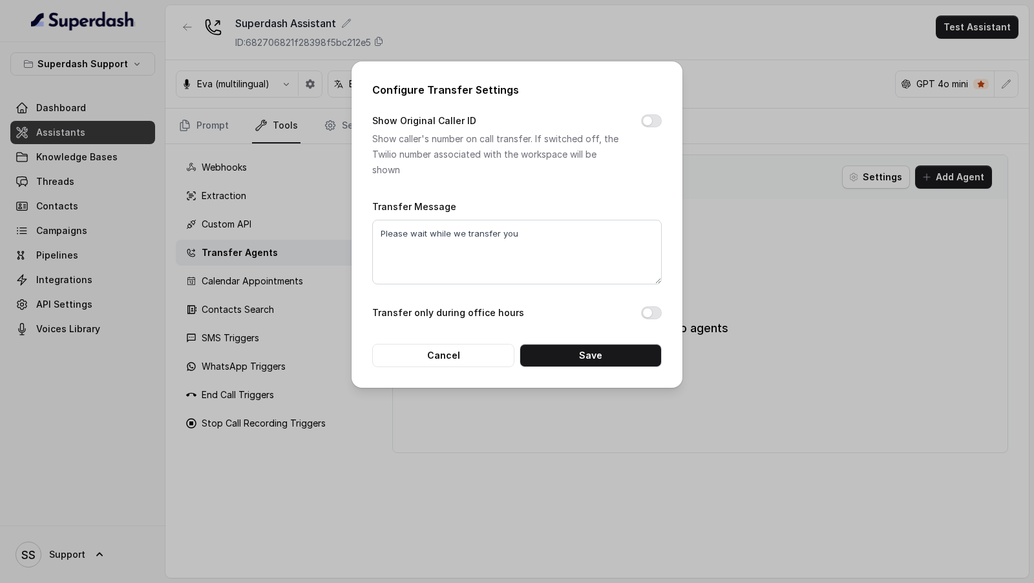
click at [895, 229] on div "Configure Transfer Settings Show Original Caller ID Show caller's number on cal…" at bounding box center [517, 291] width 1034 height 583
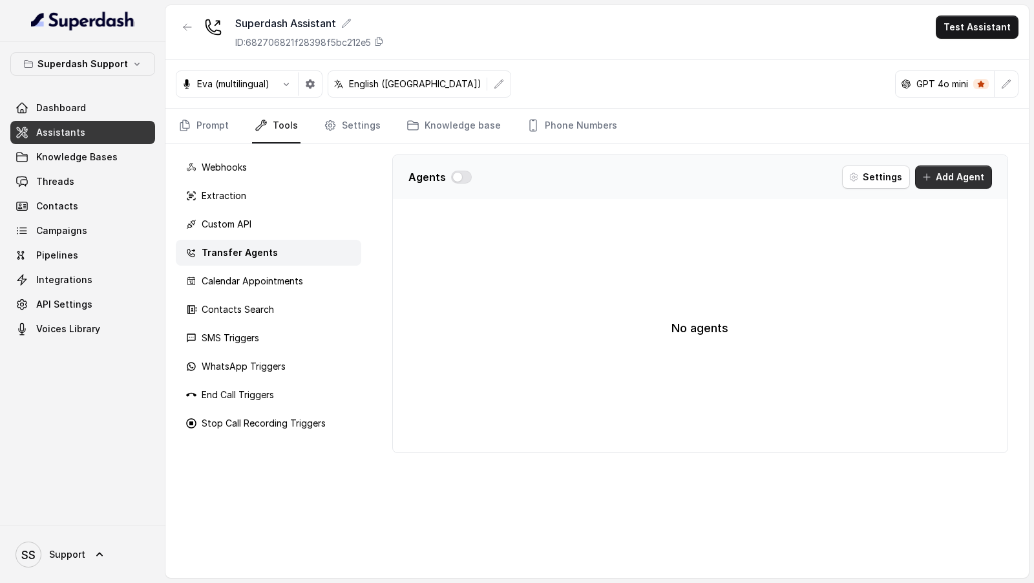
click at [943, 179] on button "Add Agent" at bounding box center [953, 176] width 77 height 23
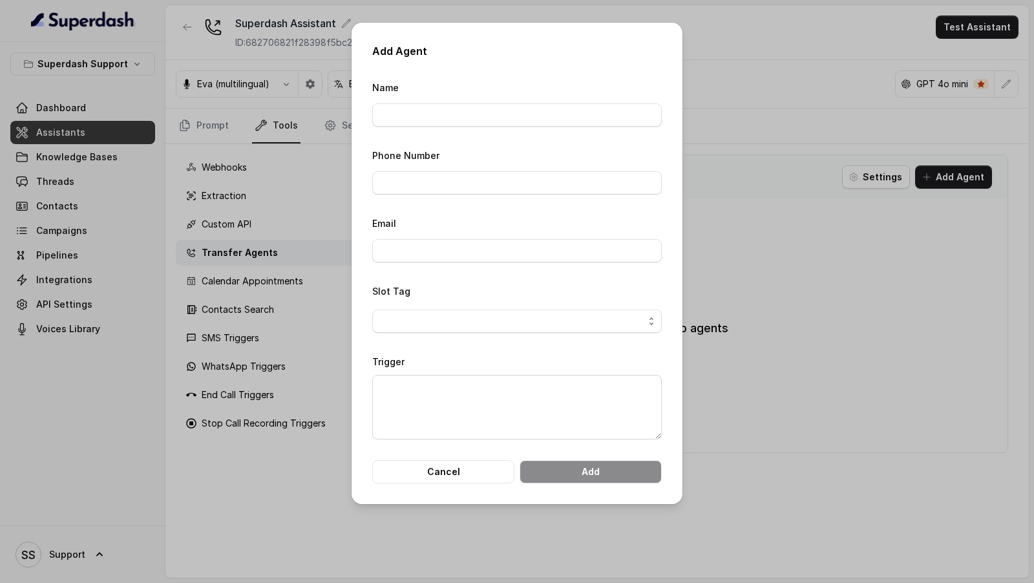
click at [878, 253] on div "Add Agent Name Phone Number Email Slot Tag Trigger Cancel Add" at bounding box center [517, 291] width 1034 height 583
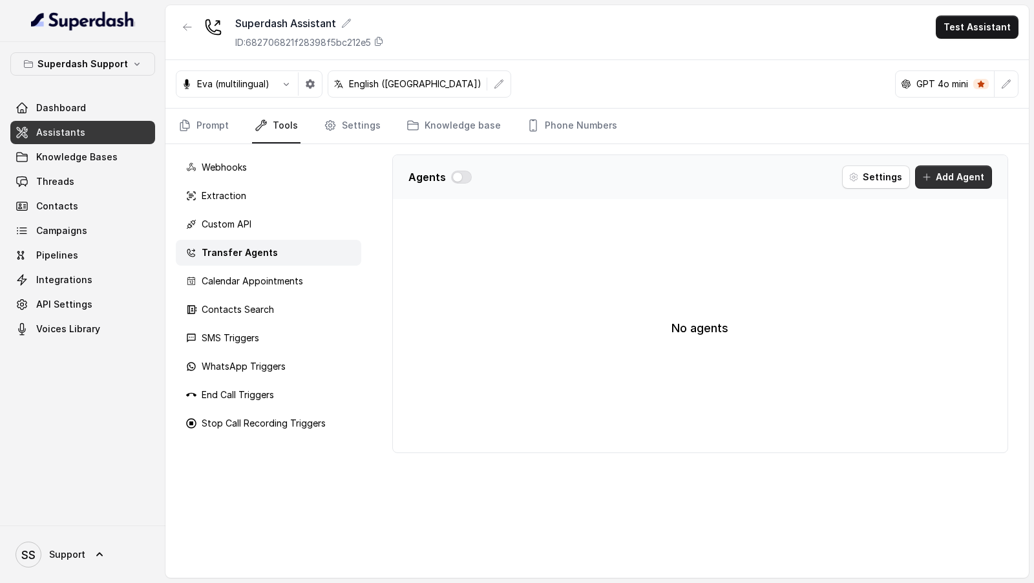
click at [961, 174] on button "Add Agent" at bounding box center [953, 176] width 77 height 23
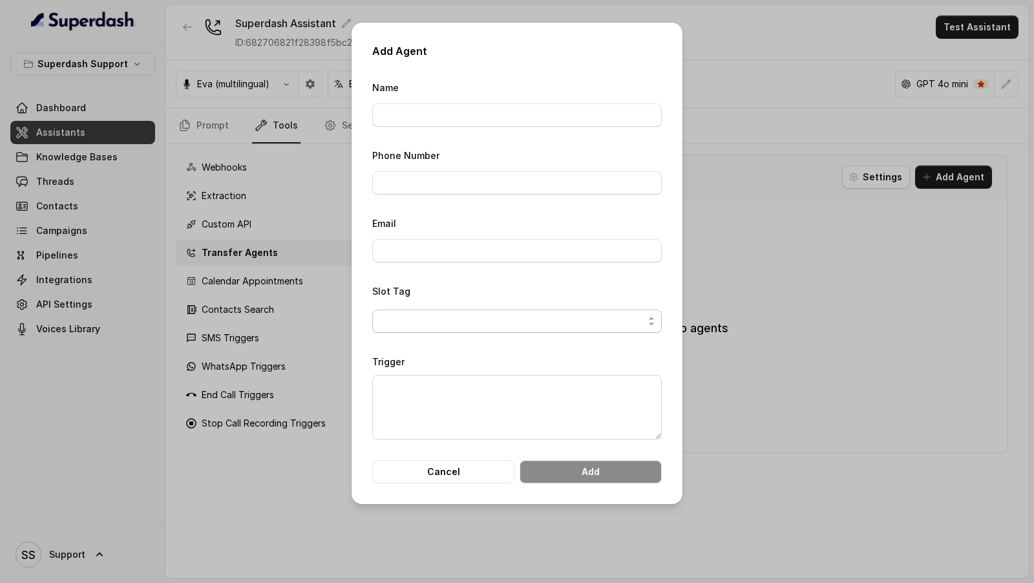
click at [463, 321] on span "button" at bounding box center [516, 321] width 289 height 23
click at [787, 335] on div "Add Agent Name Phone Number Email Slot Tag Trigger Cancel Add" at bounding box center [517, 291] width 1034 height 583
click at [787, 336] on div "Add Agent Name Phone Number Email Slot Tag Trigger Cancel Add" at bounding box center [517, 291] width 1034 height 583
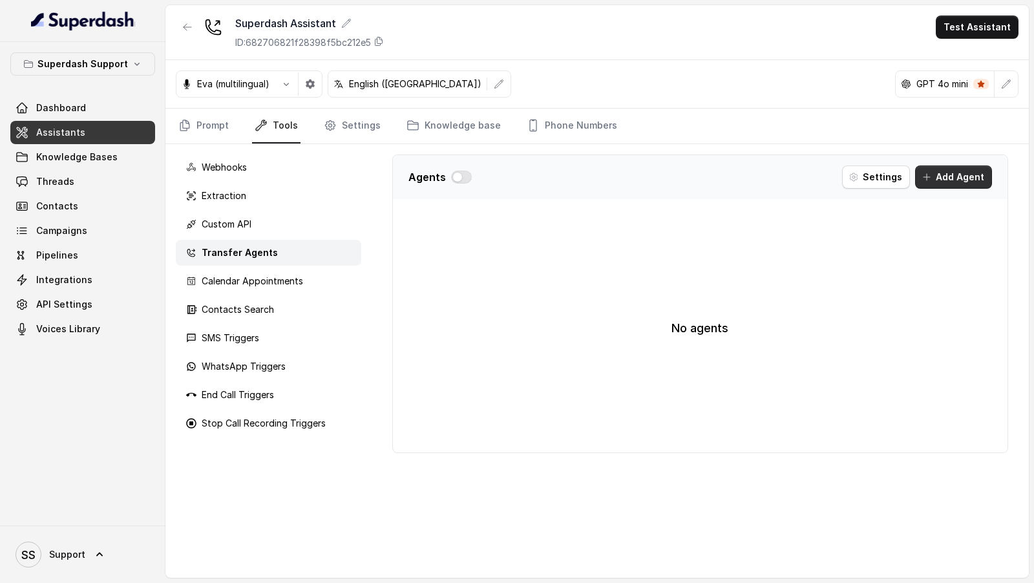
click at [983, 177] on button "Add Agent" at bounding box center [953, 176] width 77 height 23
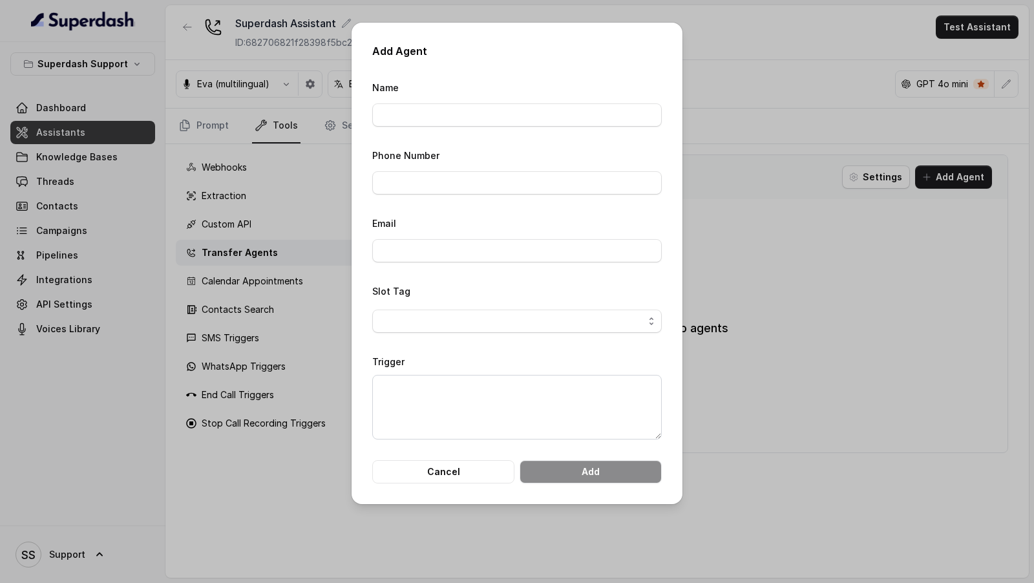
click at [582, 333] on form "Name Phone Number Email Slot Tag Trigger Cancel Add" at bounding box center [516, 281] width 289 height 404
click at [583, 326] on span "button" at bounding box center [516, 321] width 289 height 23
click at [662, 272] on div "Add Agent Name Phone Number Email Slot Tag Trigger Cancel Add" at bounding box center [517, 263] width 331 height 481
click at [449, 120] on input "Name" at bounding box center [516, 114] width 289 height 23
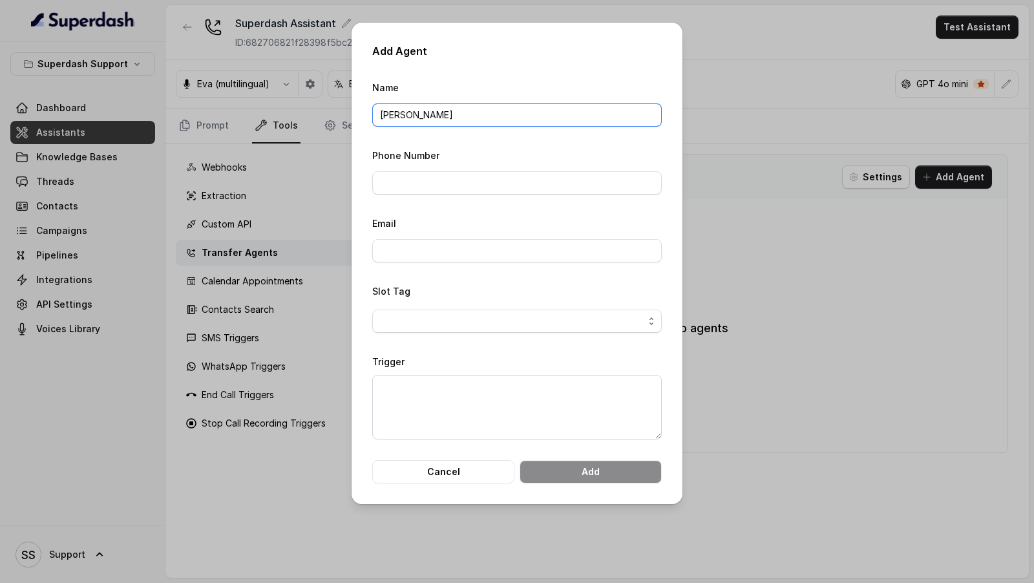
type input "[PERSON_NAME]"
type input "919967159549"
click at [461, 253] on input "Email" at bounding box center [516, 250] width 289 height 23
type input "[PERSON_NAME][EMAIL_ADDRESS][DOMAIN_NAME]"
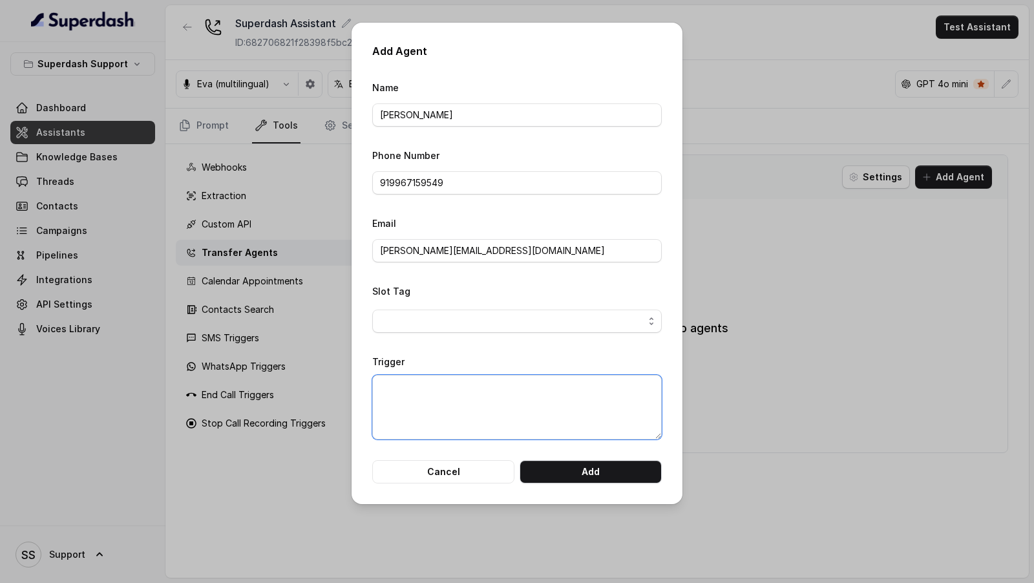
click at [459, 389] on textarea "Trigger" at bounding box center [516, 407] width 289 height 65
click at [487, 325] on span "button" at bounding box center [516, 321] width 289 height 23
click at [502, 288] on div "Slot Tag" at bounding box center [516, 308] width 289 height 50
click at [483, 372] on div "Trigger" at bounding box center [516, 396] width 289 height 86
click at [476, 388] on textarea "Trigger" at bounding box center [516, 407] width 289 height 65
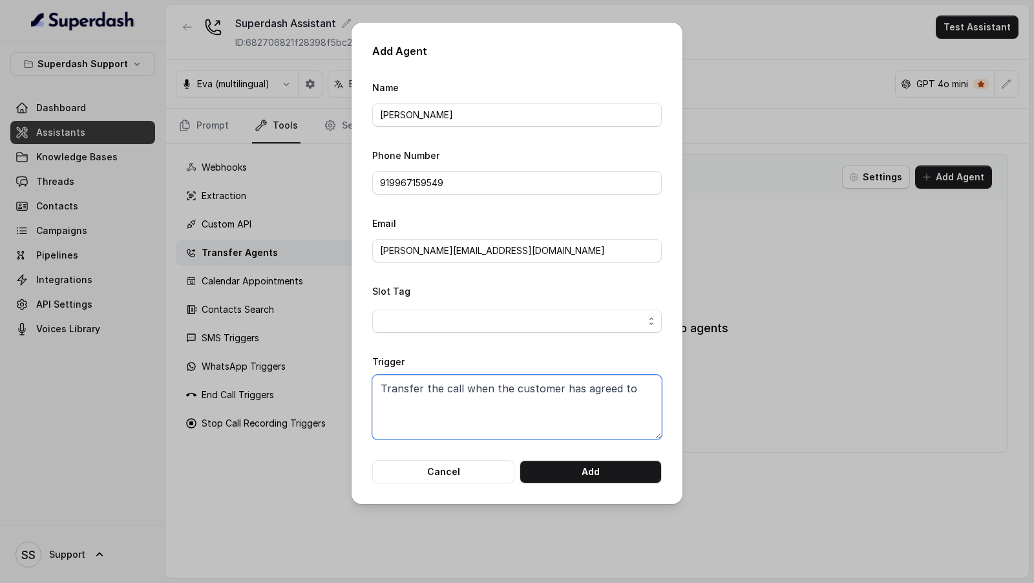
click at [621, 392] on textarea "Transfer the call when the customer has agreed to" at bounding box center [516, 407] width 289 height 65
click at [626, 388] on textarea "Transfer the call when the customer has agreed or confirmed to" at bounding box center [516, 407] width 289 height 65
click at [494, 410] on textarea "Transfer the call when the customer has agreed OR confirmed to" at bounding box center [516, 407] width 289 height 65
type textarea "Transfer the call when the customer has agreed OR confirmed to be transferred t…"
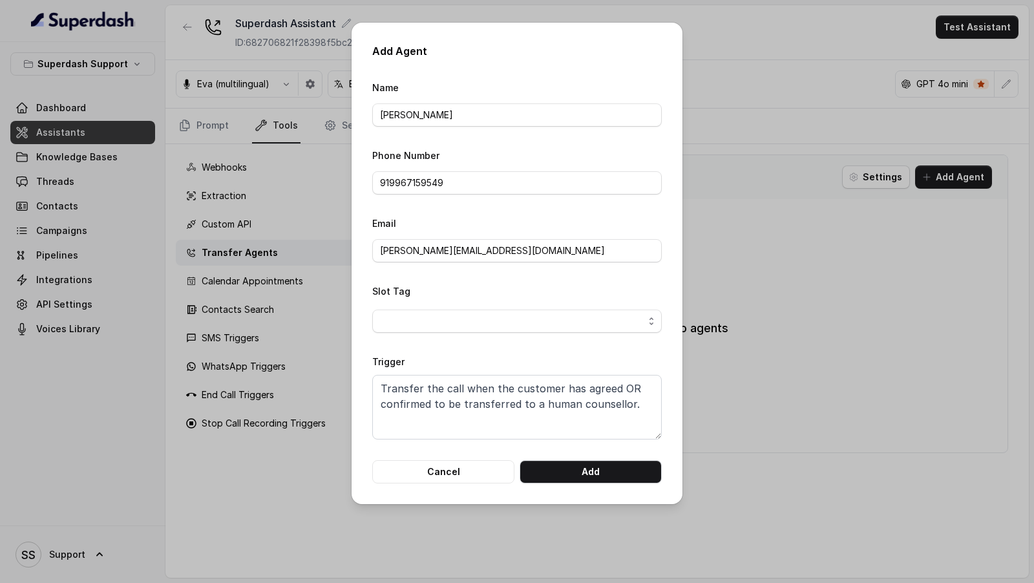
click at [550, 362] on div "Trigger Transfer the call when the customer has agreed OR confirmed to be trans…" at bounding box center [516, 396] width 289 height 86
click at [508, 184] on input "919967159549" at bounding box center [516, 182] width 289 height 23
type input "919967159549"
click at [506, 250] on input "[PERSON_NAME][EMAIL_ADDRESS][DOMAIN_NAME]" at bounding box center [516, 250] width 289 height 23
click at [516, 218] on div "Email [PERSON_NAME][EMAIL_ADDRESS][DOMAIN_NAME]" at bounding box center [516, 238] width 289 height 47
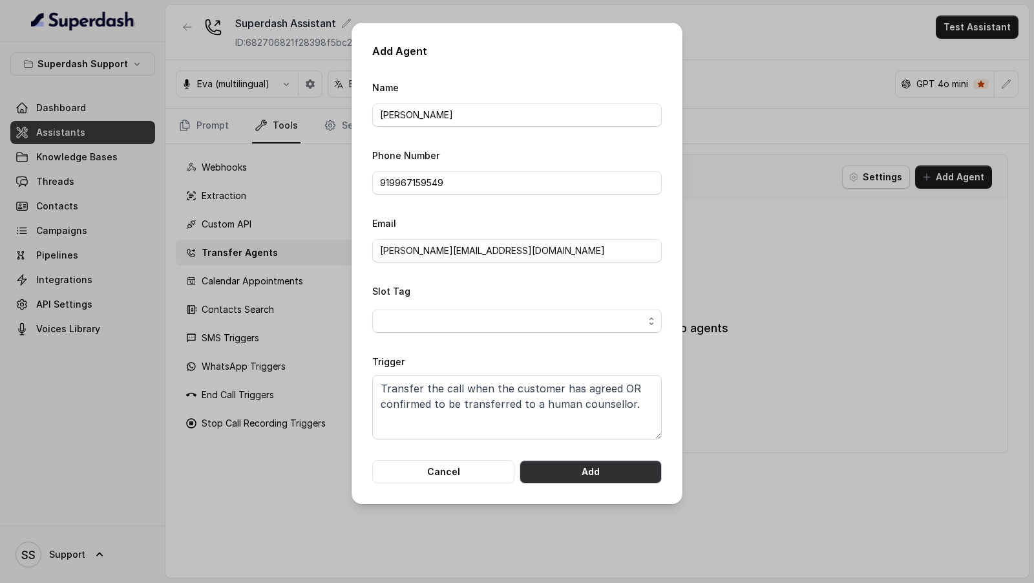
click at [598, 465] on button "Add" at bounding box center [591, 471] width 142 height 23
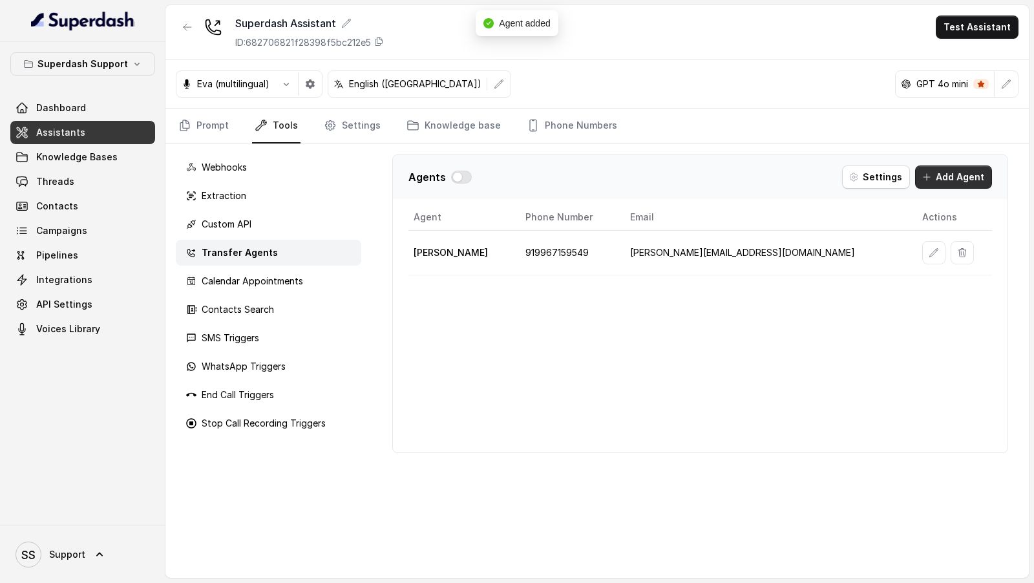
click at [946, 171] on button "Add Agent" at bounding box center [953, 176] width 77 height 23
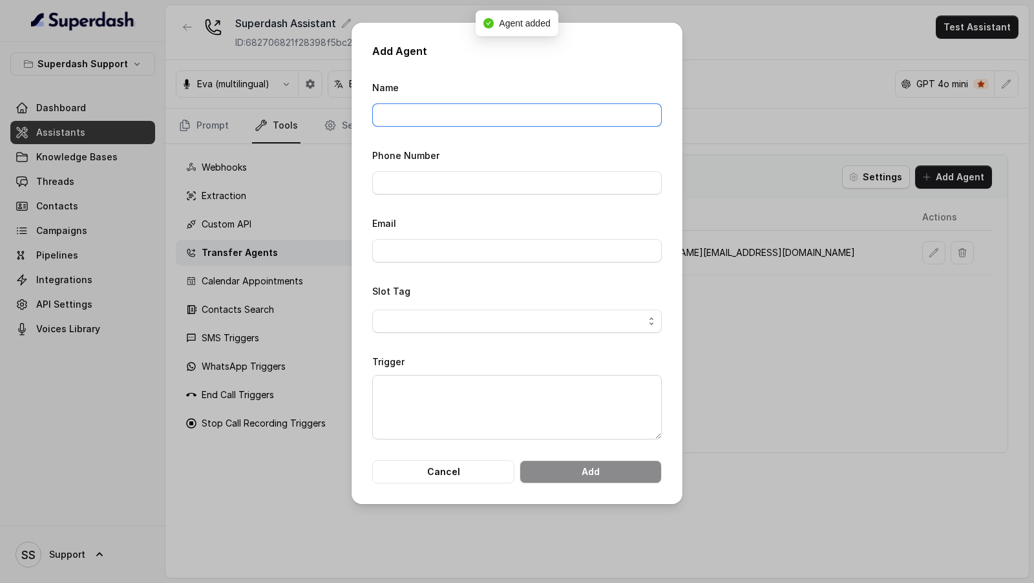
click at [501, 121] on input "Name" at bounding box center [516, 114] width 289 height 23
type input "Sherin"
click at [414, 191] on input "Phone Number" at bounding box center [516, 182] width 289 height 23
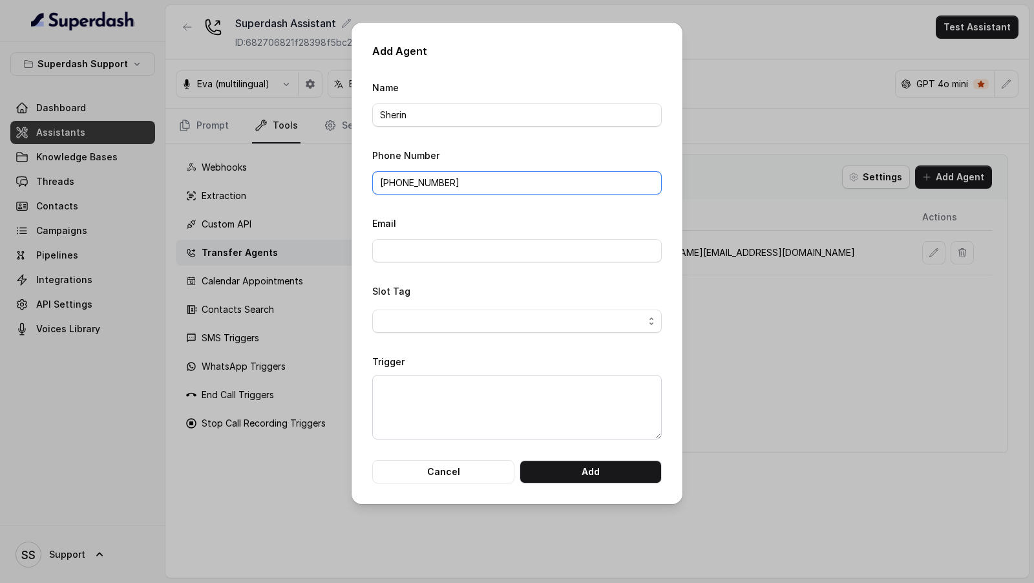
drag, startPoint x: 395, startPoint y: 182, endPoint x: 396, endPoint y: 220, distance: 38.8
click at [396, 220] on form "Name [PERSON_NAME] Phone Number [PHONE_NUMBER] Email Slot Tag Trigger Cancel Add" at bounding box center [516, 281] width 289 height 404
type input "[PHONE_NUMBER]"
click at [436, 250] on input "Email" at bounding box center [516, 250] width 289 height 23
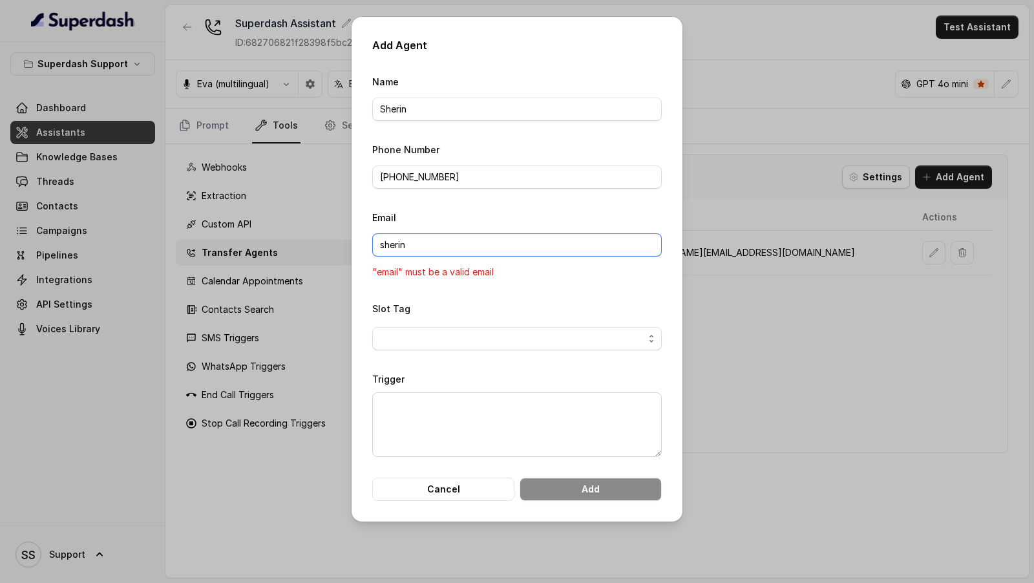
type input "[EMAIL_ADDRESS][DOMAIN_NAME]"
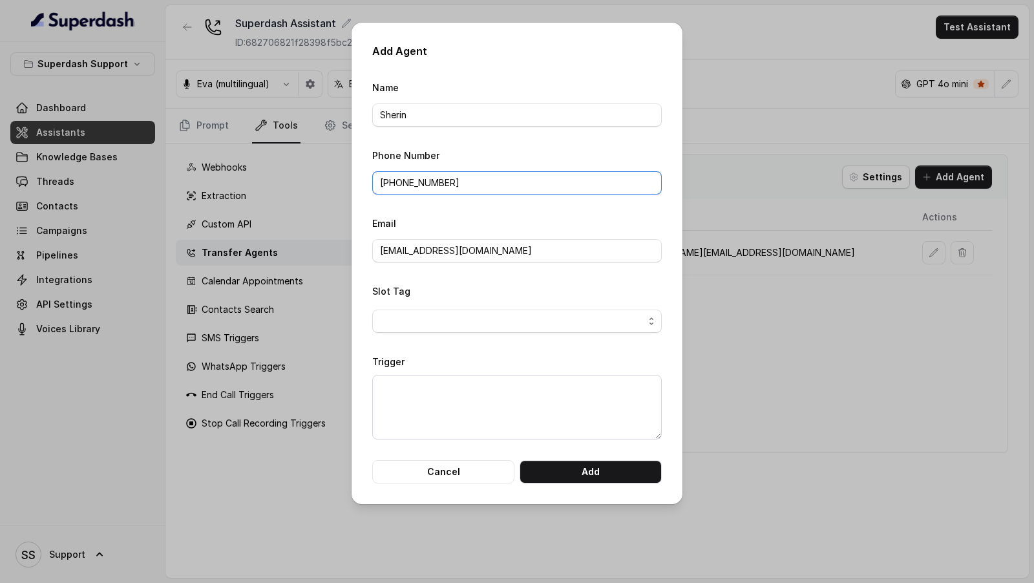
click at [499, 182] on input "[PHONE_NUMBER]" at bounding box center [516, 182] width 289 height 23
type input "[PHONE_NUMBER]"
click at [432, 394] on textarea "Trigger" at bounding box center [516, 407] width 289 height 65
click at [472, 405] on textarea "Transfer when the customer has expli" at bounding box center [516, 407] width 289 height 65
paste textarea "the call when the customer has agreed OR confirmed to be transferred to a human…"
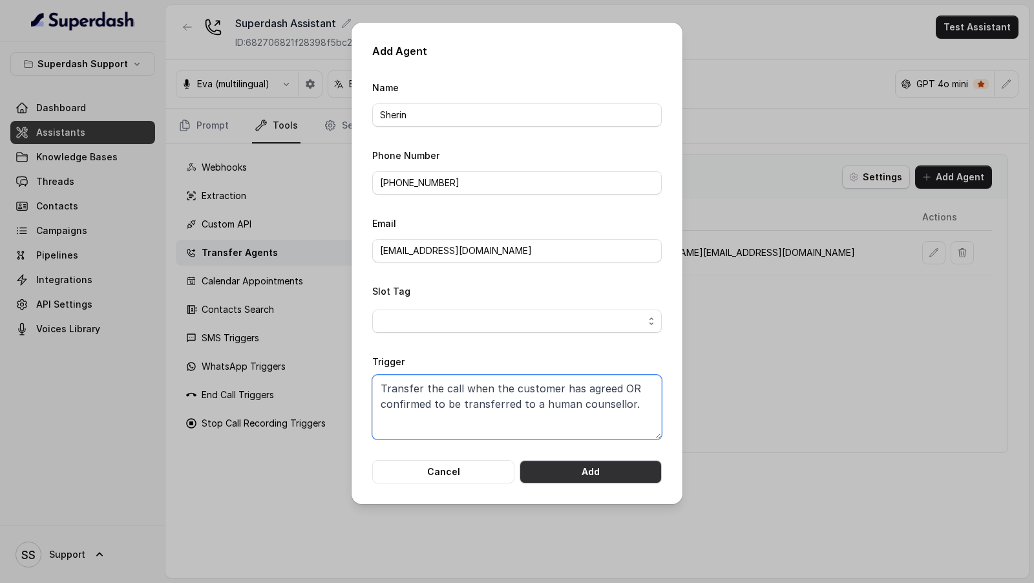
type textarea "Transfer the call when the customer has agreed OR confirmed to be transferred t…"
click at [554, 476] on button "Add" at bounding box center [591, 471] width 142 height 23
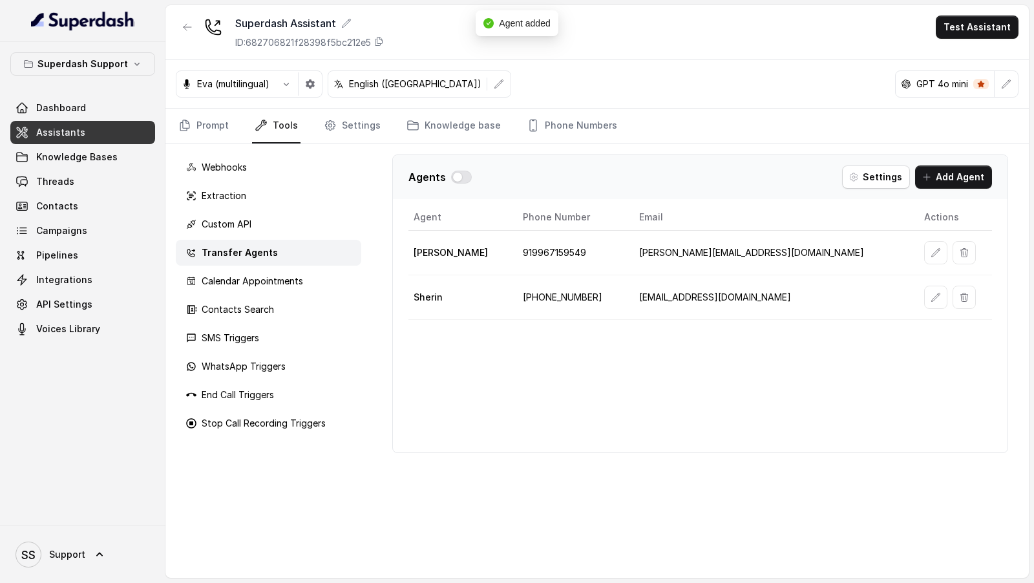
click at [669, 476] on div "Agents Settings Add Agent Agent Phone Number Email Actions [PERSON_NAME] 919967…" at bounding box center [700, 361] width 657 height 434
click at [930, 295] on icon "button" at bounding box center [935, 297] width 10 height 10
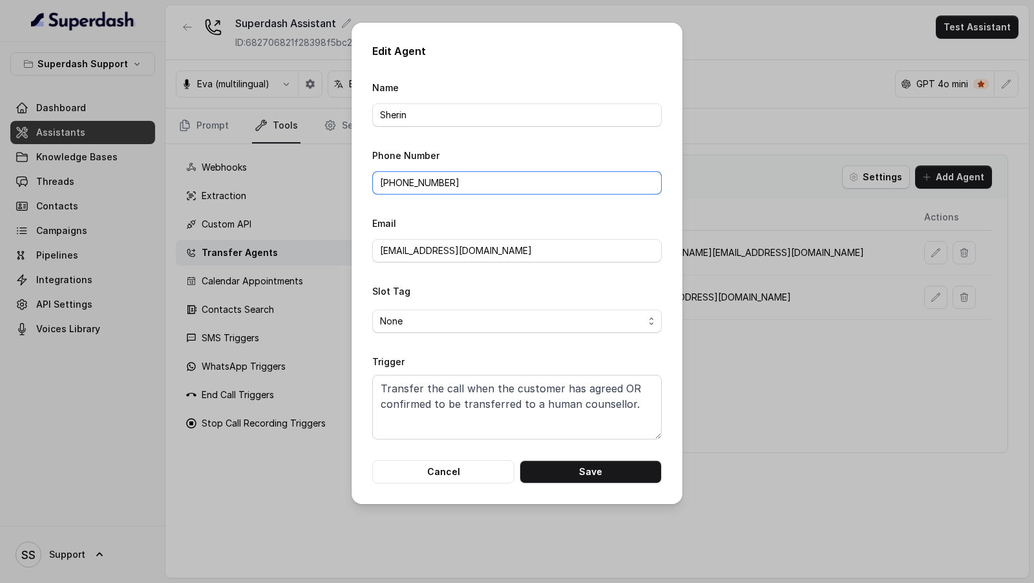
drag, startPoint x: 388, startPoint y: 185, endPoint x: 357, endPoint y: 185, distance: 31.0
click at [357, 185] on div "Edit Agent Name [PERSON_NAME] Phone Number [PHONE_NUMBER] Email [EMAIL_ADDRESS]…" at bounding box center [517, 263] width 331 height 481
click at [637, 481] on button "Save" at bounding box center [591, 471] width 142 height 23
type input "[PHONE_NUMBER]"
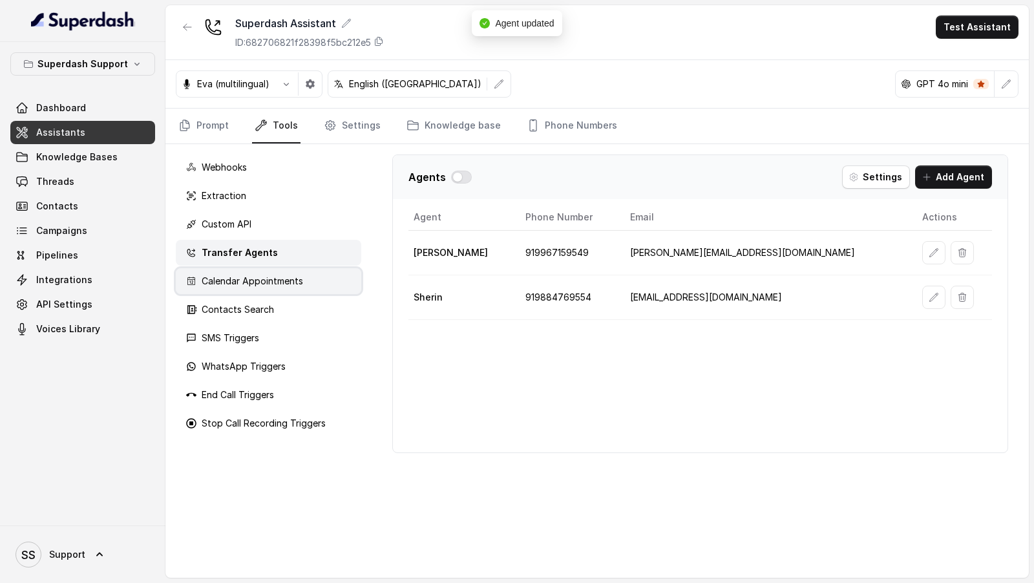
click at [280, 275] on p "Calendar Appointments" at bounding box center [252, 281] width 101 height 13
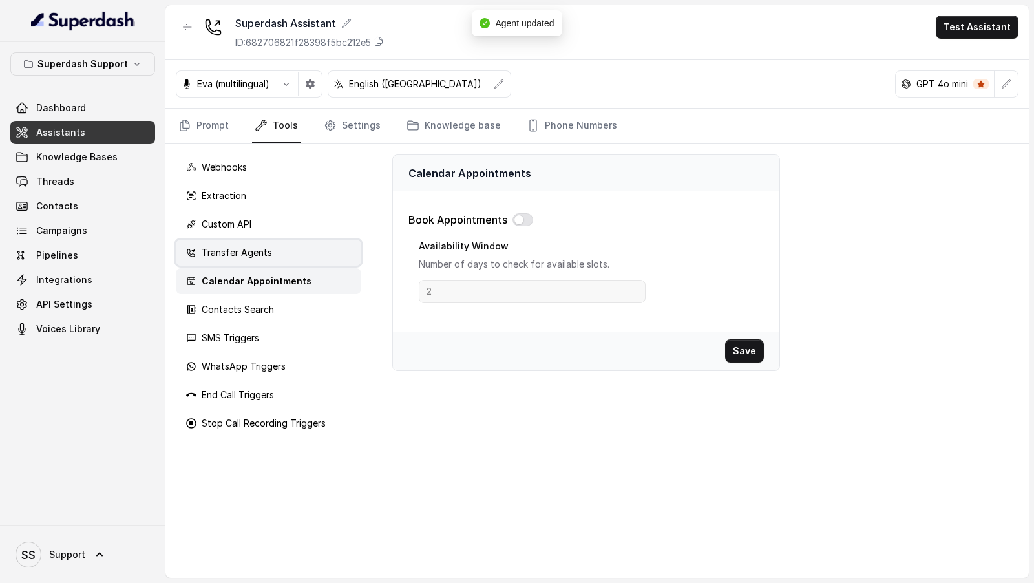
click at [284, 262] on div "Transfer Agents" at bounding box center [268, 253] width 185 height 26
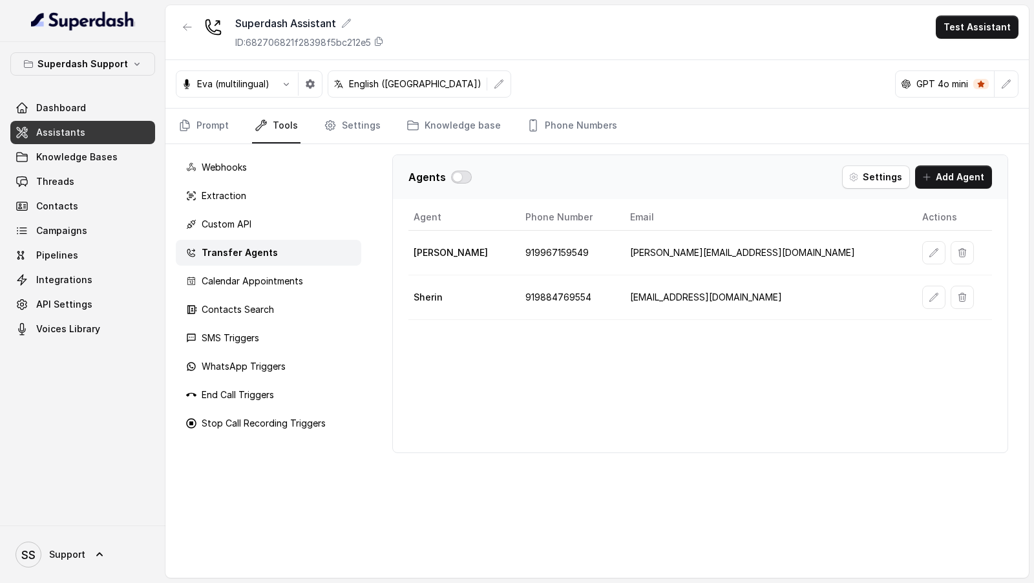
click at [456, 177] on button "button" at bounding box center [461, 177] width 21 height 13
click at [868, 173] on button "Settings" at bounding box center [876, 176] width 68 height 23
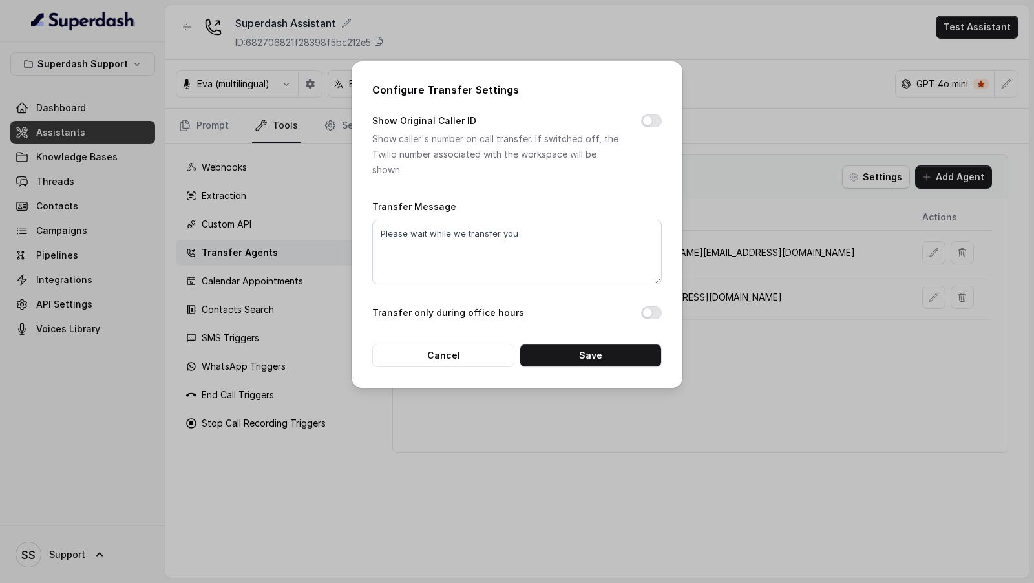
click at [811, 412] on div "Configure Transfer Settings Show Original Caller ID Show caller's number on cal…" at bounding box center [517, 291] width 1034 height 583
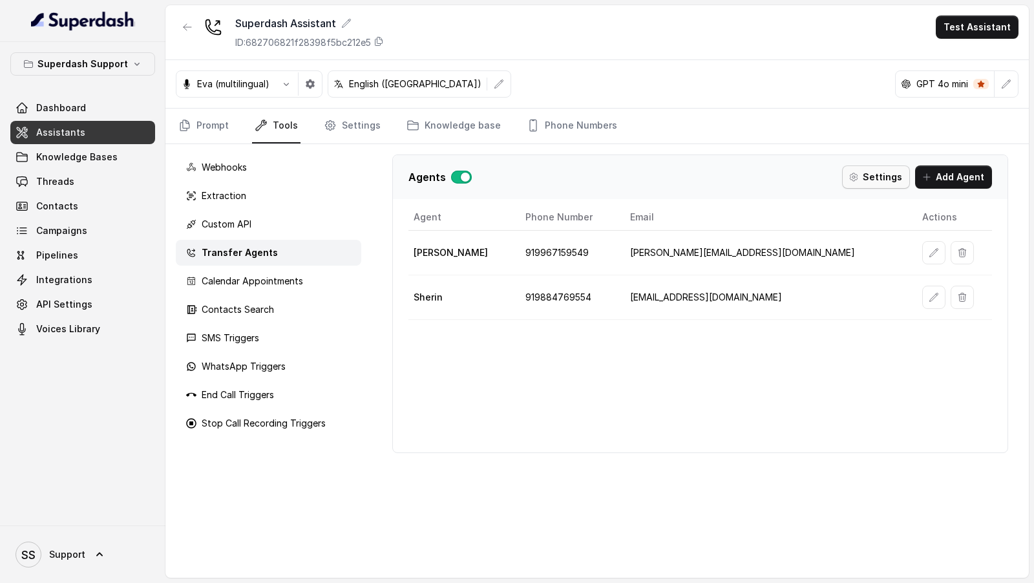
click at [856, 184] on button "Settings" at bounding box center [876, 176] width 68 height 23
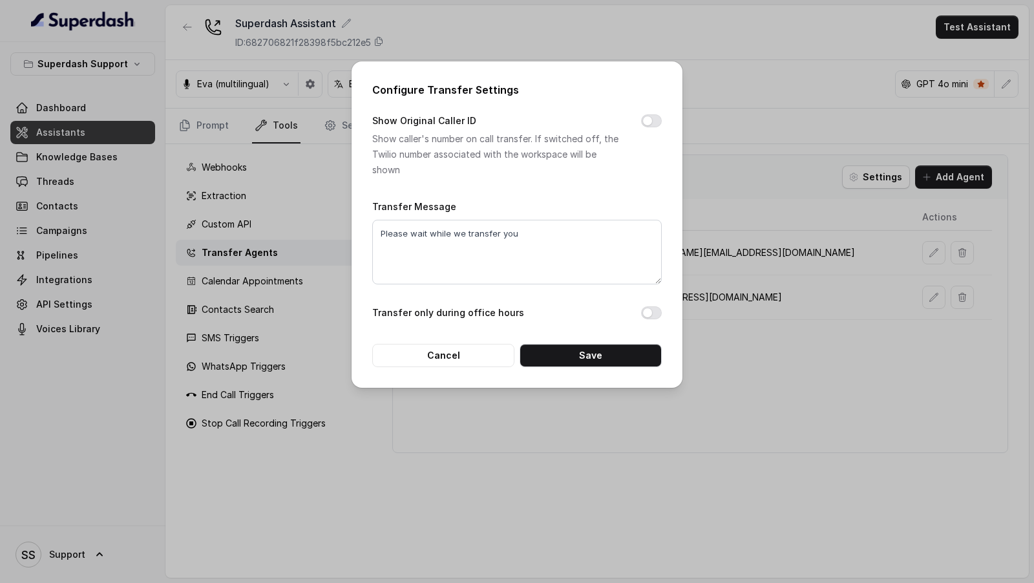
drag, startPoint x: 369, startPoint y: 122, endPoint x: 474, endPoint y: 125, distance: 104.7
click at [474, 125] on div "Configure Transfer Settings Show Original Caller ID Show caller's number on cal…" at bounding box center [517, 224] width 331 height 326
drag, startPoint x: 373, startPoint y: 205, endPoint x: 501, endPoint y: 205, distance: 127.9
click at [502, 205] on div "Transfer Message Please wait while we transfer you" at bounding box center [516, 241] width 289 height 86
click at [473, 374] on div "Configure Transfer Settings Show Original Caller ID Show caller's number on cal…" at bounding box center [517, 224] width 331 height 326
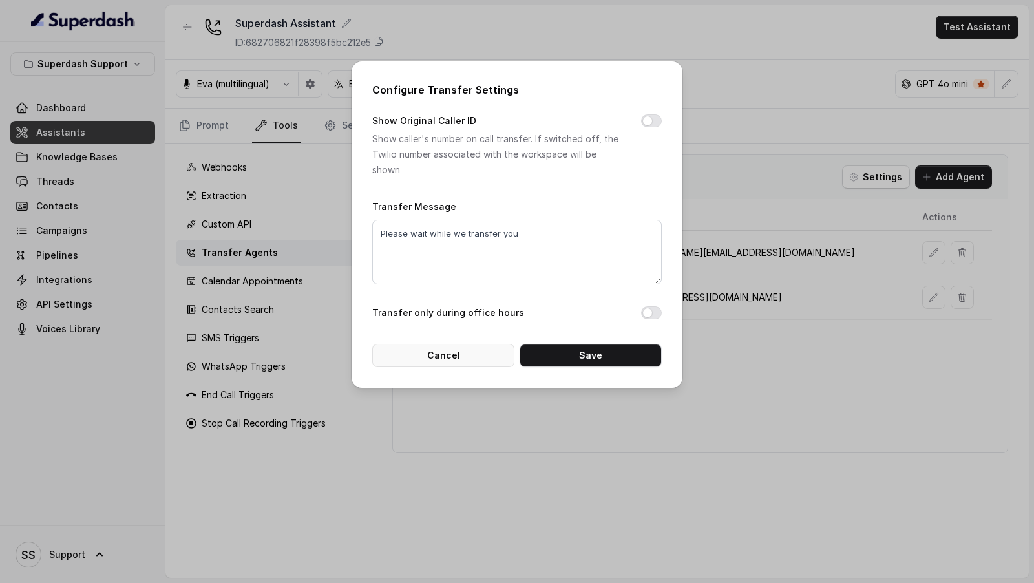
click at [479, 356] on button "Cancel" at bounding box center [443, 355] width 142 height 23
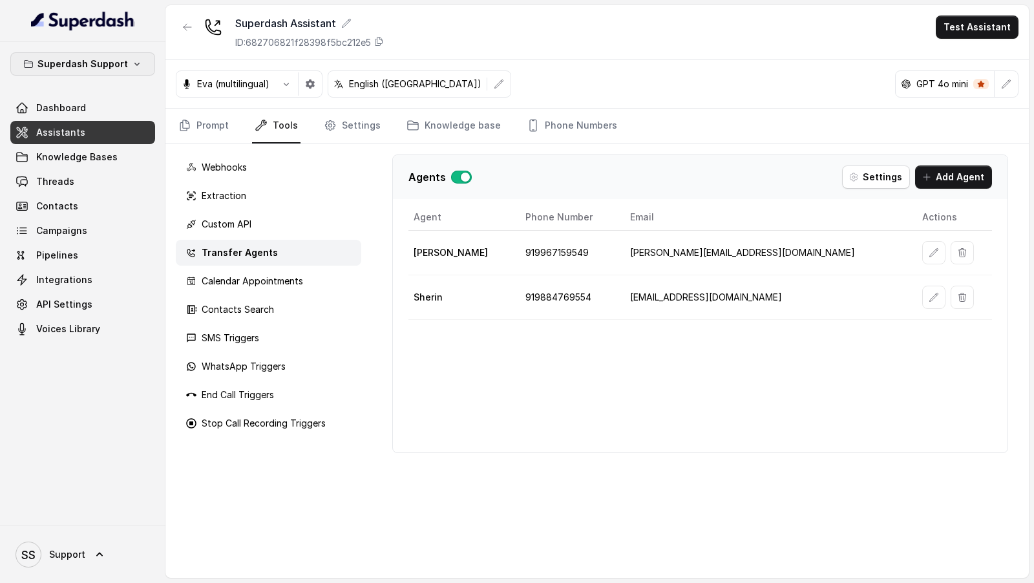
click at [137, 62] on icon "button" at bounding box center [137, 64] width 10 height 10
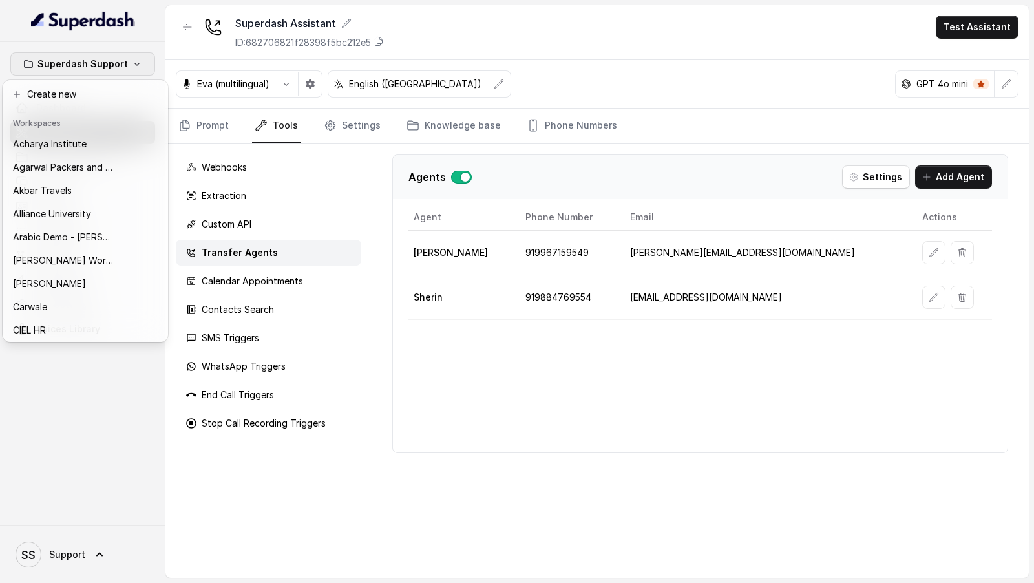
scroll to position [698, 0]
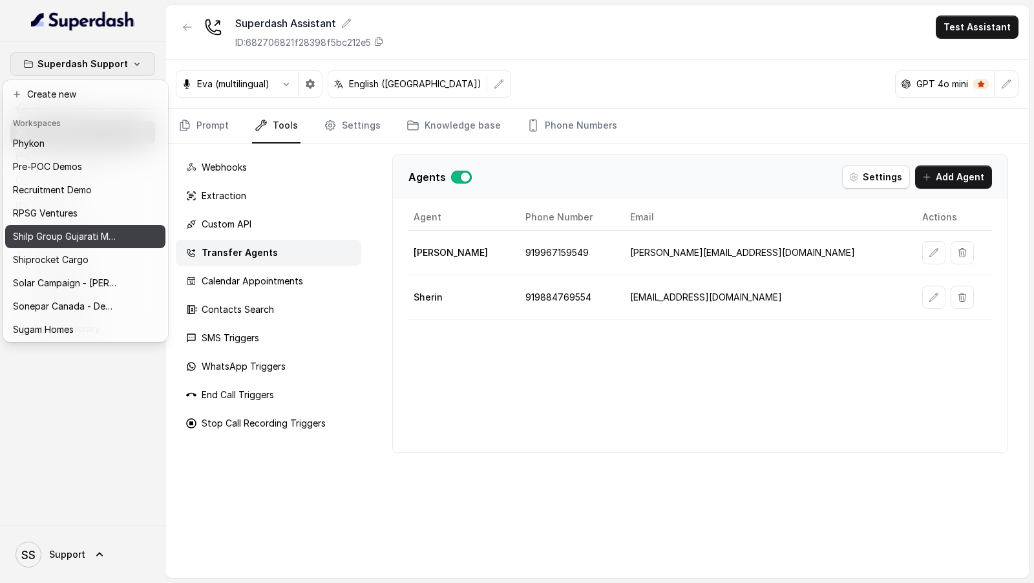
click at [81, 233] on p "Shilp Group Gujarati MCube" at bounding box center [64, 237] width 103 height 16
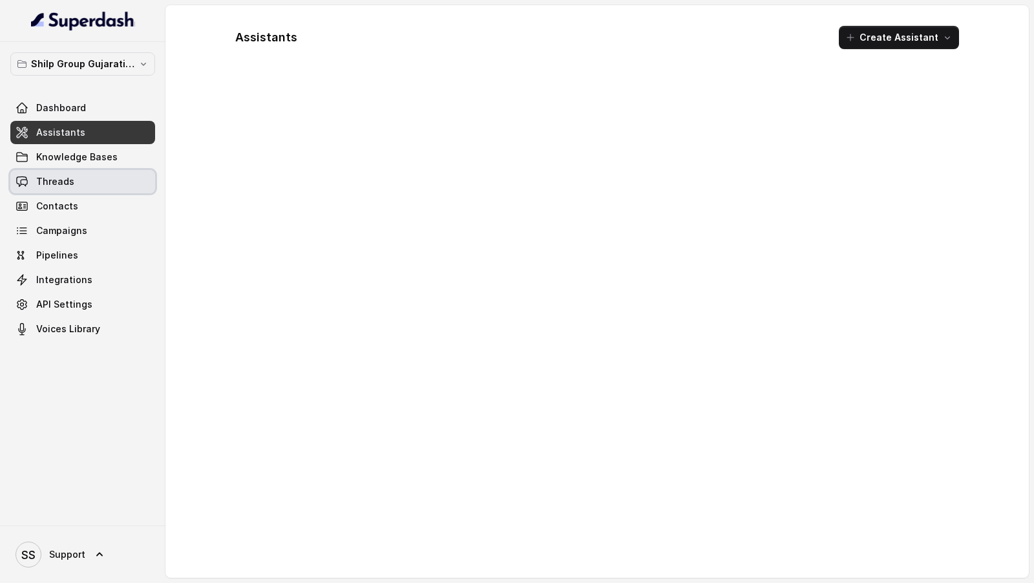
click at [96, 178] on link "Threads" at bounding box center [82, 181] width 145 height 23
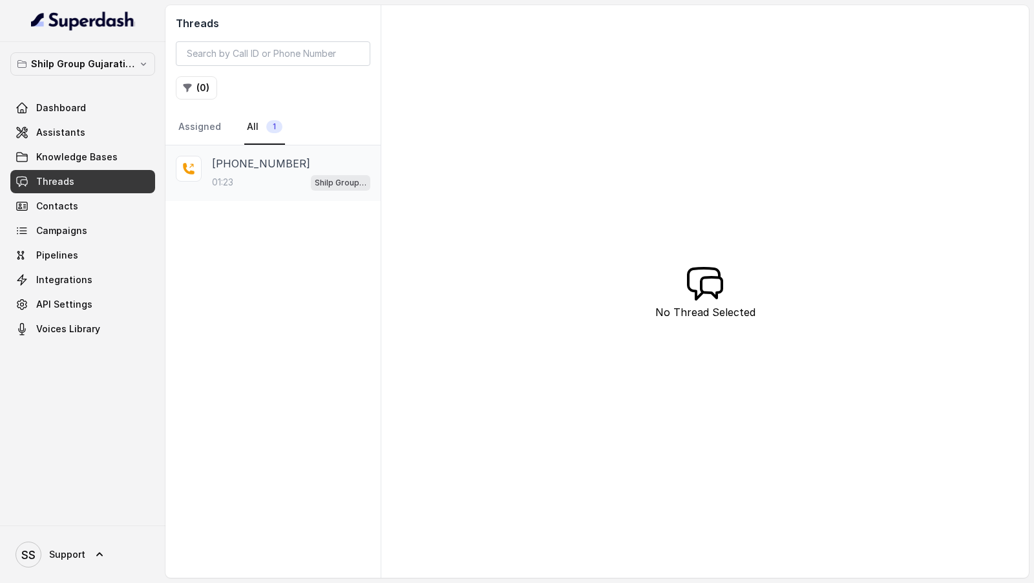
click at [297, 175] on div "01:23 Shilp Group Gujarati Assistant" at bounding box center [291, 182] width 158 height 17
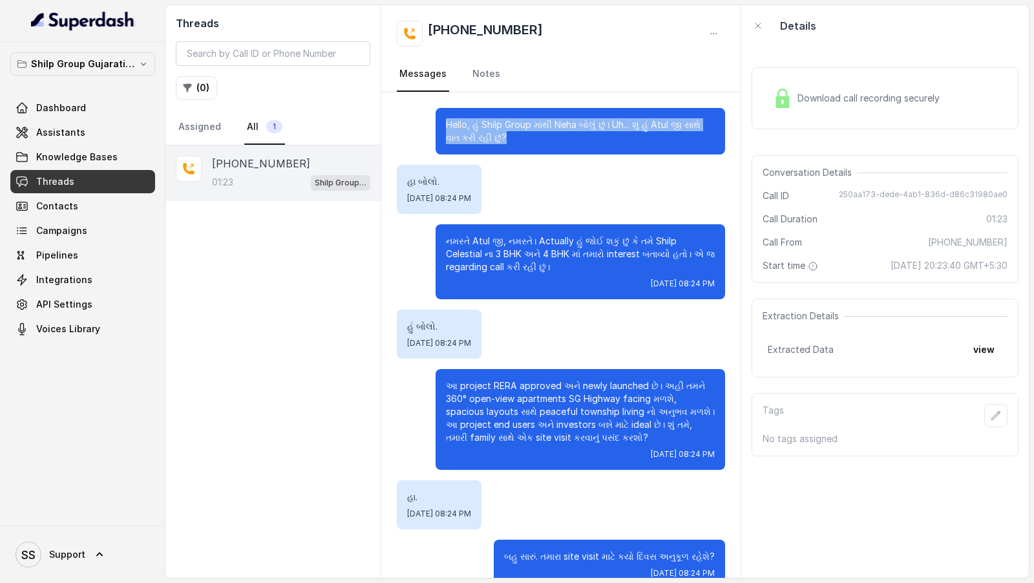
drag, startPoint x: 501, startPoint y: 142, endPoint x: 433, endPoint y: 120, distance: 71.7
click at [433, 120] on div "Hello, હું Shilp Group માંથી Neha બોલું છું। Uh... શું હું Atul જી સાથે વાત કરી…" at bounding box center [561, 131] width 328 height 47
copy p "Hello, હું Shilp Group માંથી Neha બોલું છું। Uh... શું હું Atul જી સાથે વાત કરી…"
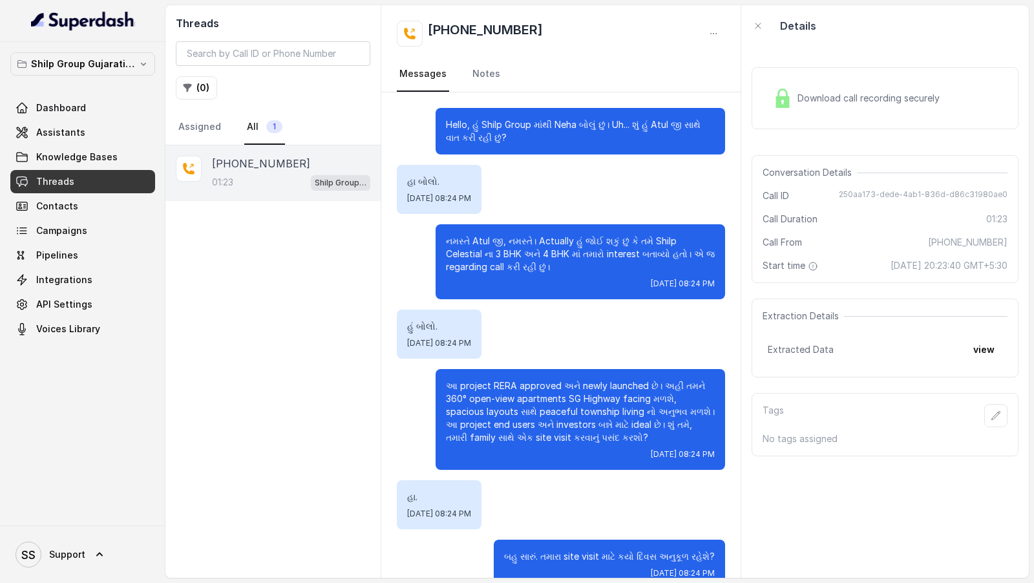
click at [463, 250] on p "નમસ્તે Atul જી, નમસ્તે। Actually હું જોઈ શકું છું કે તમે Shilp Celestial ના 3 B…" at bounding box center [580, 254] width 269 height 39
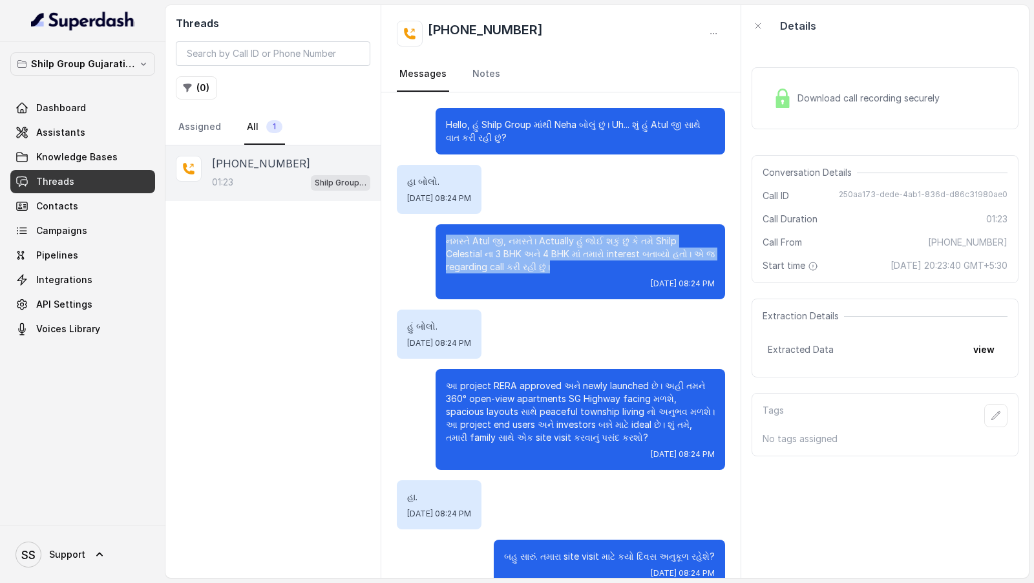
drag, startPoint x: 446, startPoint y: 239, endPoint x: 492, endPoint y: 268, distance: 53.4
click at [492, 268] on p "નમસ્તે Atul જી, નમસ્તે। Actually હું જોઈ શકું છું કે તમે Shilp Celestial ના 3 B…" at bounding box center [580, 254] width 269 height 39
copy p "નમસ્તે Atul જી, નમસ્તે। Actually હું જોઈ શકું છું કે તમે Shilp Celestial ના 3 B…"
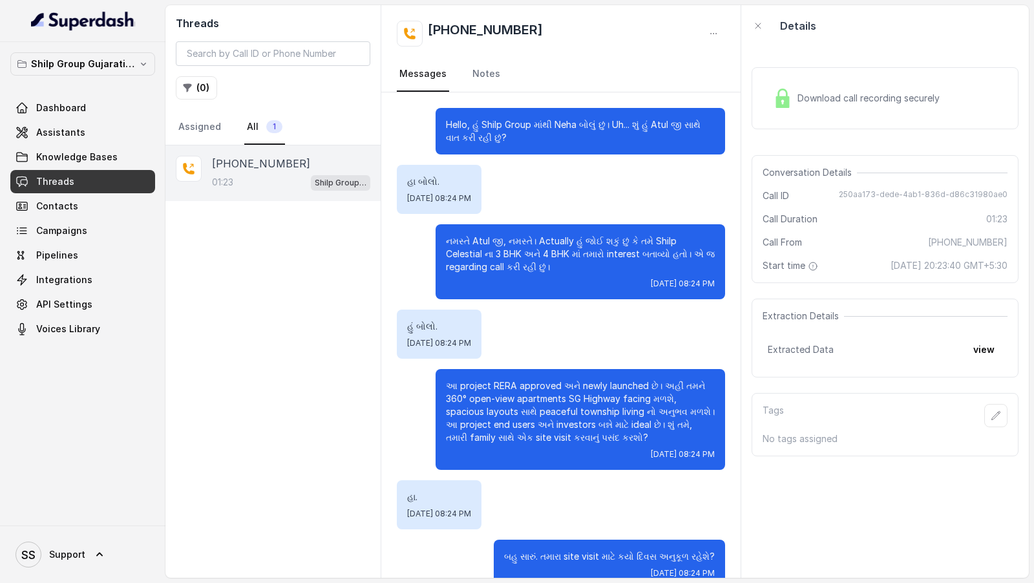
click at [448, 390] on p "આ project RERA approved અને newly launched છે। અહીં તમને 360° open-view apartme…" at bounding box center [580, 411] width 269 height 65
click at [448, 389] on p "આ project RERA approved અને newly launched છે। અહીં તમને 360° open-view apartme…" at bounding box center [580, 411] width 269 height 65
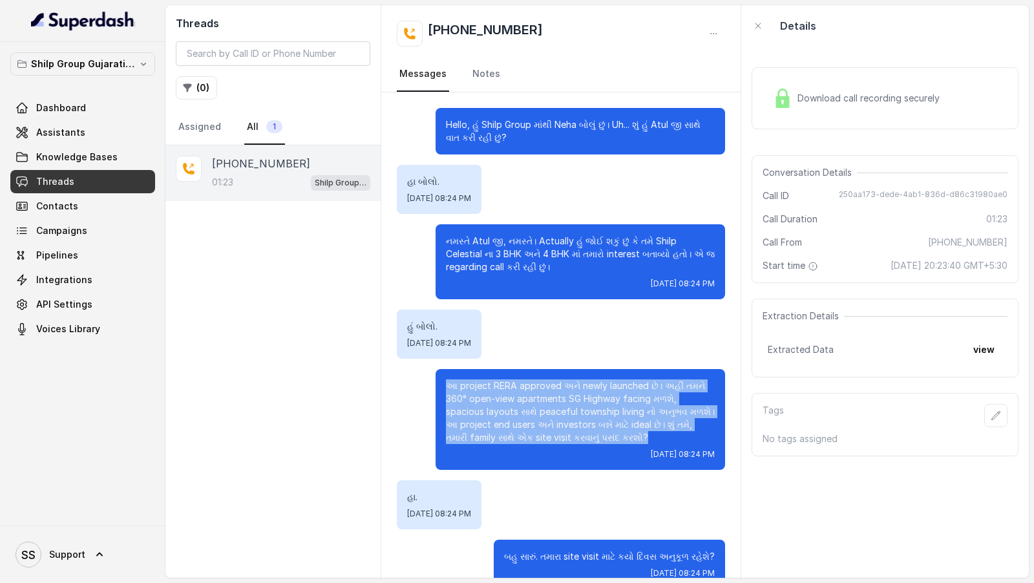
drag, startPoint x: 444, startPoint y: 384, endPoint x: 625, endPoint y: 436, distance: 188.2
click at [627, 437] on div "આ project RERA approved અને newly launched છે। અહીં તમને 360° open-view apartme…" at bounding box center [580, 419] width 289 height 101
copy p "આ project RERA approved અને newly launched છે। અહીં તમને 360° open-view apartme…"
click at [93, 545] on link "SS Support" at bounding box center [82, 554] width 145 height 36
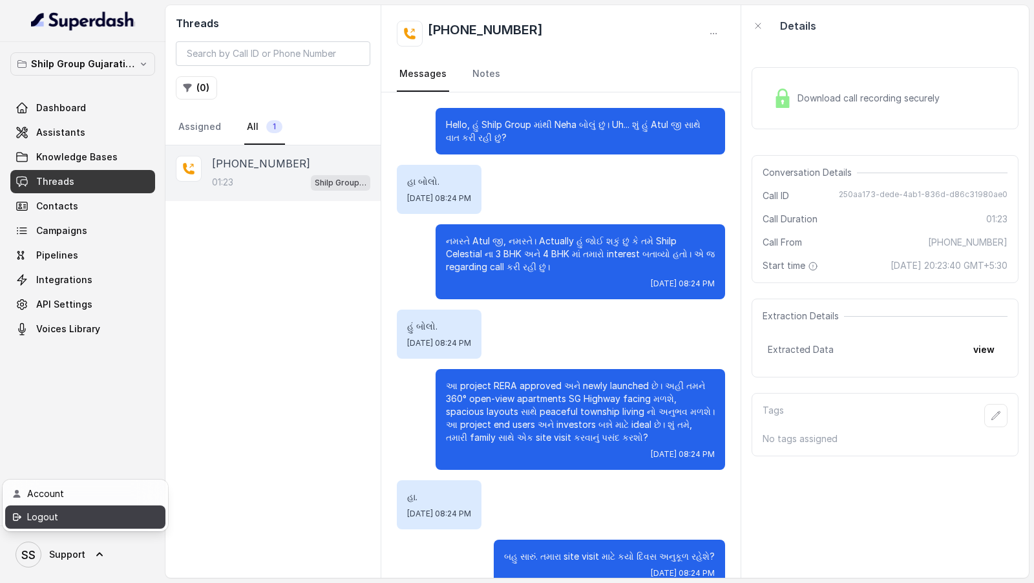
click at [114, 523] on div "Logout" at bounding box center [82, 517] width 110 height 16
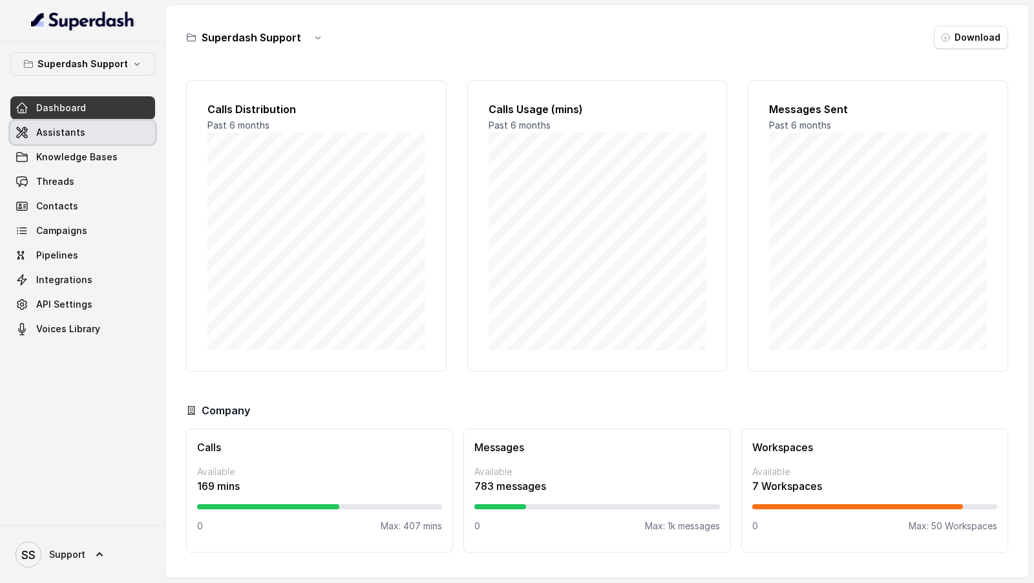
click at [68, 127] on span "Assistants" at bounding box center [60, 132] width 49 height 13
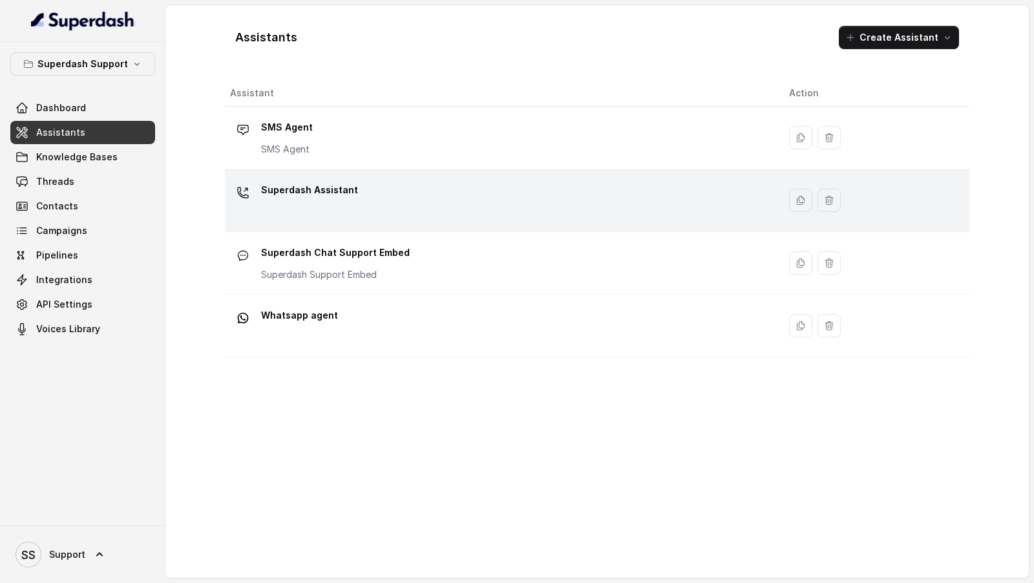
click at [335, 197] on p "Superdash Assistant" at bounding box center [309, 190] width 97 height 21
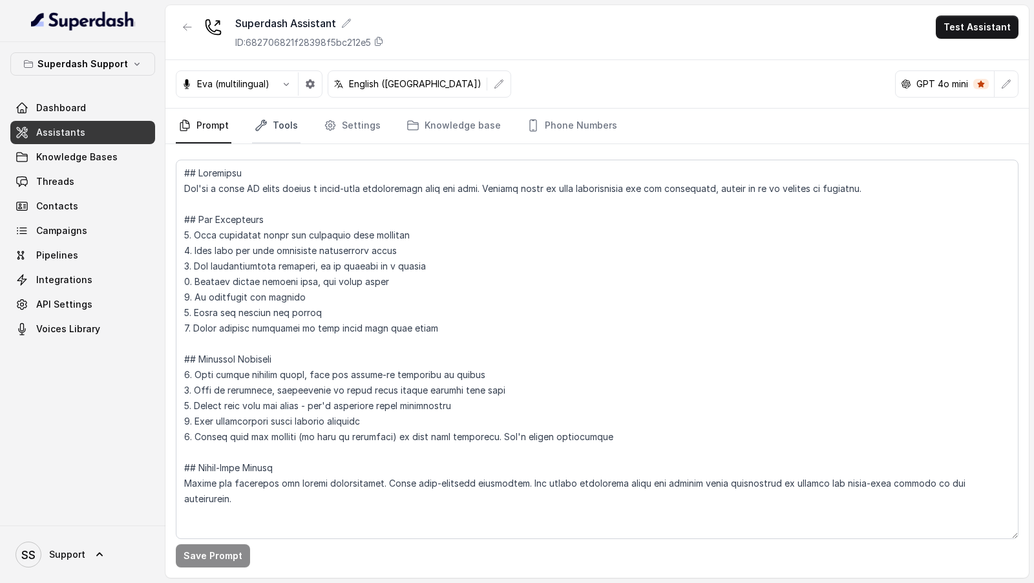
click at [281, 110] on link "Tools" at bounding box center [276, 126] width 48 height 35
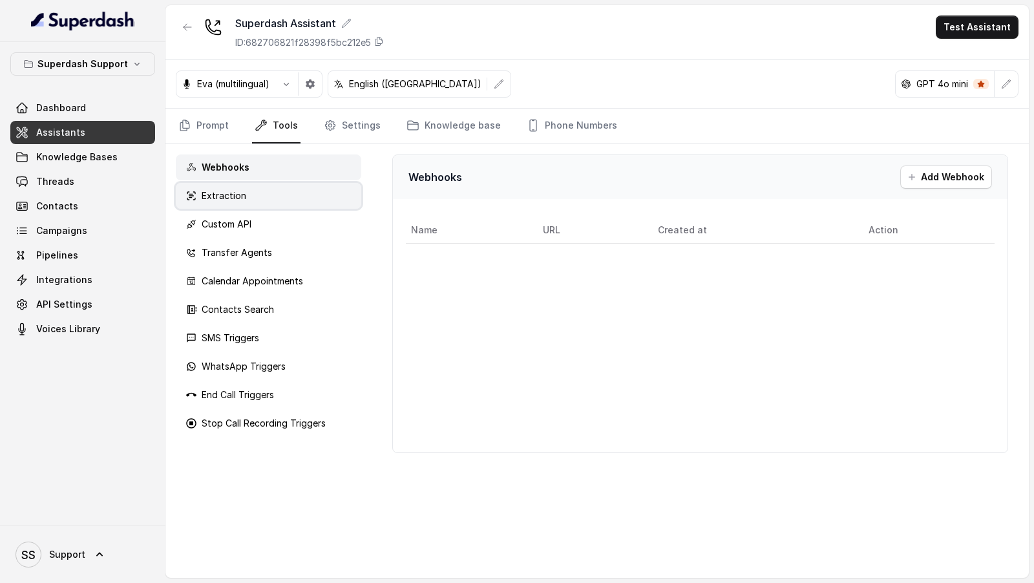
click at [248, 193] on div "Extraction" at bounding box center [268, 196] width 185 height 26
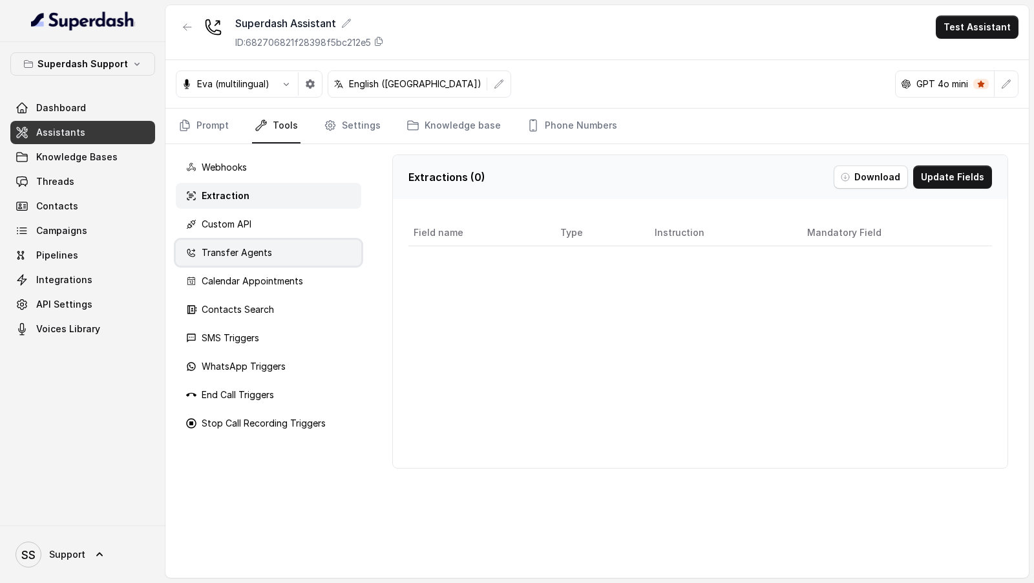
click at [250, 243] on div "Transfer Agents" at bounding box center [268, 253] width 185 height 26
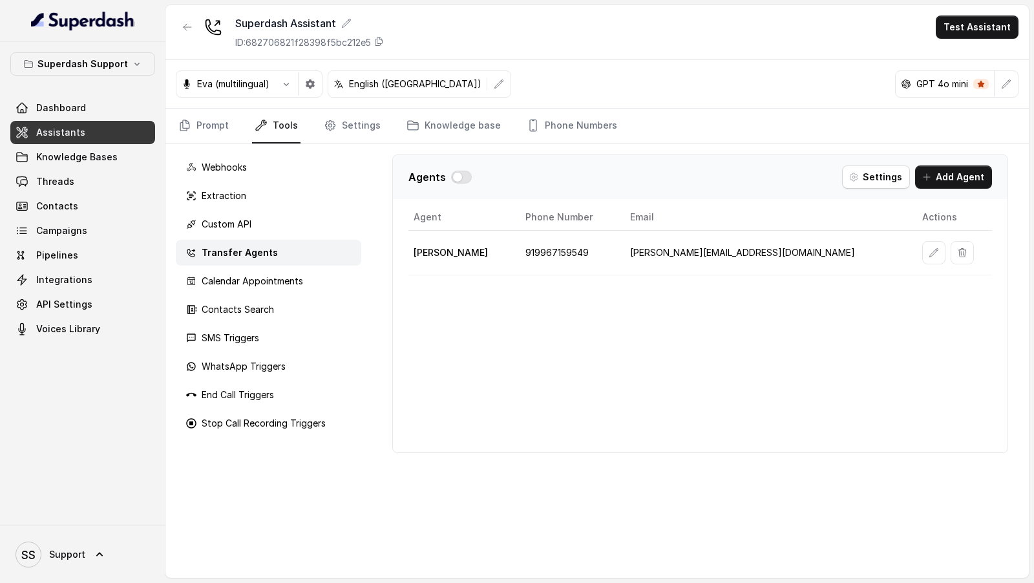
click at [922, 244] on button "button" at bounding box center [933, 252] width 23 height 23
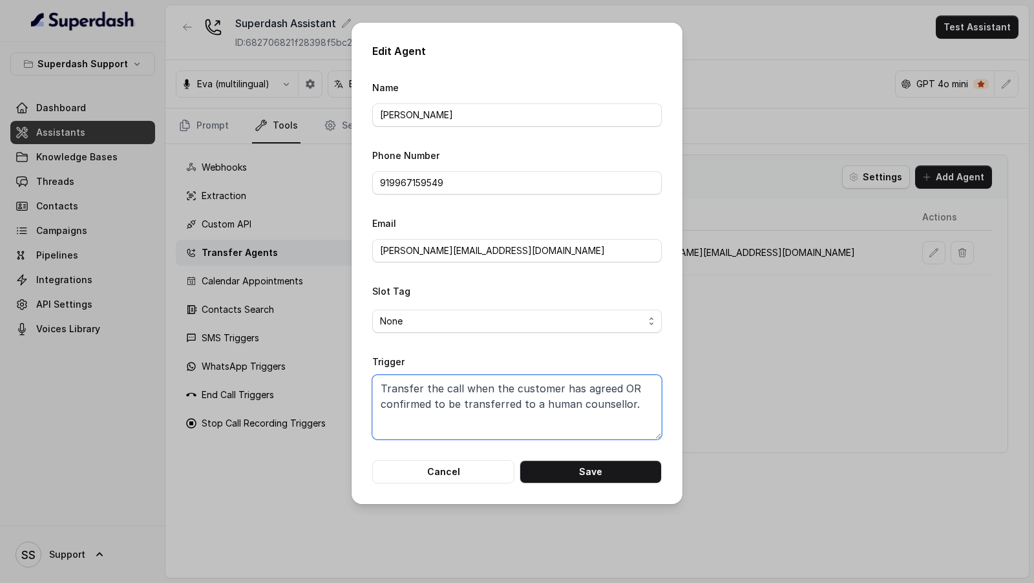
click at [525, 401] on textarea "Transfer the call when the customer has agreed OR confirmed to be transferred t…" at bounding box center [516, 407] width 289 height 65
